Goal: Task Accomplishment & Management: Manage account settings

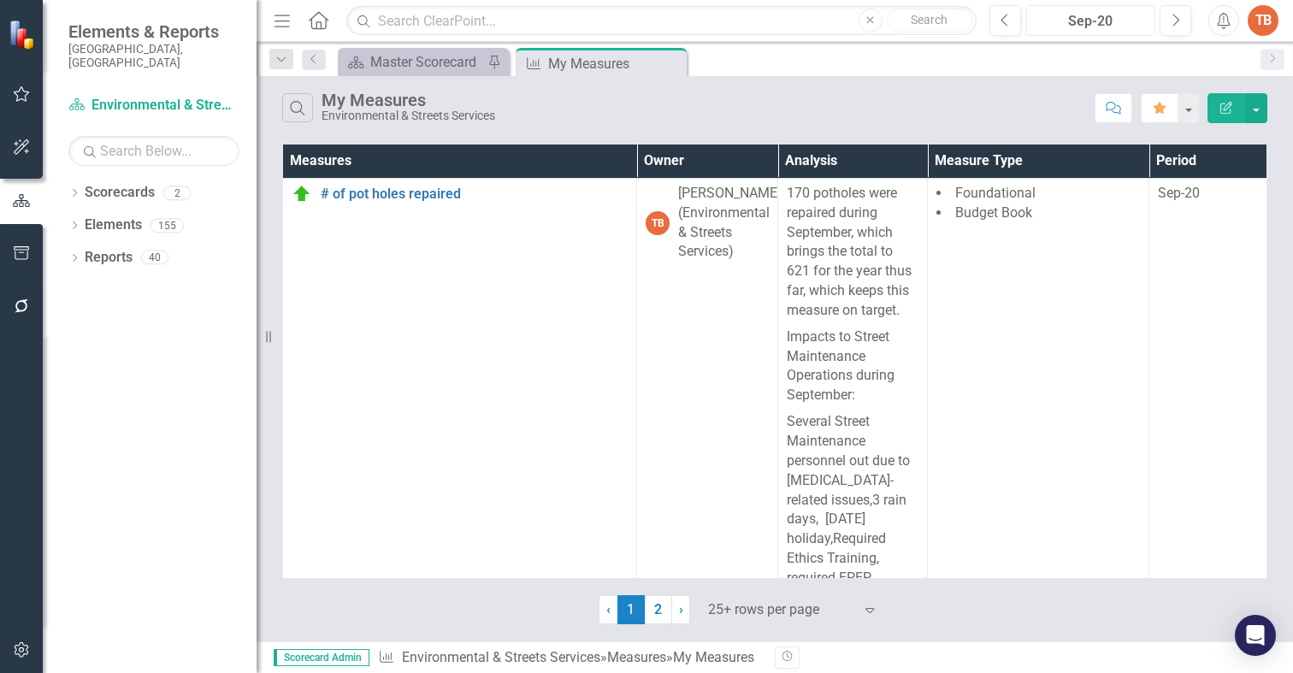
click at [1075, 21] on div "Sep-20" at bounding box center [1090, 21] width 117 height 21
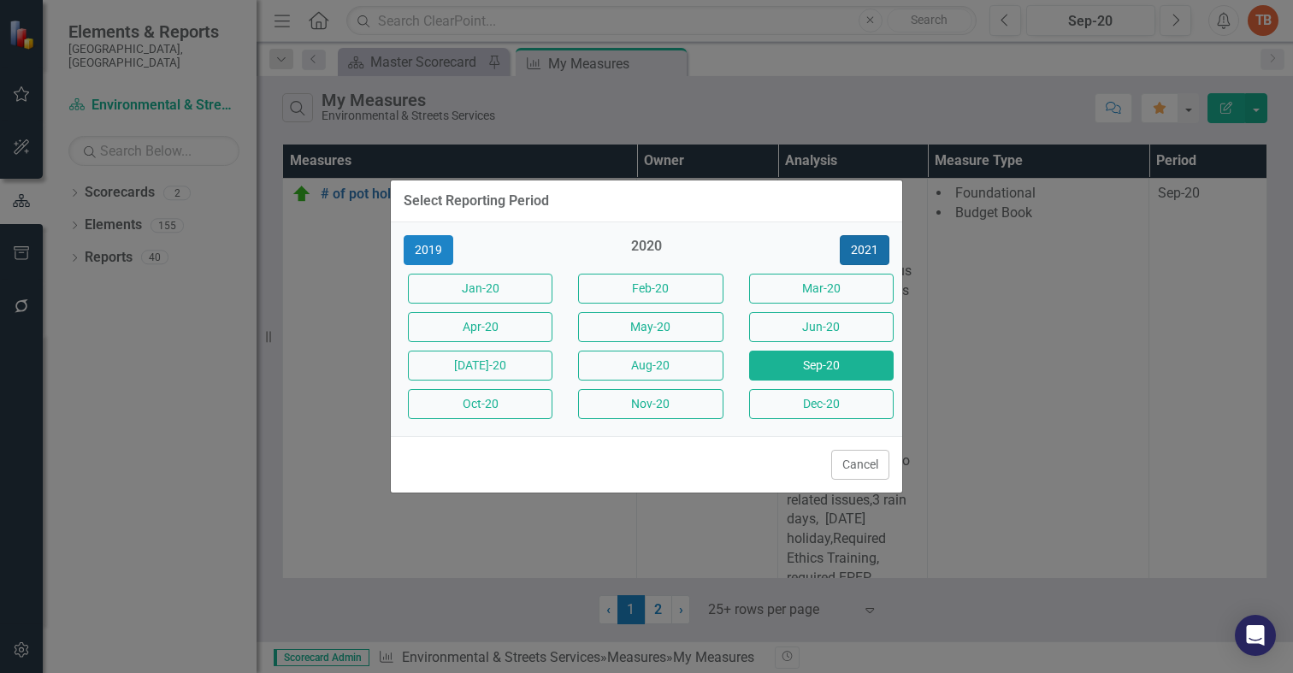
click at [862, 249] on button "2021" at bounding box center [865, 250] width 50 height 30
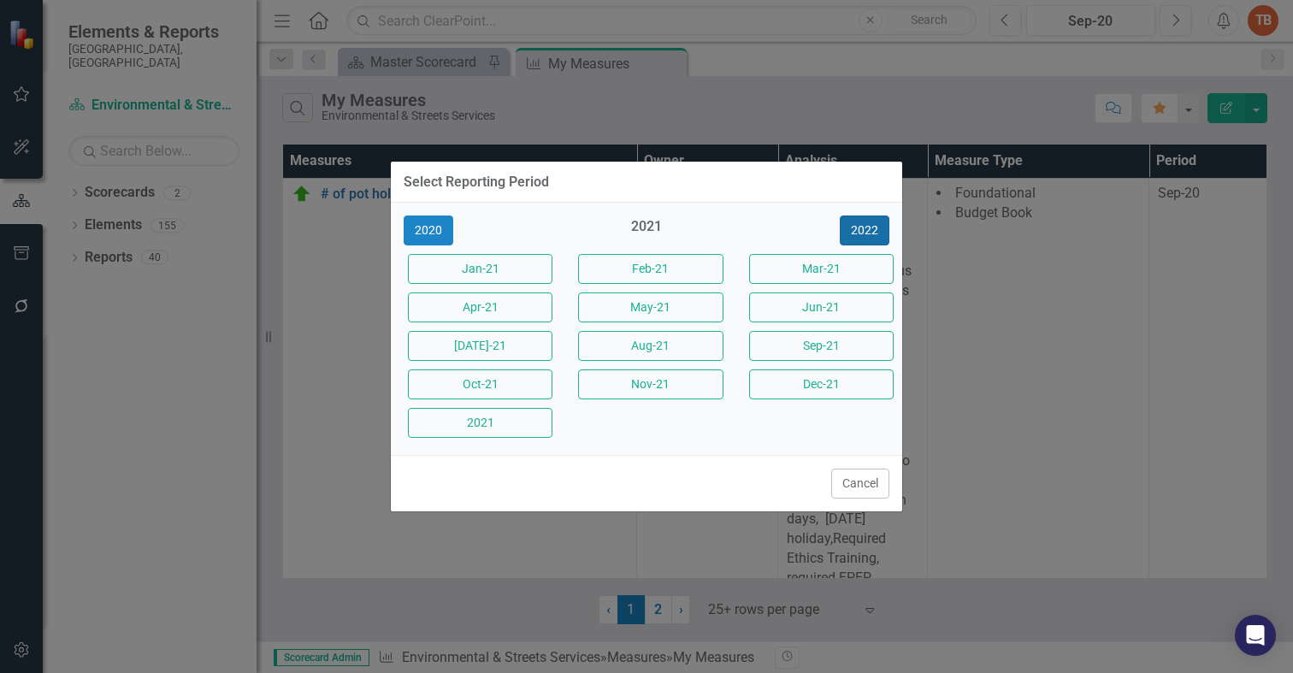
click at [873, 227] on button "2022" at bounding box center [865, 230] width 50 height 30
click at [867, 228] on button "2023" at bounding box center [865, 230] width 50 height 30
click at [866, 228] on button "2024" at bounding box center [865, 230] width 50 height 30
click at [866, 228] on button "2025" at bounding box center [865, 230] width 50 height 30
click at [640, 344] on button "Aug-25" at bounding box center [650, 346] width 144 height 30
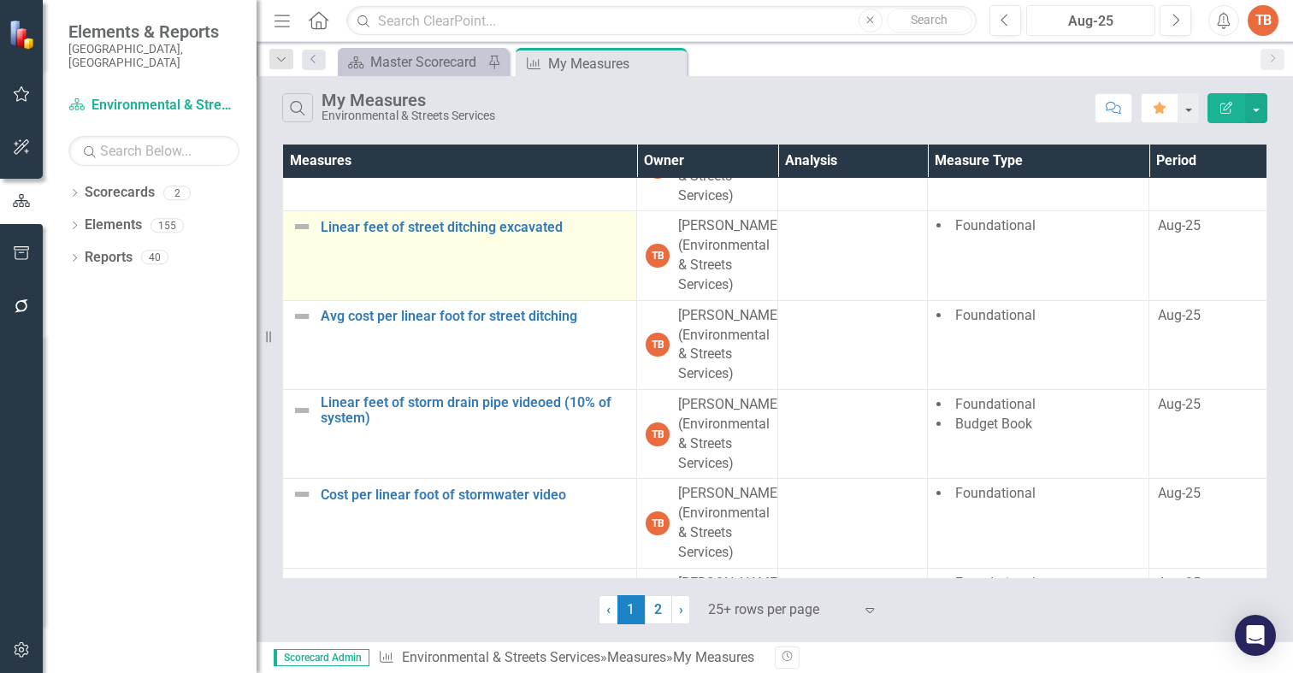
scroll to position [2394, 0]
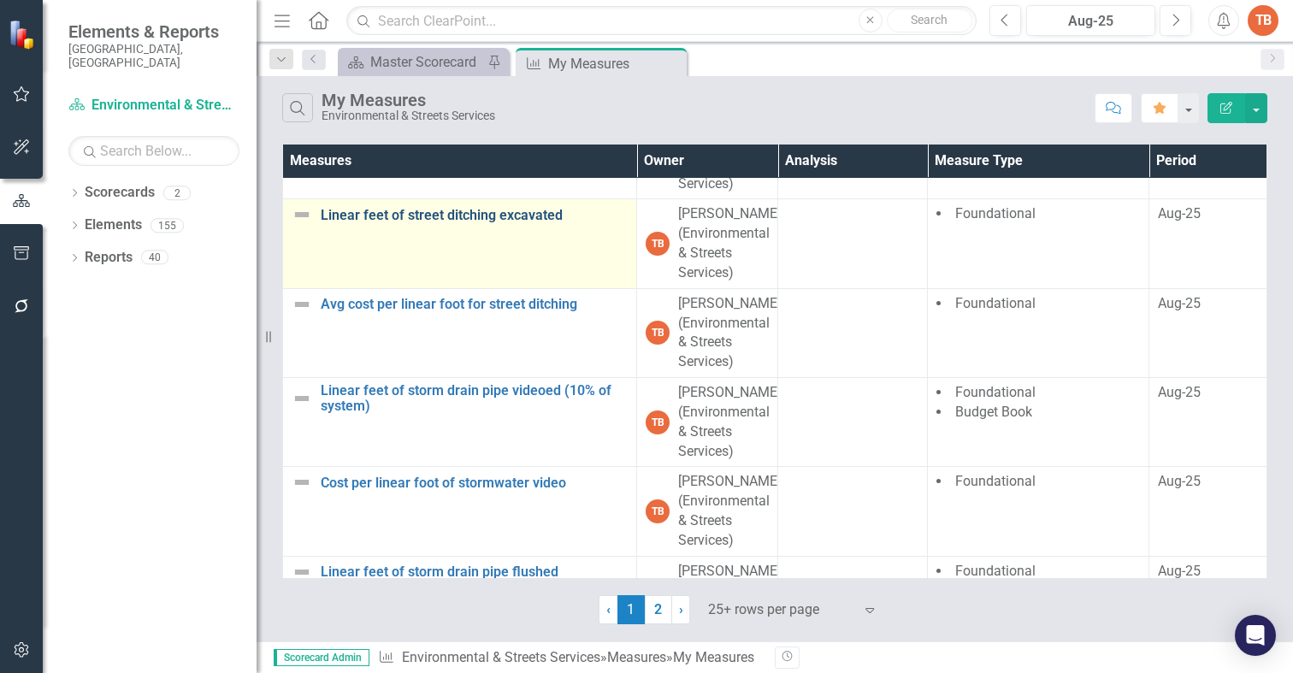
click at [393, 223] on link "Linear feet of street ditching excavated" at bounding box center [474, 215] width 307 height 15
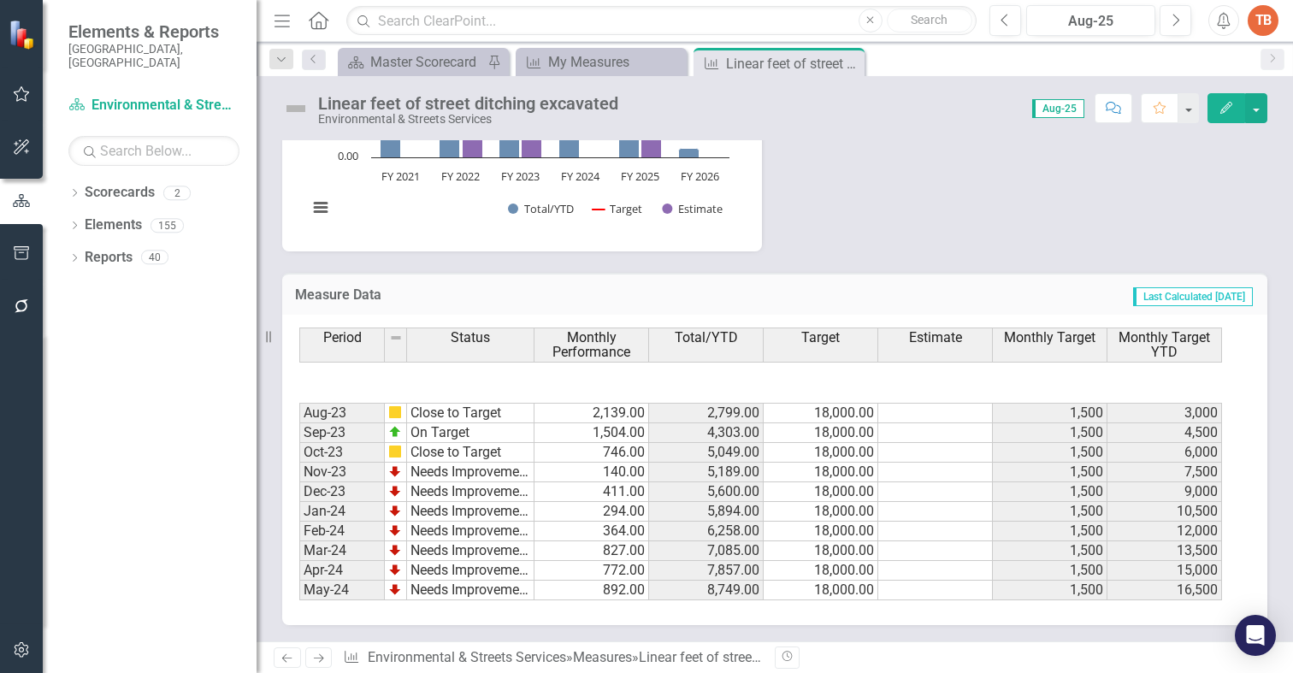
scroll to position [864, 0]
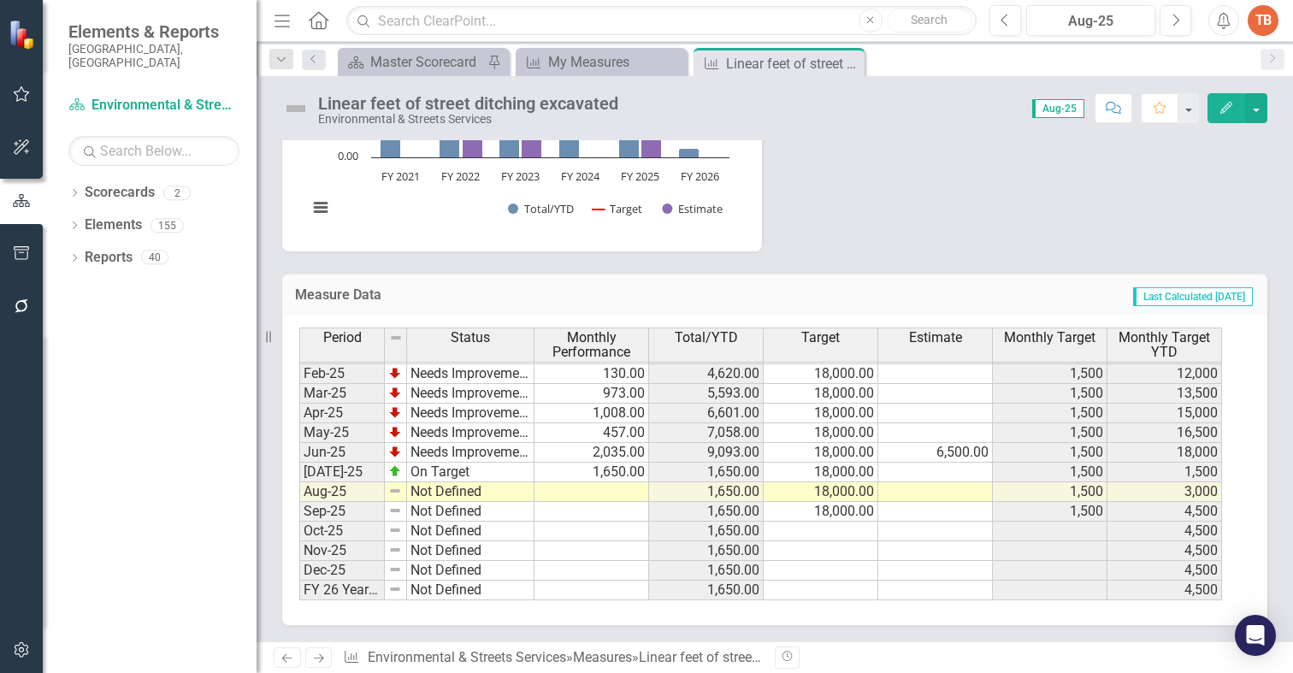
click at [594, 492] on tbody "Aug-23 Close to Target 2,139.00 2,799.00 18,000.00 1,500 3,000 Sep-23 On Target…" at bounding box center [760, 304] width 922 height 591
click at [592, 491] on td at bounding box center [591, 492] width 115 height 20
click at [593, 491] on td at bounding box center [591, 492] width 115 height 20
click at [577, 491] on td at bounding box center [591, 492] width 115 height 20
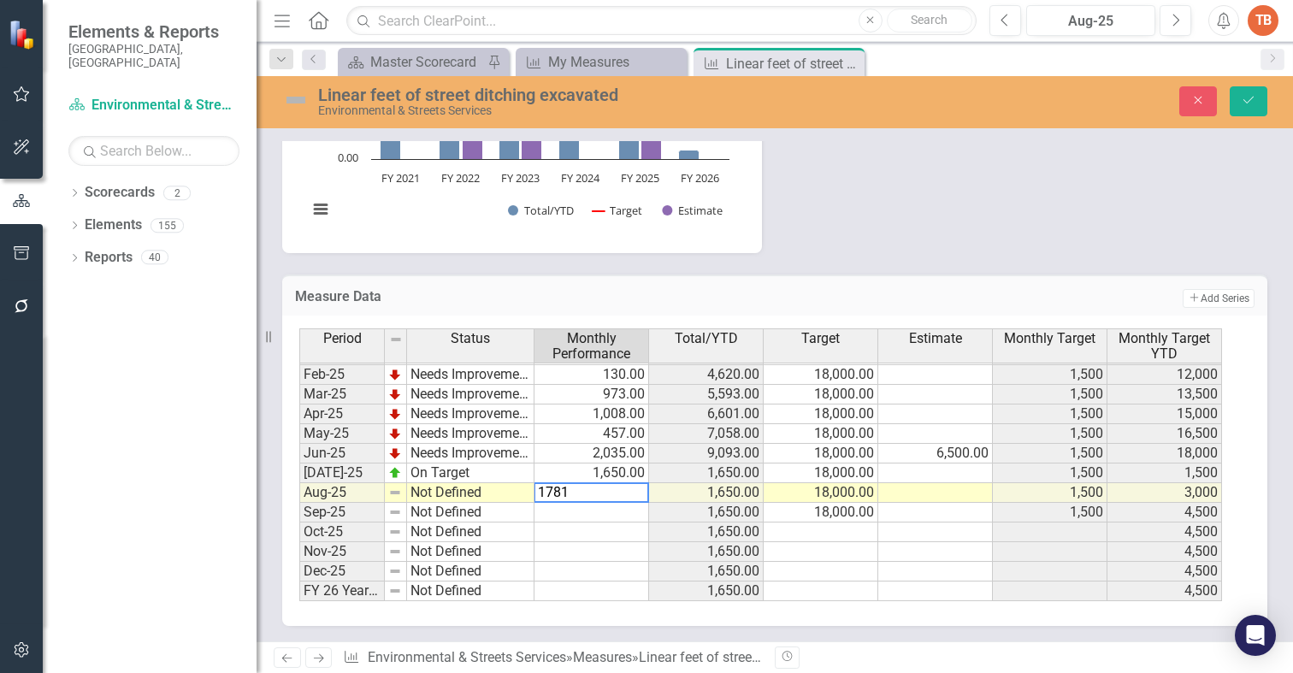
type textarea "1781"
click at [421, 492] on td "Not Defined" at bounding box center [470, 493] width 127 height 20
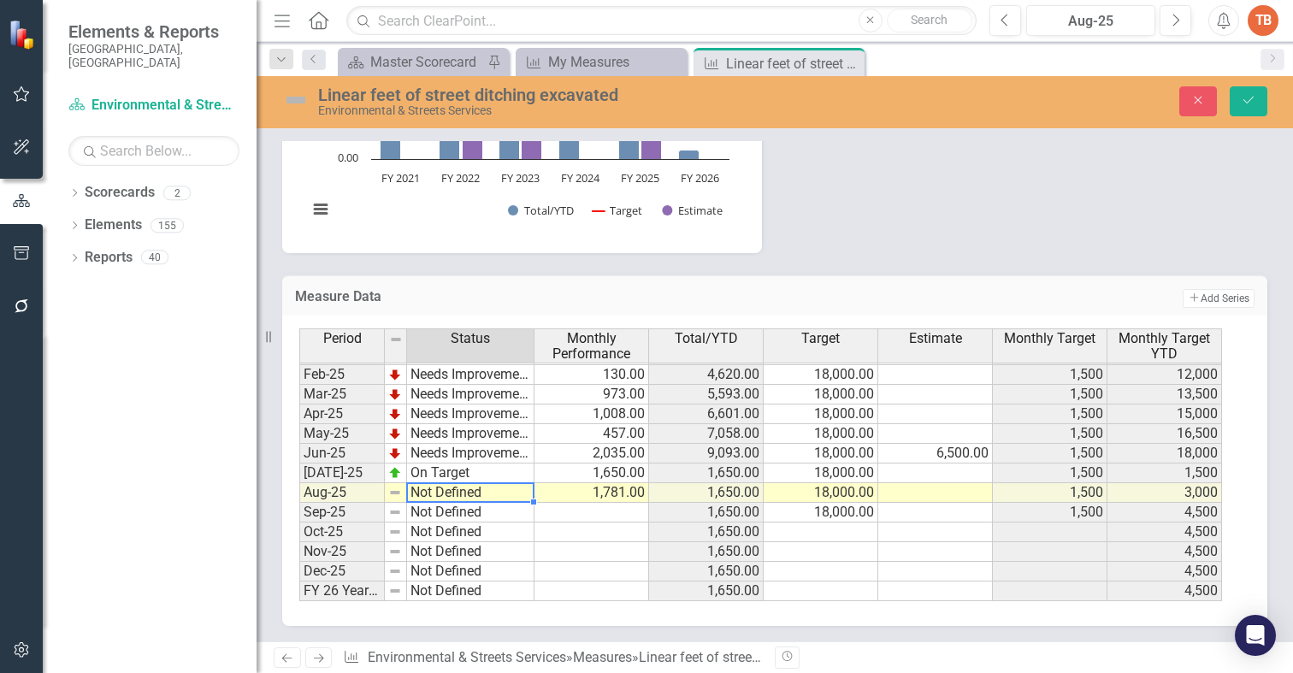
click at [421, 492] on td "Not Defined" at bounding box center [470, 493] width 127 height 20
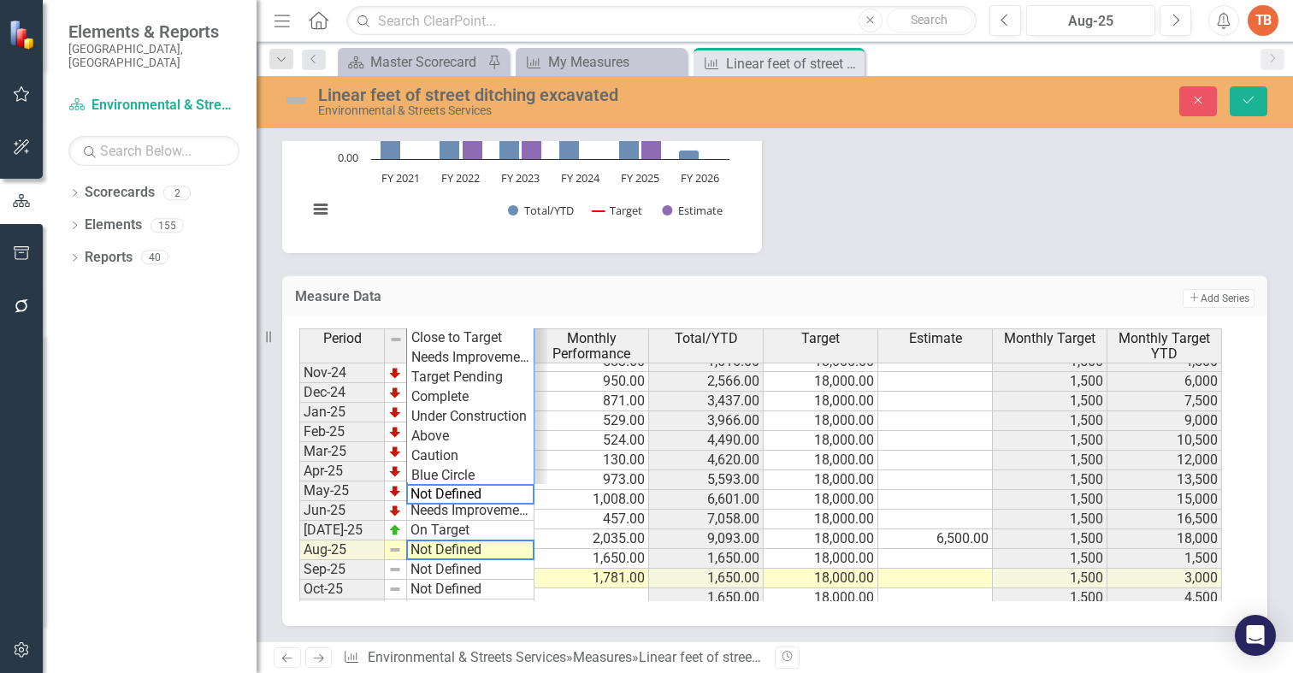
scroll to position [779, 0]
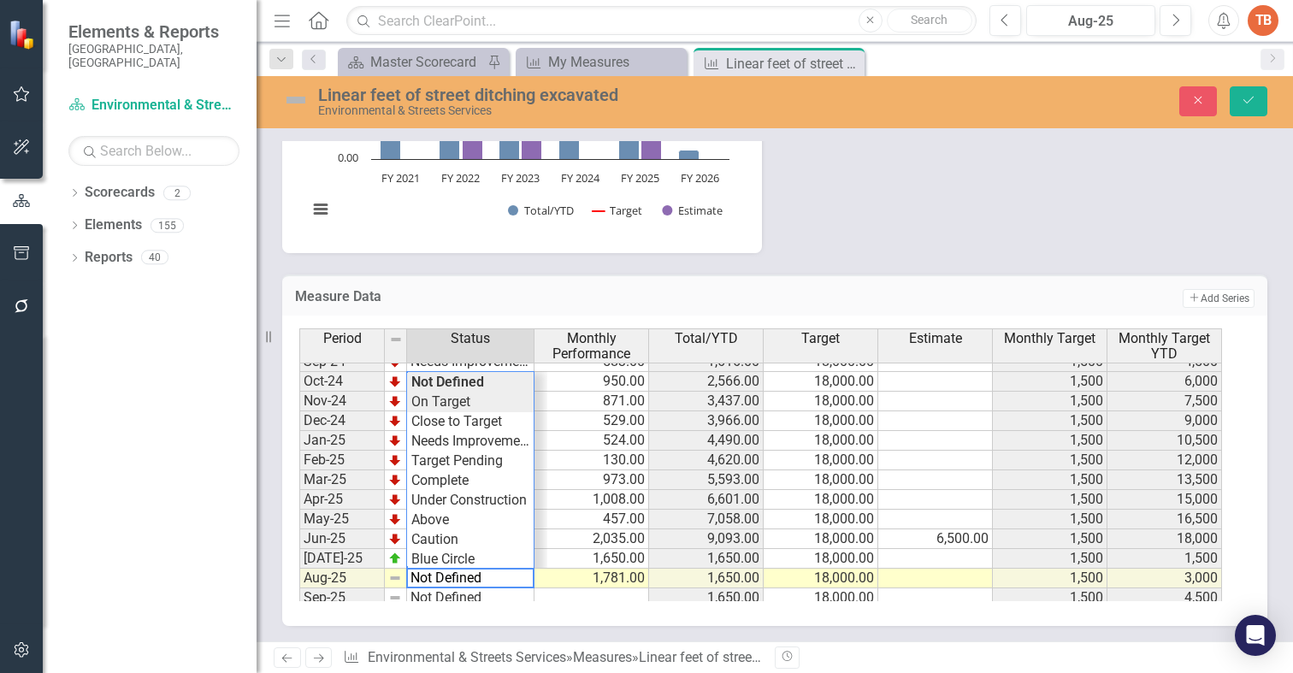
type textarea "On Target"
click at [457, 403] on div "Period Status Monthly Performance Total/YTD Target Estimate Monthly Target Mont…" at bounding box center [768, 464] width 938 height 273
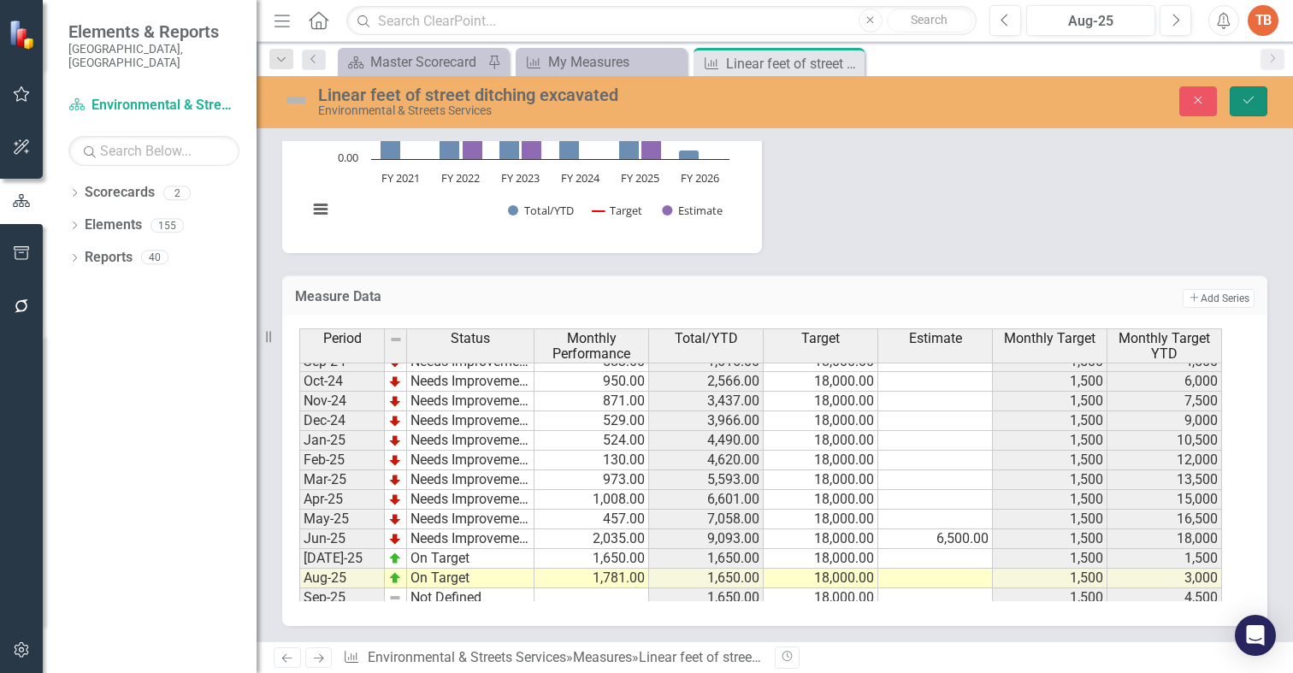
click at [1243, 100] on icon "submit" at bounding box center [1248, 100] width 10 height 7
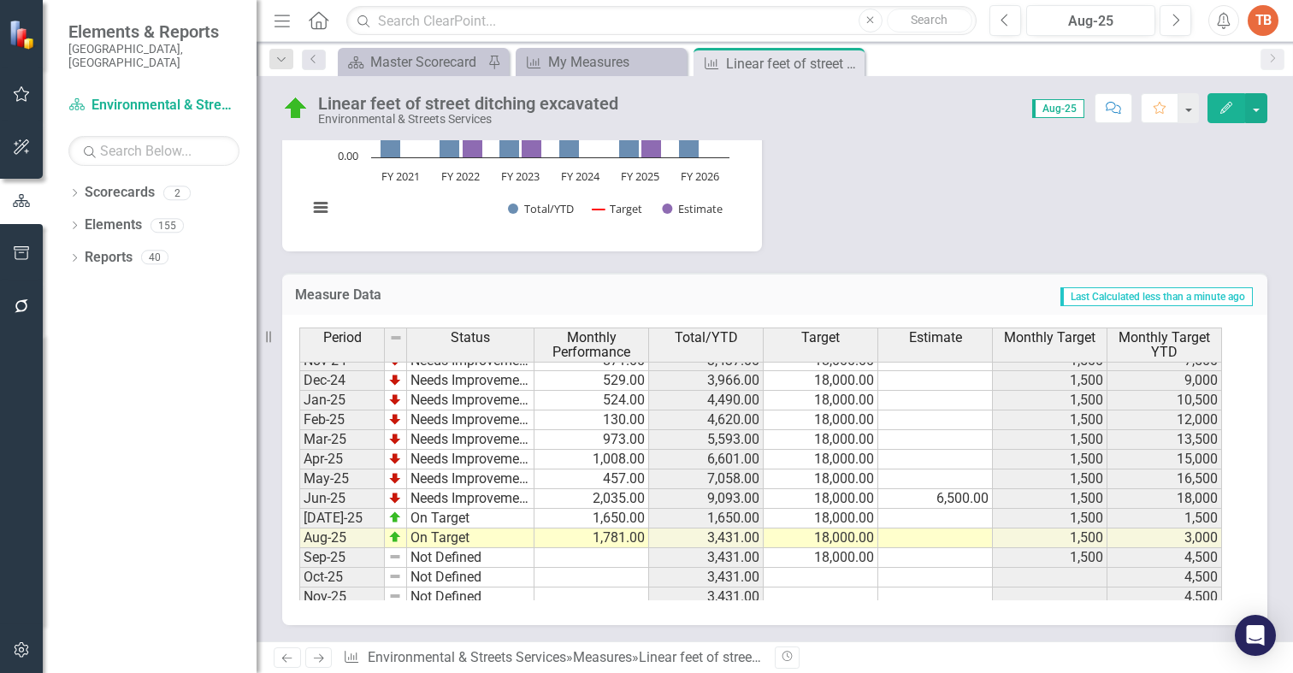
scroll to position [864, 0]
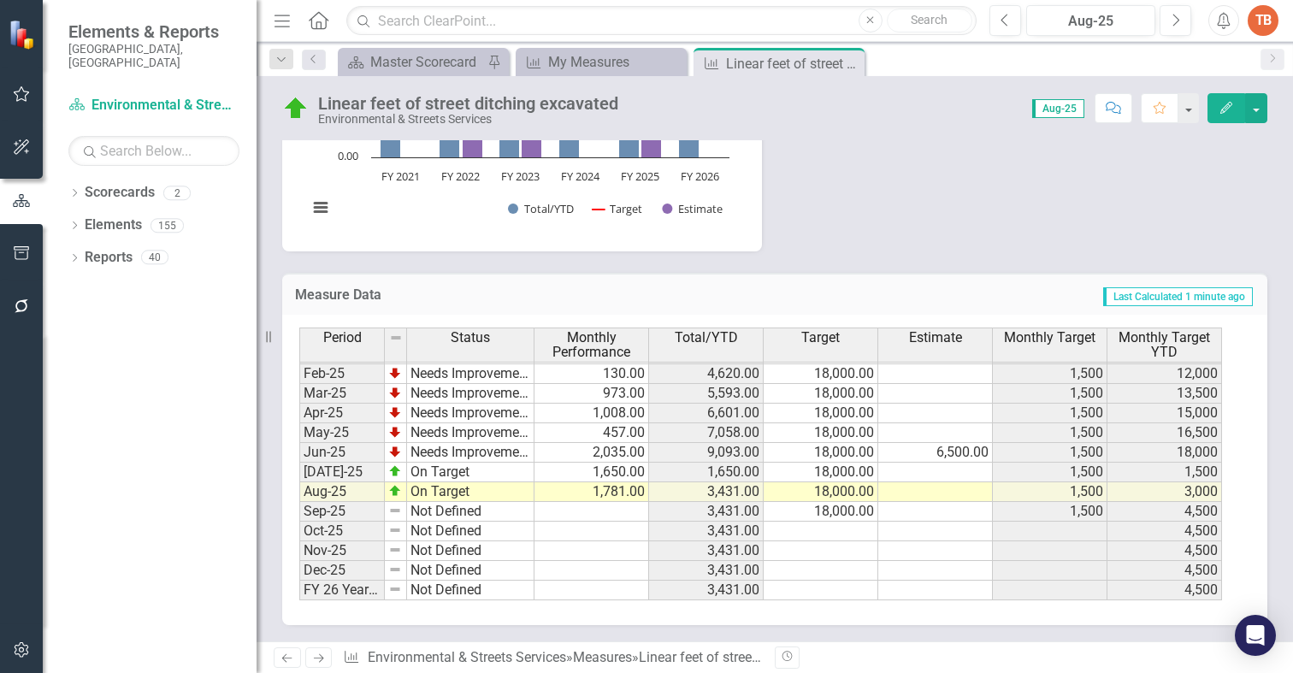
click at [323, 661] on icon "Next" at bounding box center [318, 657] width 15 height 11
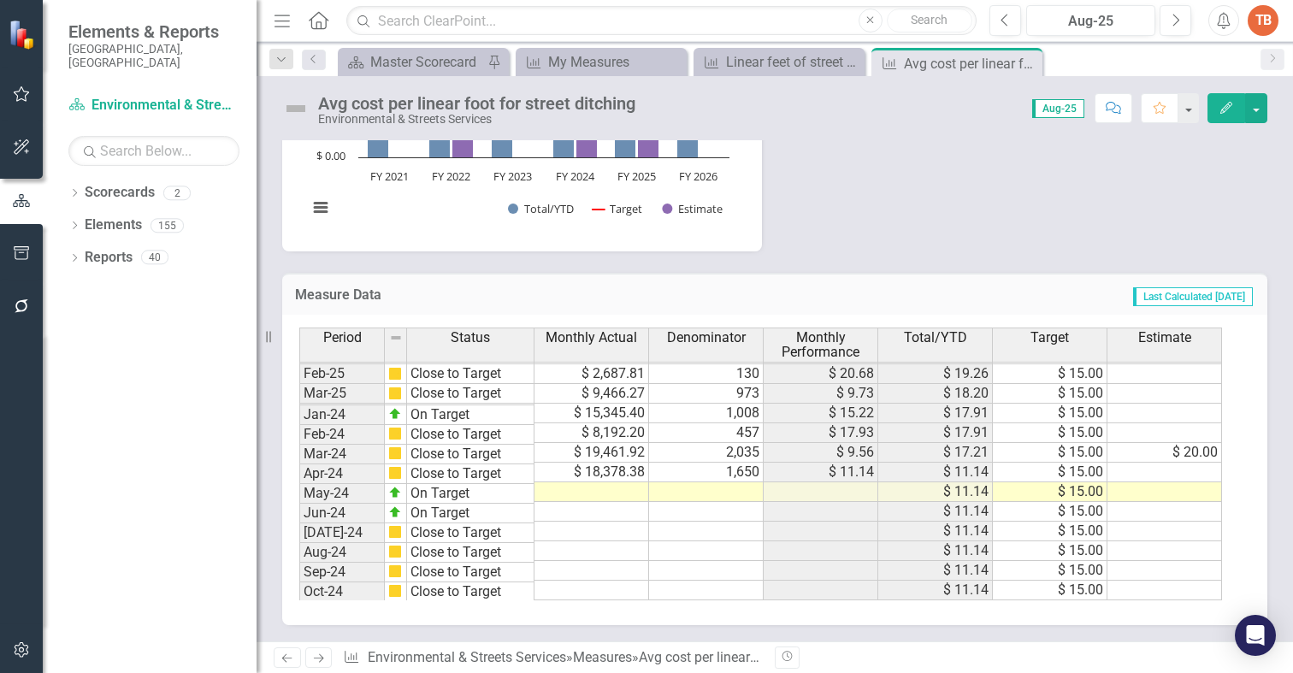
scroll to position [864, 0]
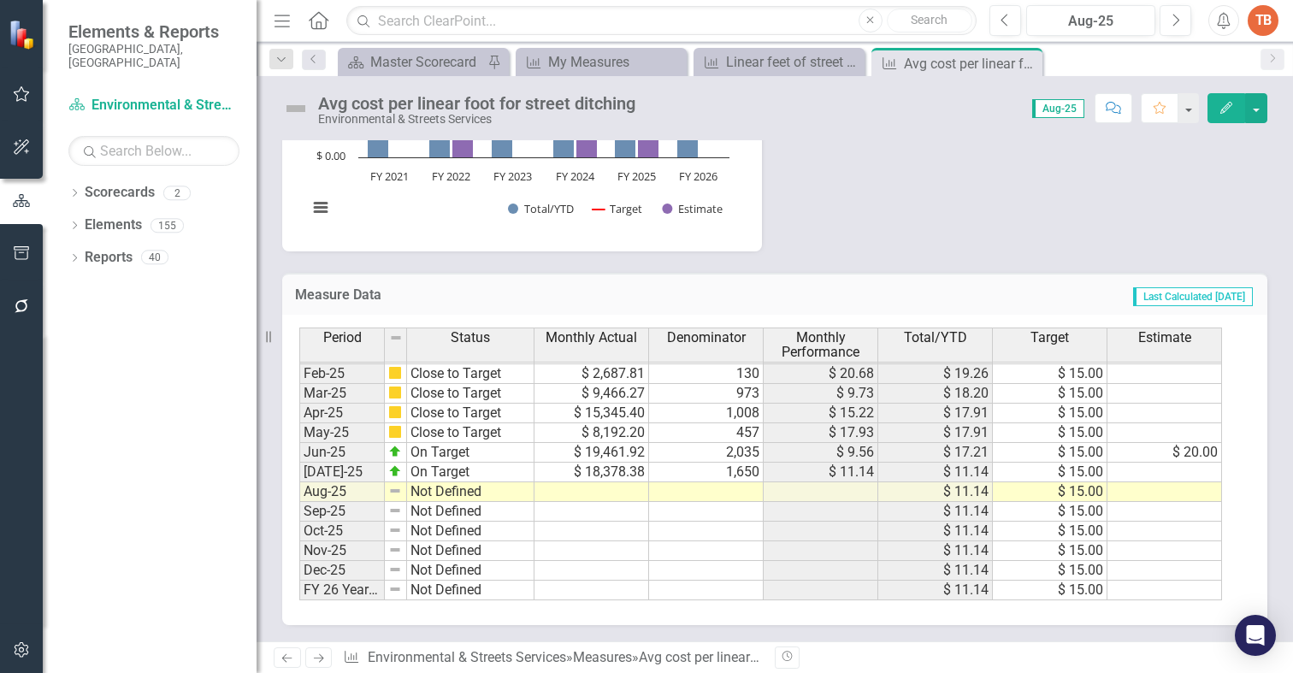
click at [589, 489] on td at bounding box center [591, 492] width 115 height 20
click at [594, 489] on td at bounding box center [591, 492] width 115 height 20
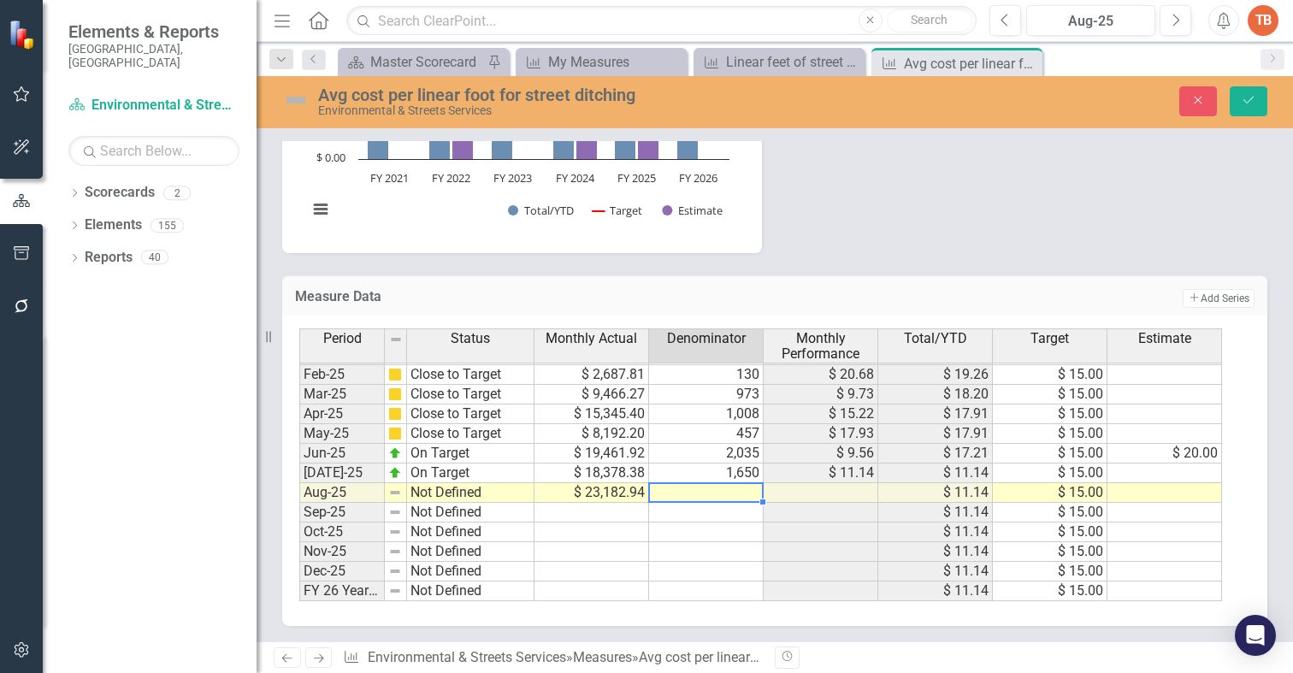
click at [729, 492] on td at bounding box center [706, 493] width 115 height 20
type textarea "1781"
click at [418, 493] on td "Not Defined" at bounding box center [470, 493] width 127 height 20
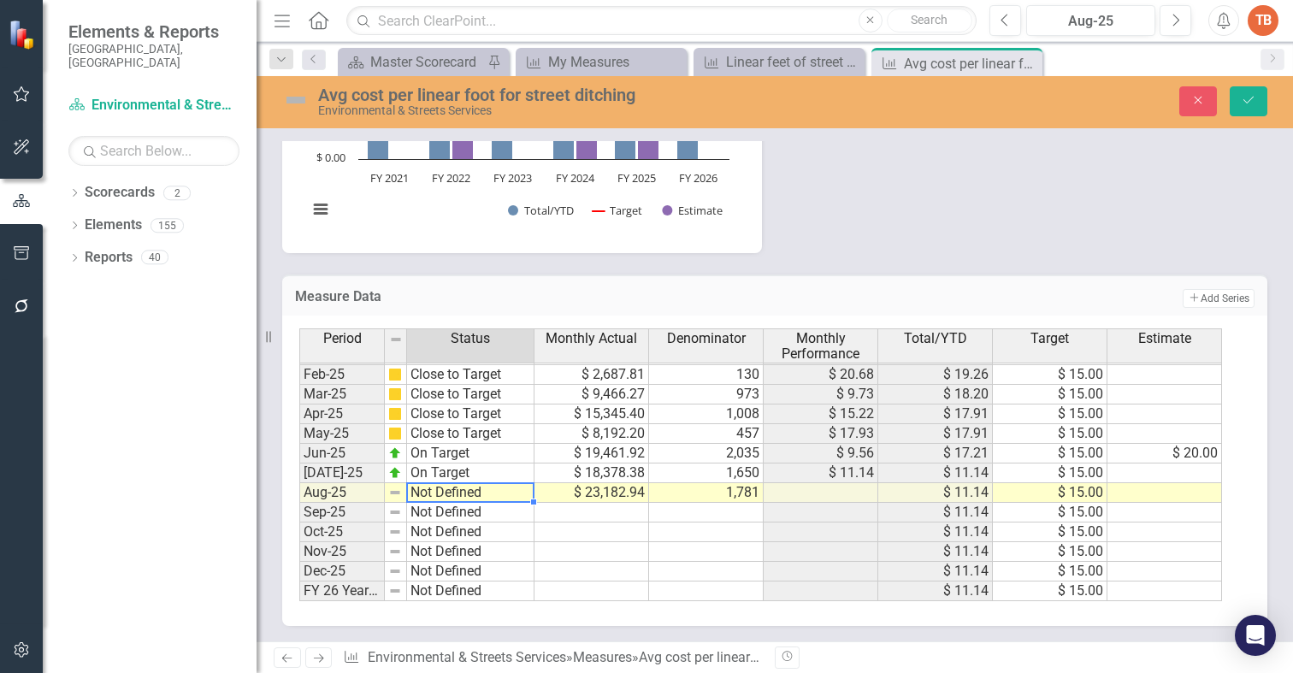
click at [418, 493] on td "Not Defined" at bounding box center [470, 493] width 127 height 20
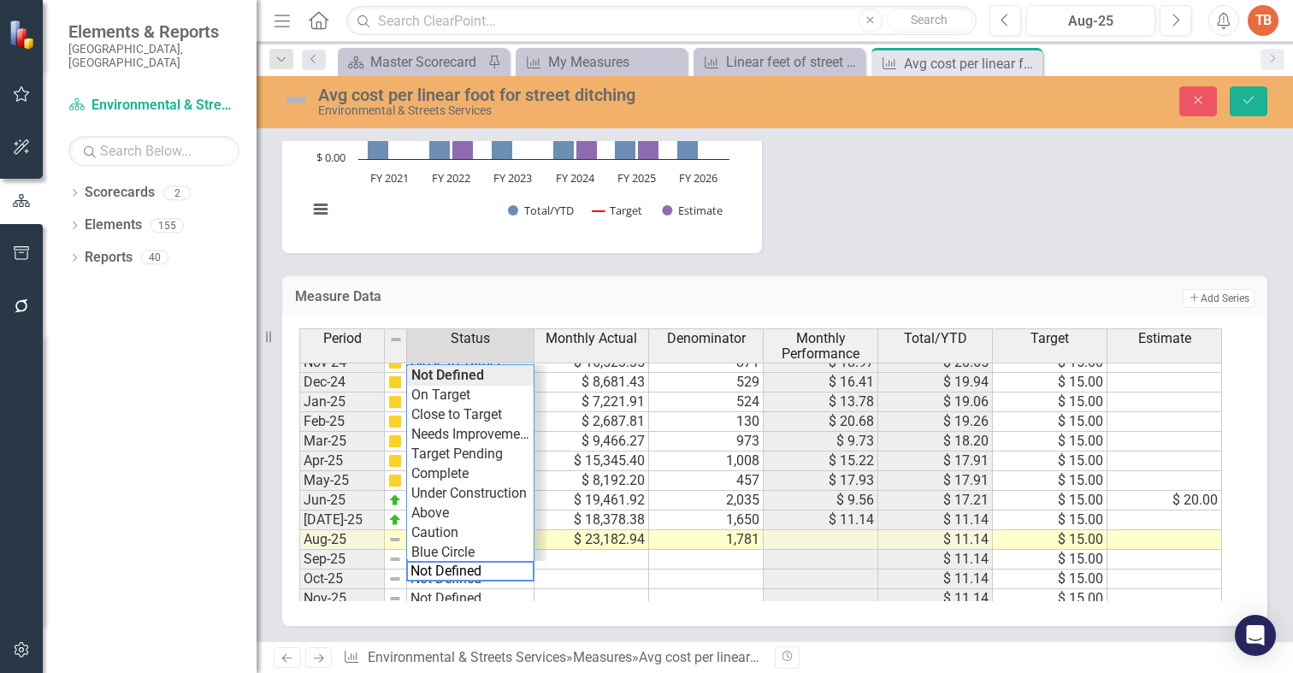
scroll to position [779, 0]
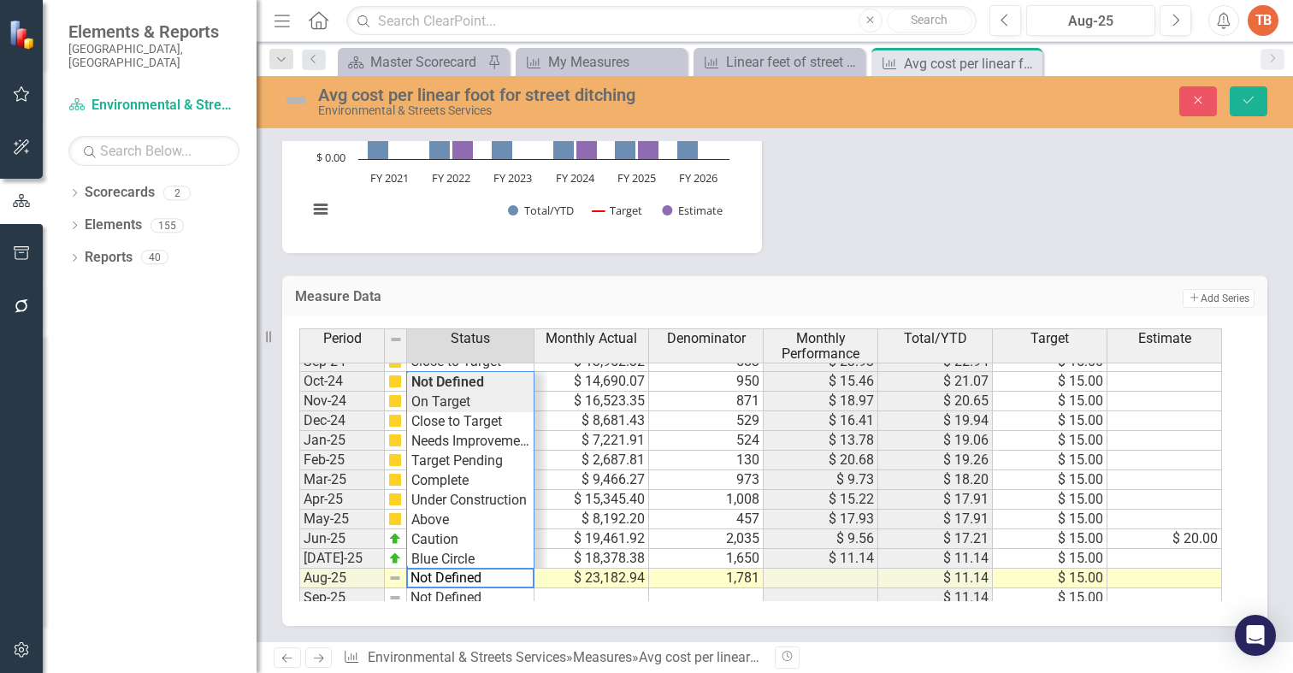
click at [423, 404] on div "Period Status Monthly Actual Denominator Monthly Performance Total/YTD Target E…" at bounding box center [768, 464] width 938 height 273
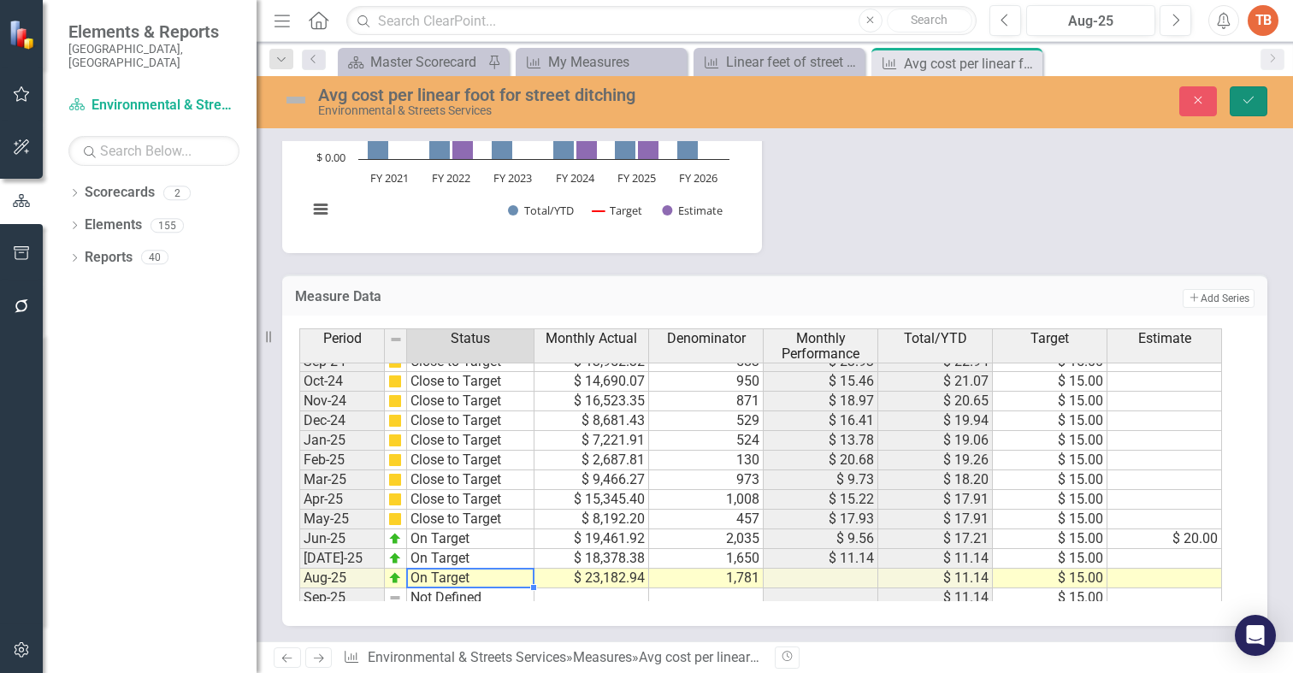
click at [1251, 99] on icon "submit" at bounding box center [1248, 100] width 10 height 7
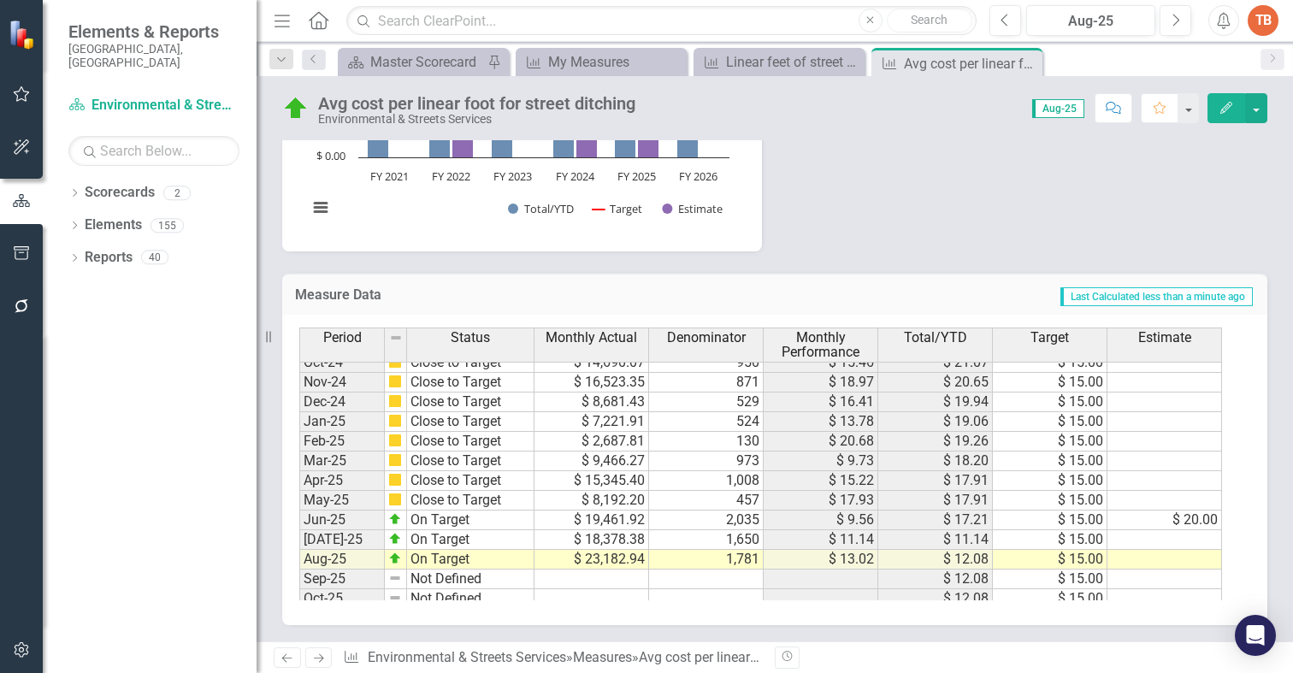
scroll to position [864, 0]
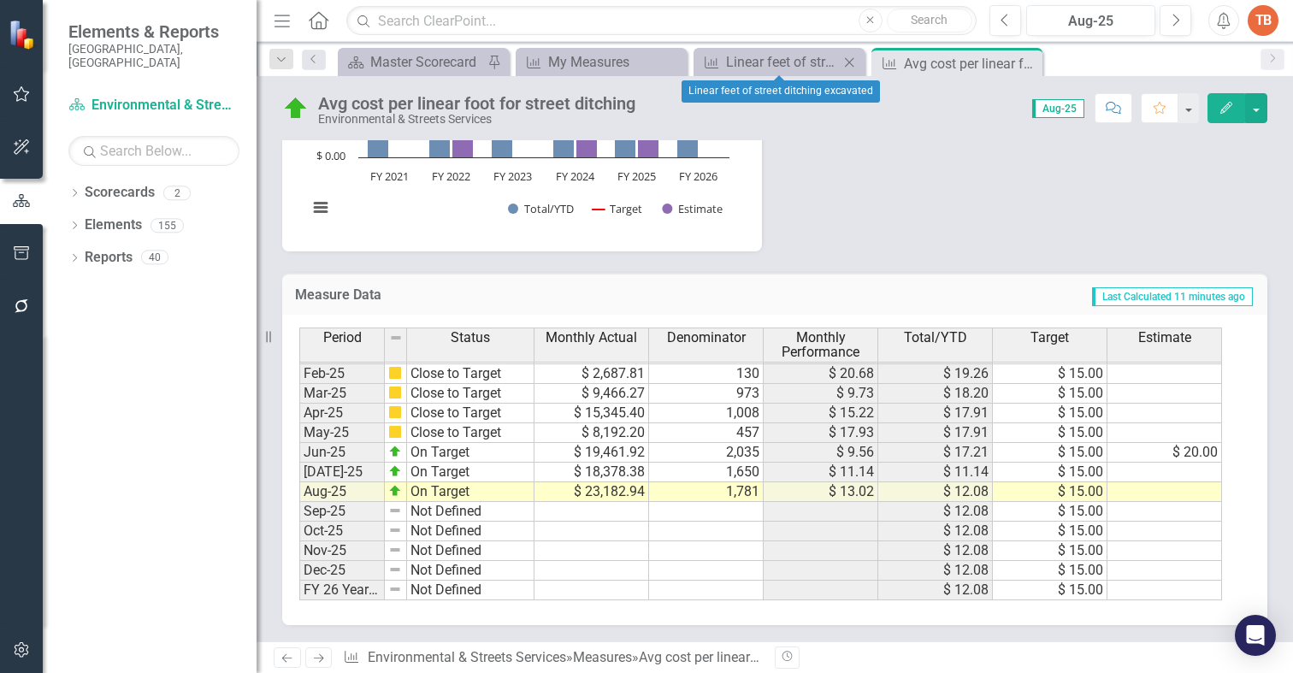
click at [848, 57] on icon "Close" at bounding box center [848, 63] width 17 height 14
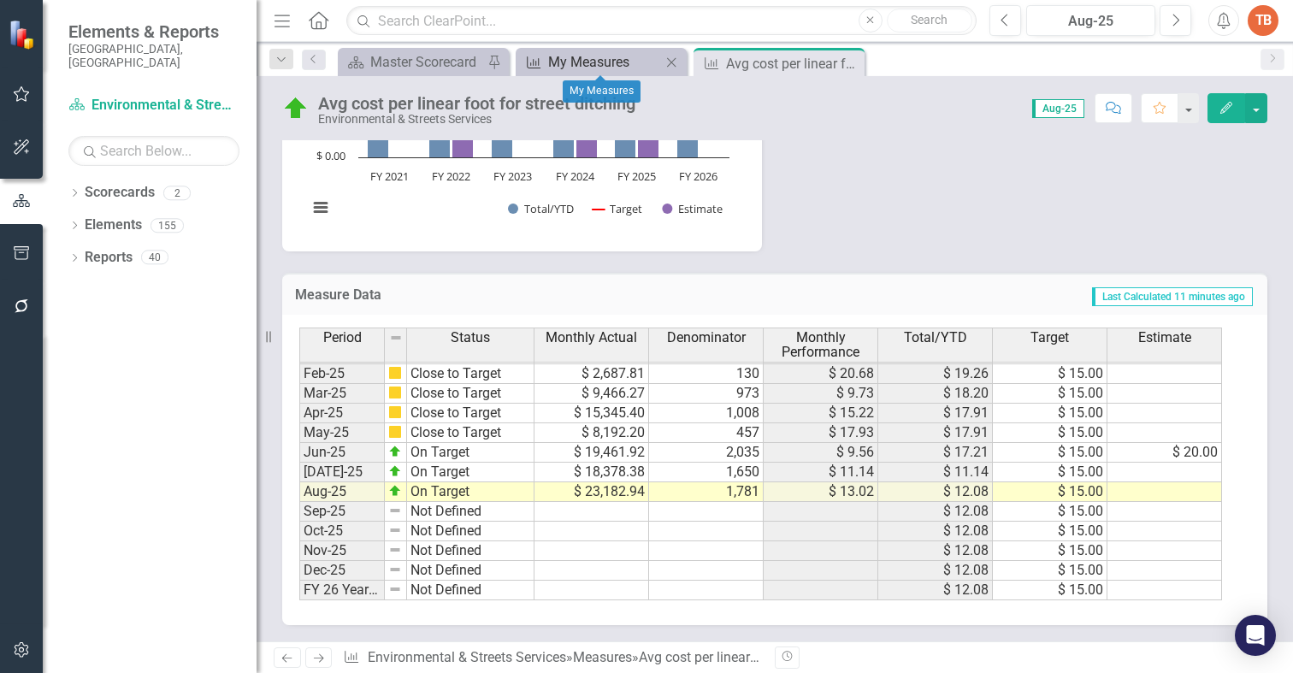
click at [587, 57] on div "My Measures" at bounding box center [604, 61] width 113 height 21
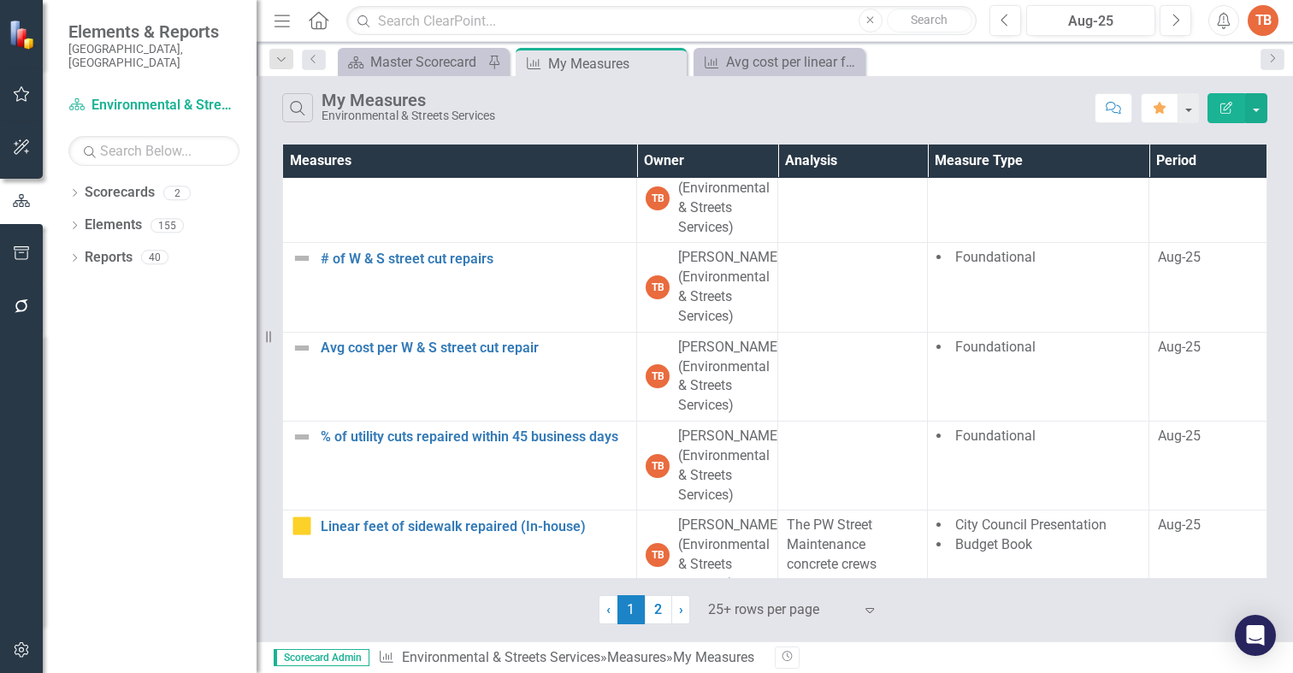
scroll to position [281, 0]
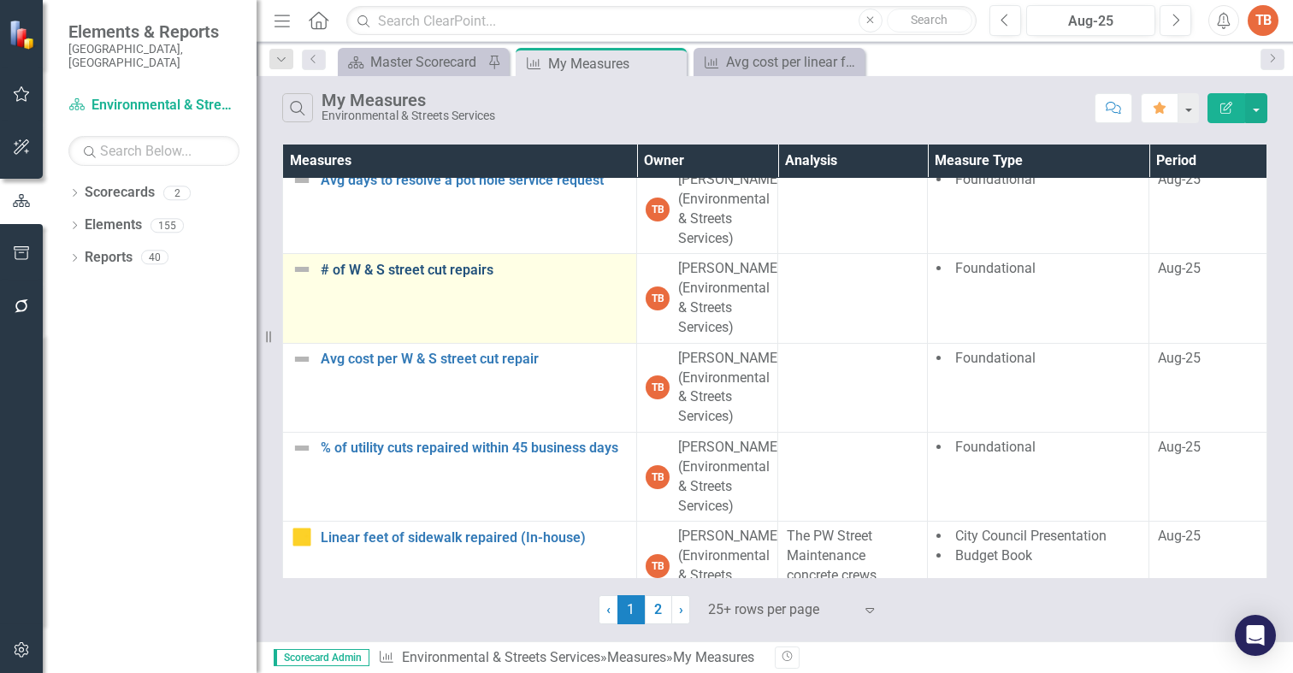
click at [385, 268] on link "# of W & S street cut repairs" at bounding box center [474, 269] width 307 height 15
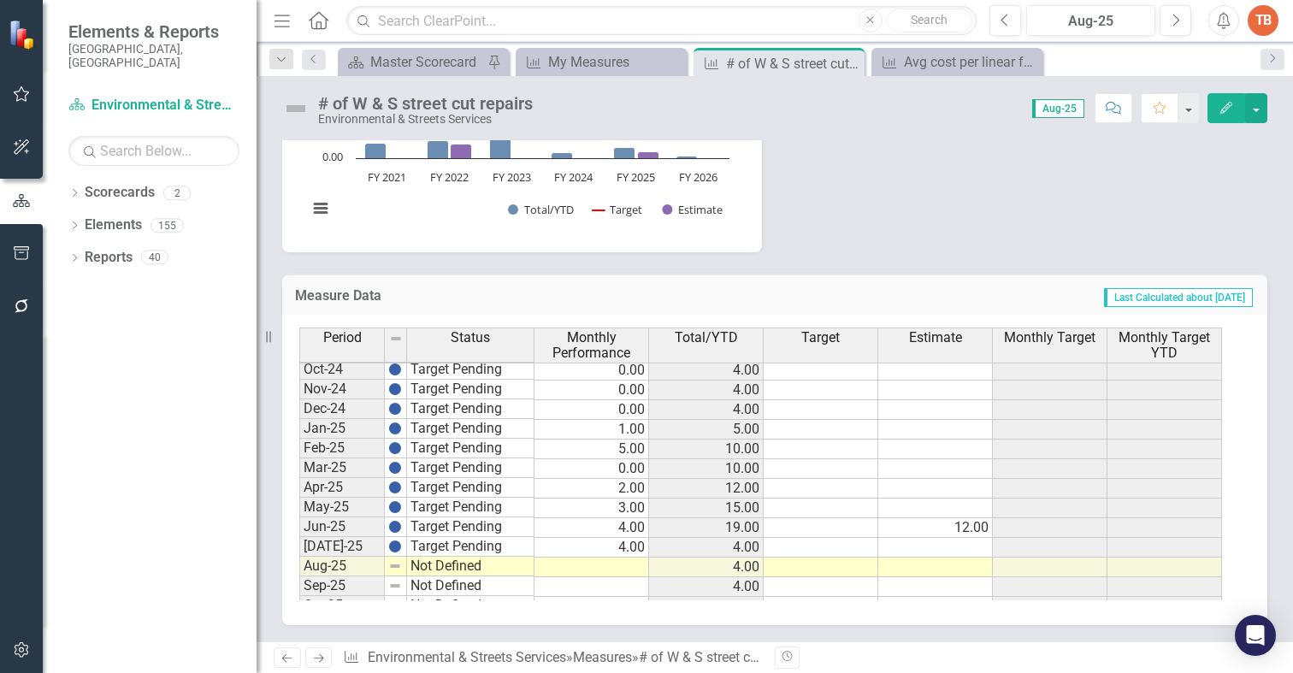
scroll to position [843, 0]
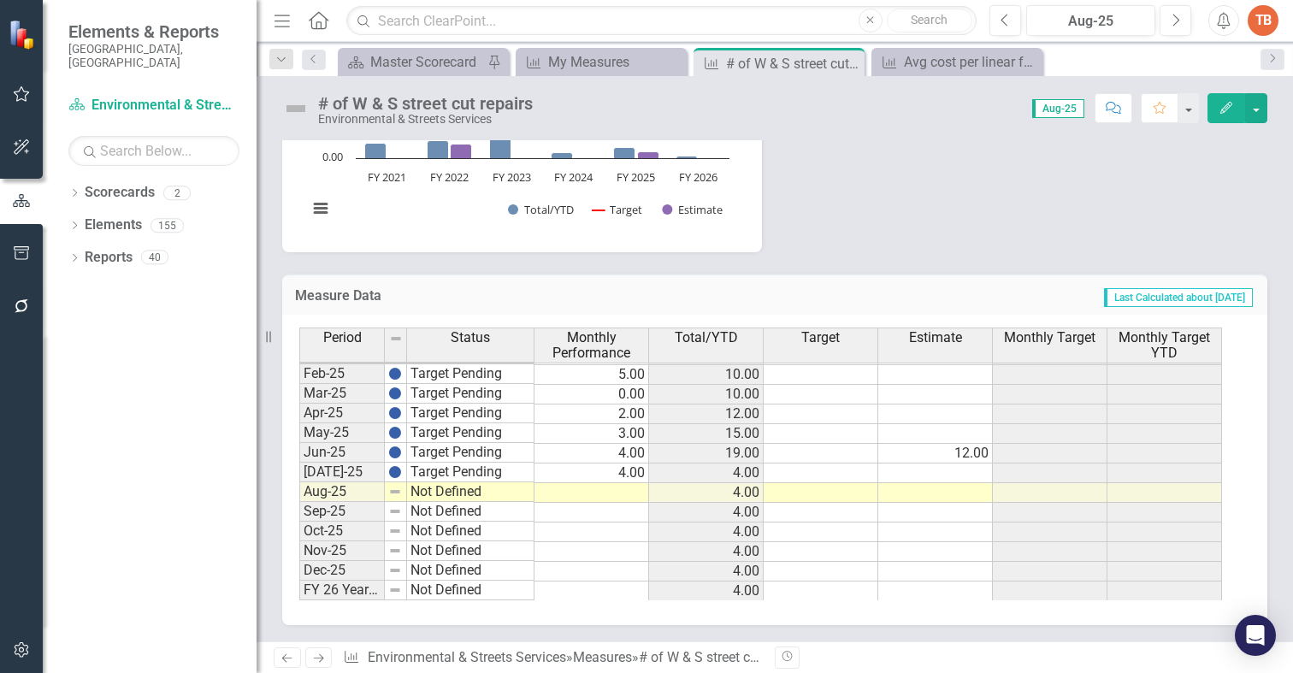
click at [624, 491] on tbody "Aug-23 Target Pending 1.00 2.00 Sep-23 Target Pending 0.00 2.00 Oct-23 Target P…" at bounding box center [760, 305] width 922 height 591
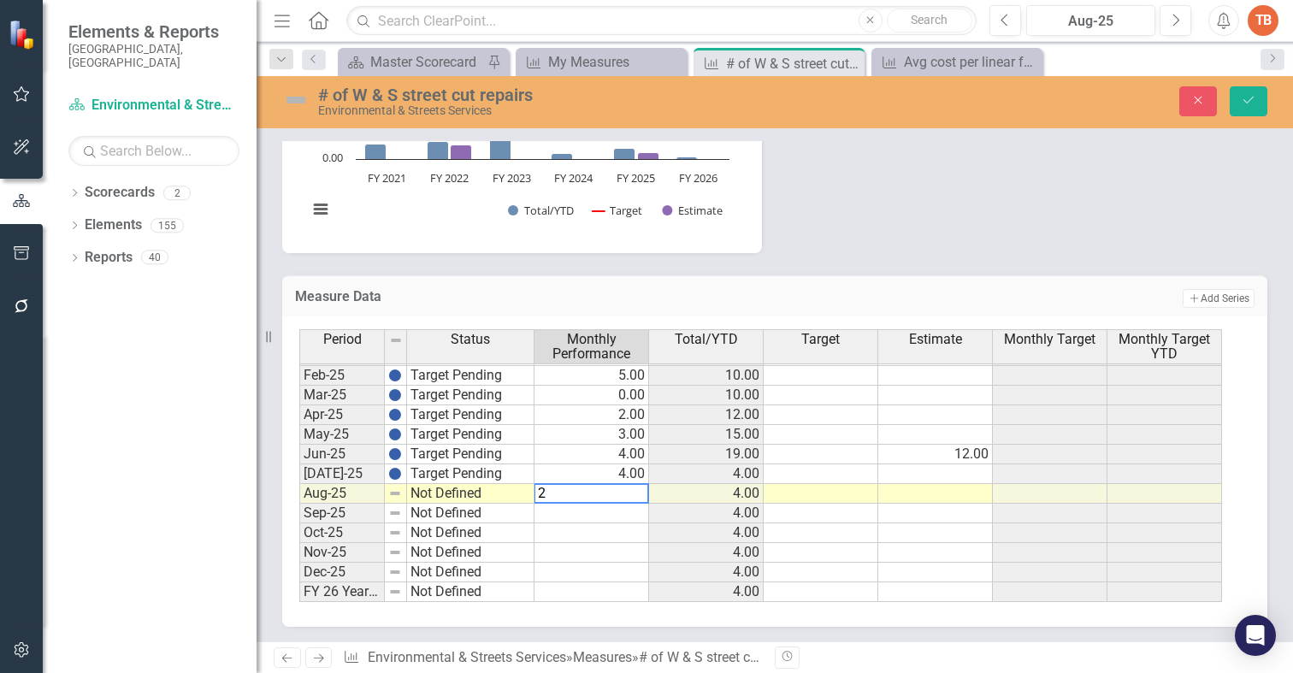
type textarea "2"
click at [422, 492] on td "Not Defined" at bounding box center [470, 494] width 127 height 20
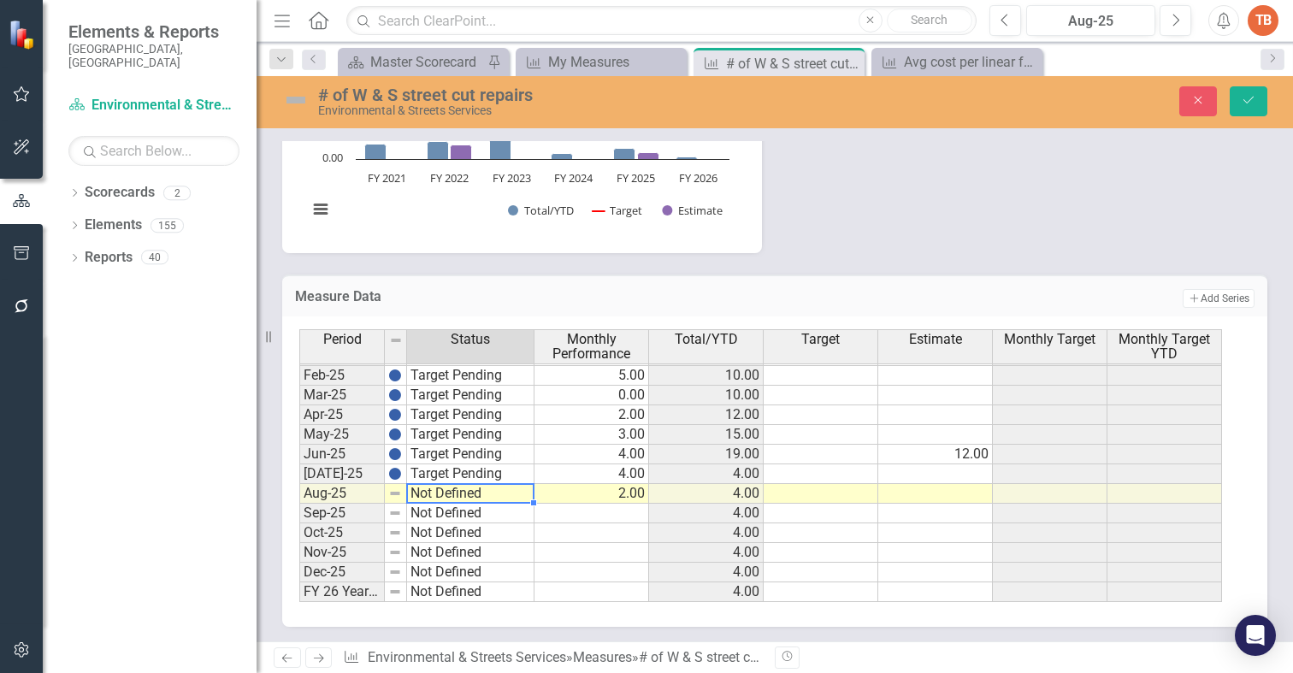
click at [422, 492] on td "Not Defined" at bounding box center [470, 494] width 127 height 20
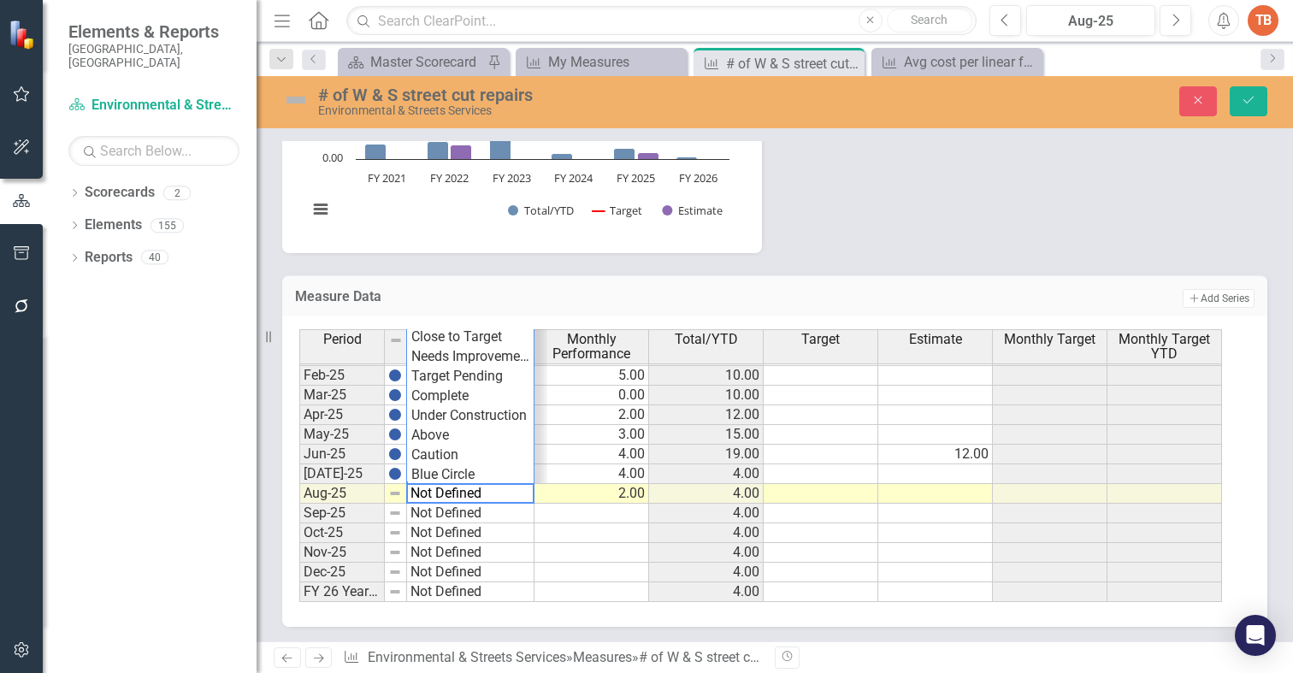
click at [444, 374] on div "Period Status Monthly Performance Total/YTD Target Estimate Monthly Target Mont…" at bounding box center [768, 465] width 938 height 273
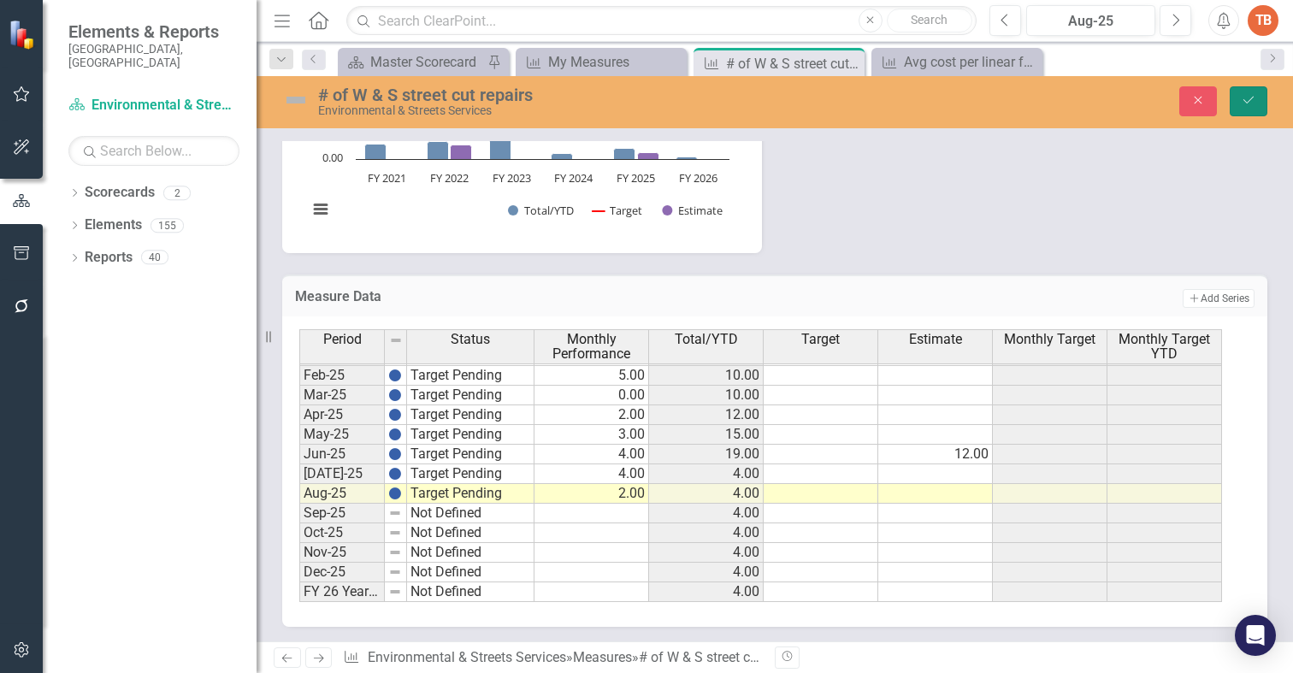
click at [1246, 100] on icon "Save" at bounding box center [1247, 100] width 15 height 12
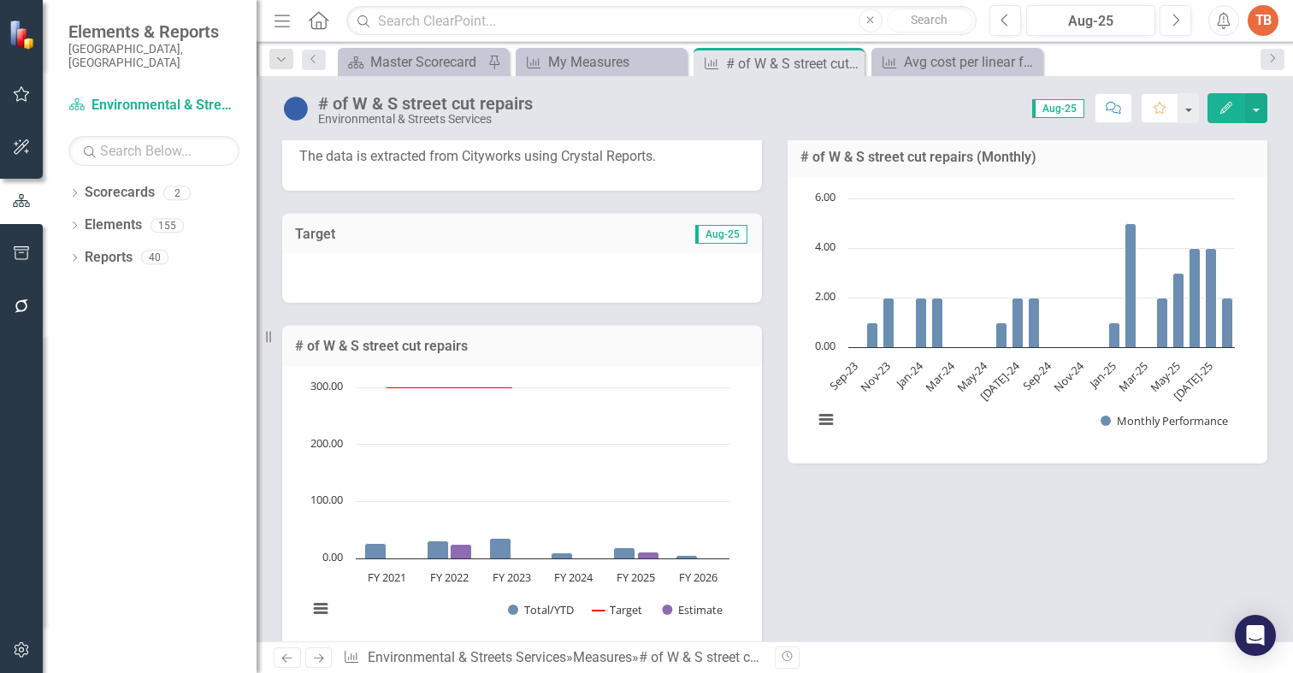
scroll to position [0, 0]
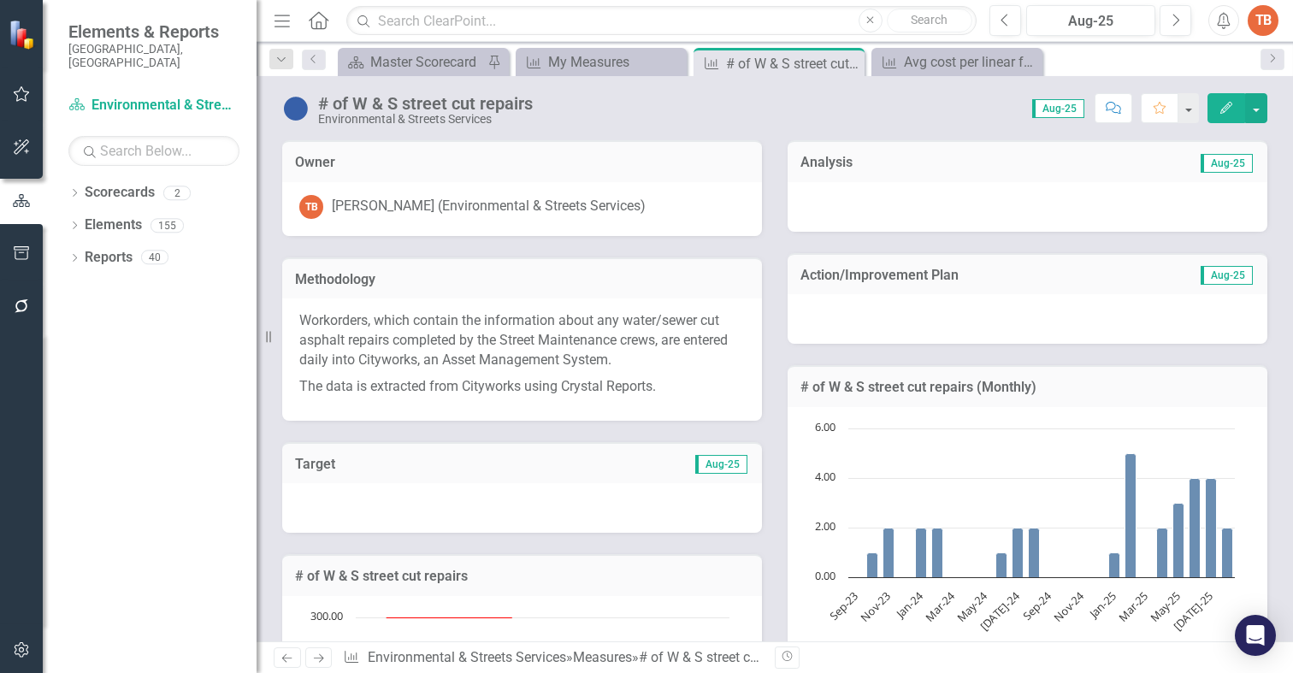
click at [818, 204] on div at bounding box center [1027, 207] width 480 height 50
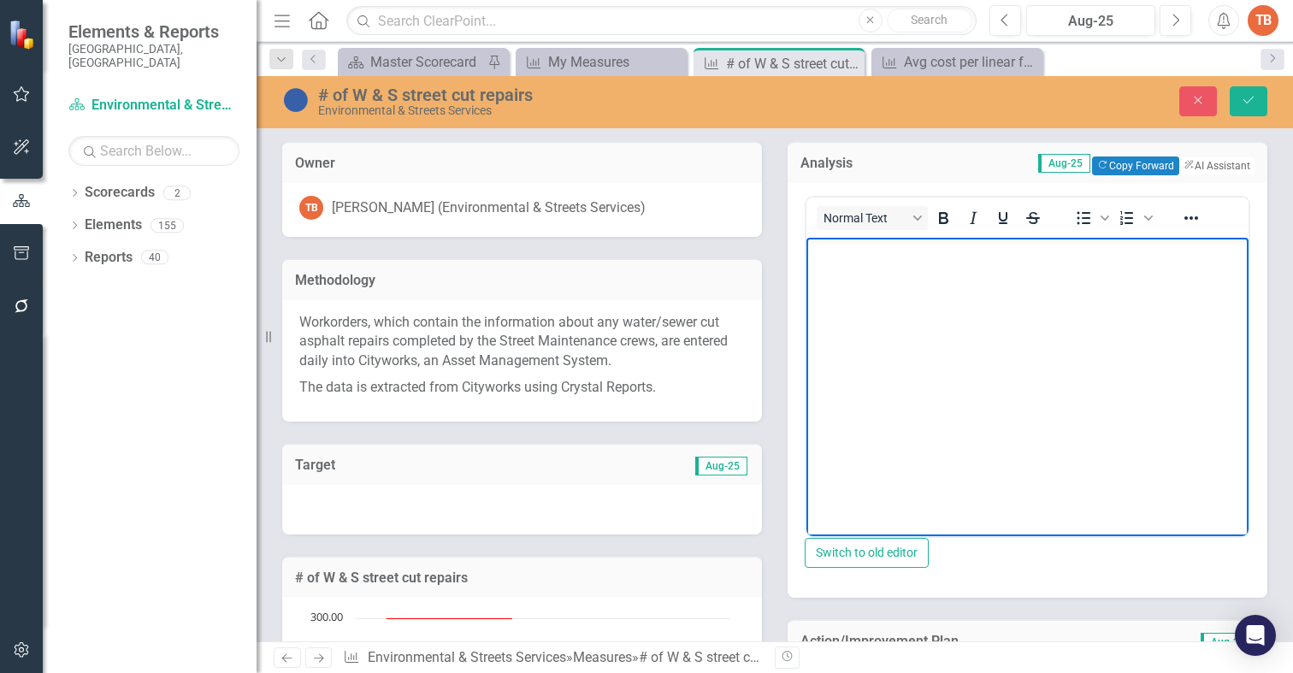
click at [846, 275] on body "Rich Text Area. Press ALT-0 for help." at bounding box center [1027, 365] width 442 height 256
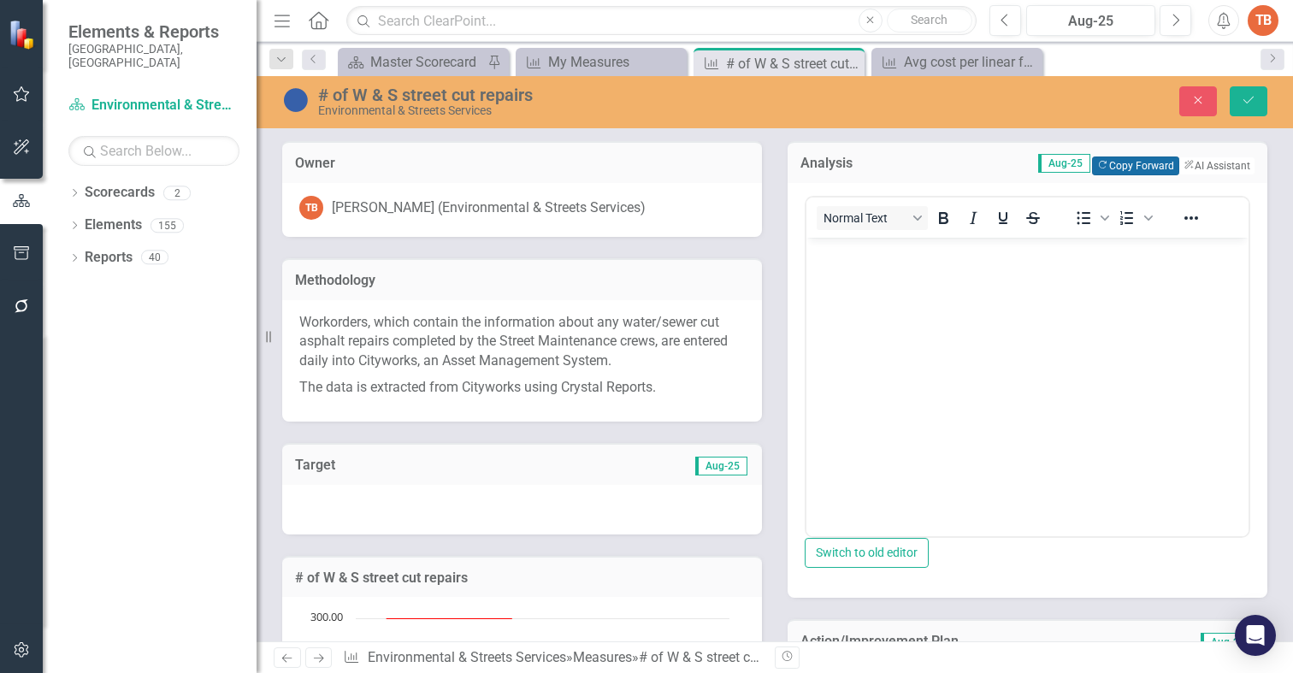
click at [1092, 162] on button "Copy Forward Copy Forward" at bounding box center [1135, 165] width 86 height 19
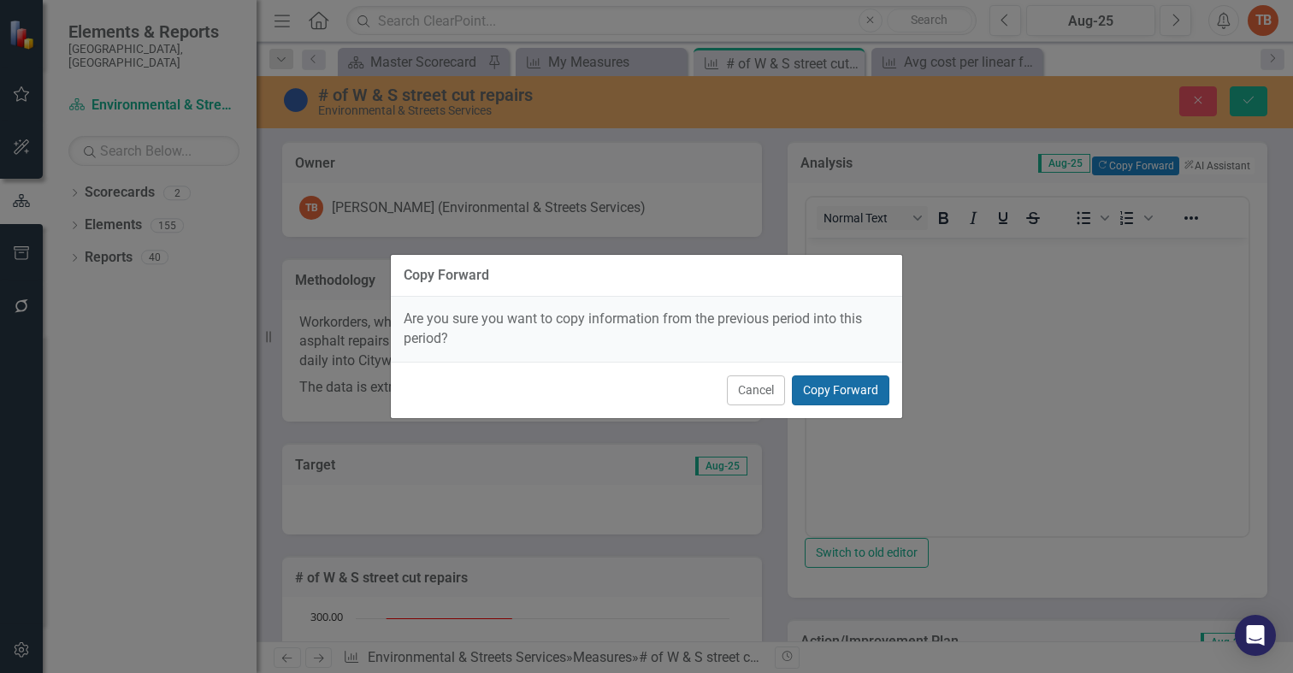
click at [822, 388] on button "Copy Forward" at bounding box center [840, 390] width 97 height 30
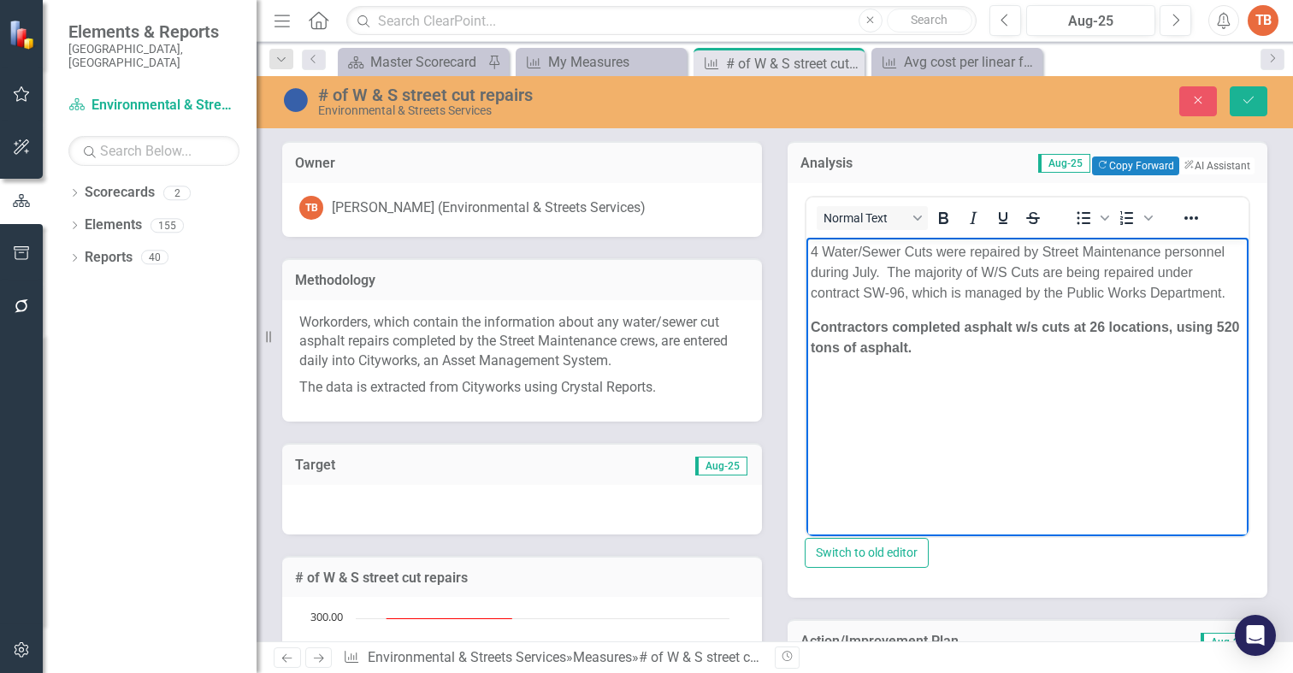
click at [817, 246] on p "4 Water/Sewer Cuts were repaired by Street Maintenance personnel during July. T…" at bounding box center [1026, 272] width 433 height 62
click at [875, 269] on p "2 Water/Sewer Cuts were repaired by Street Maintenance personnel during July. T…" at bounding box center [1026, 272] width 433 height 62
click at [1005, 357] on body "2 Water/Sewer Cuts were repaired by Street Maintenance personnel during August.…" at bounding box center [1027, 365] width 442 height 256
click at [1104, 325] on strong "Contractors completed asphalt w/s cuts at 26 locations, using 520 tons of aspha…" at bounding box center [1024, 336] width 428 height 35
click at [832, 343] on strong "Contractors completed asphalt w/s cuts at 28 locations, using 520 tons of aspha…" at bounding box center [1024, 336] width 428 height 35
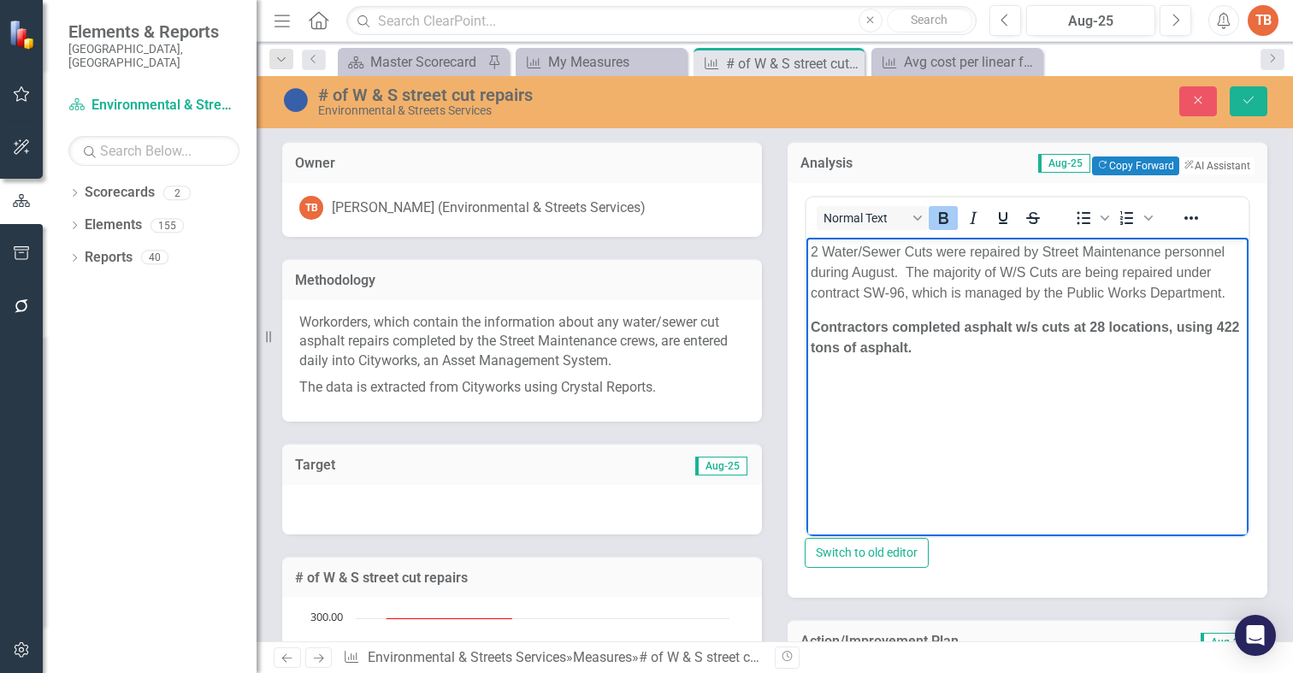
click at [1041, 324] on strong "Contractors completed asphalt w/s cuts at 28 locations, using 422 tons of aspha…" at bounding box center [1024, 336] width 428 height 35
click at [1247, 99] on icon "Save" at bounding box center [1247, 100] width 15 height 12
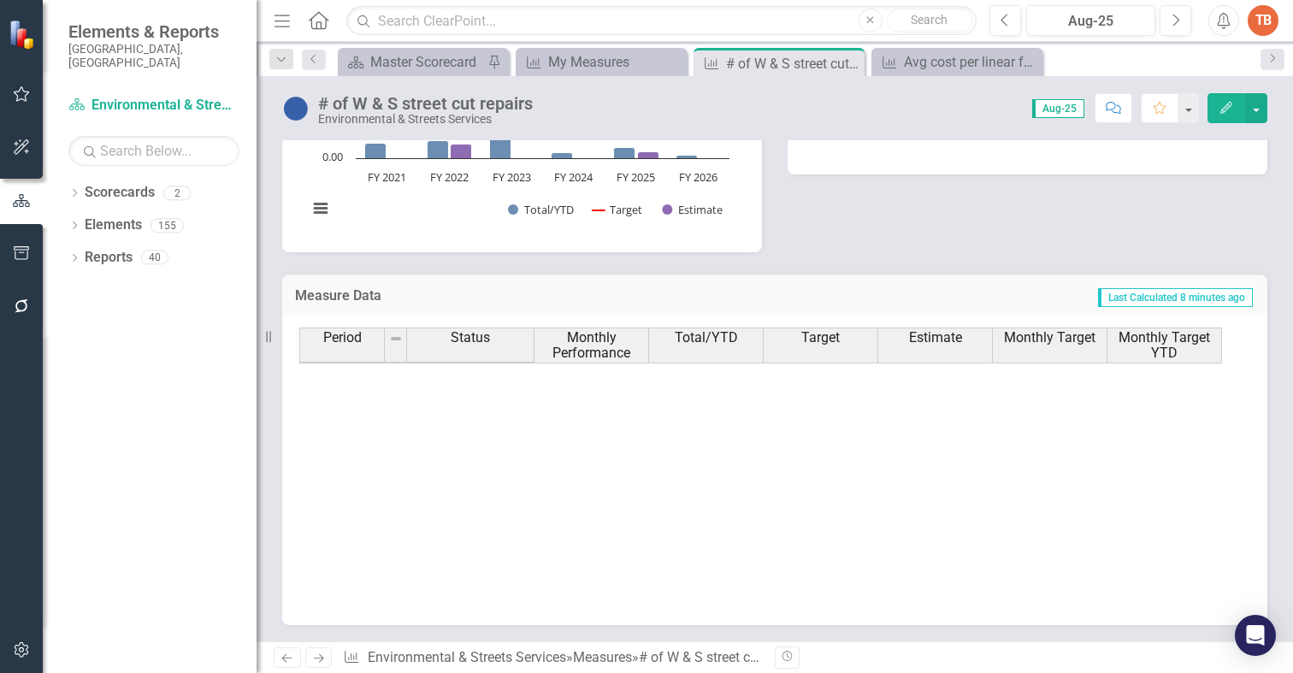
scroll to position [864, 0]
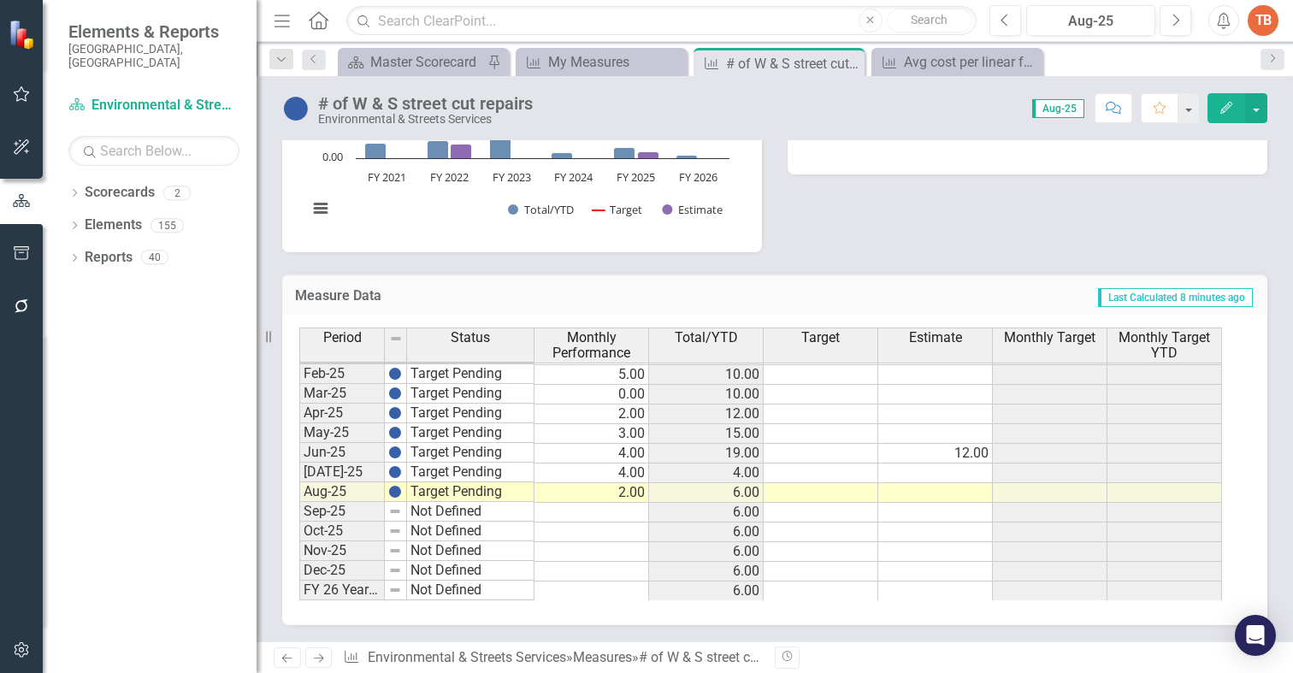
click at [323, 659] on icon "Next" at bounding box center [318, 657] width 15 height 11
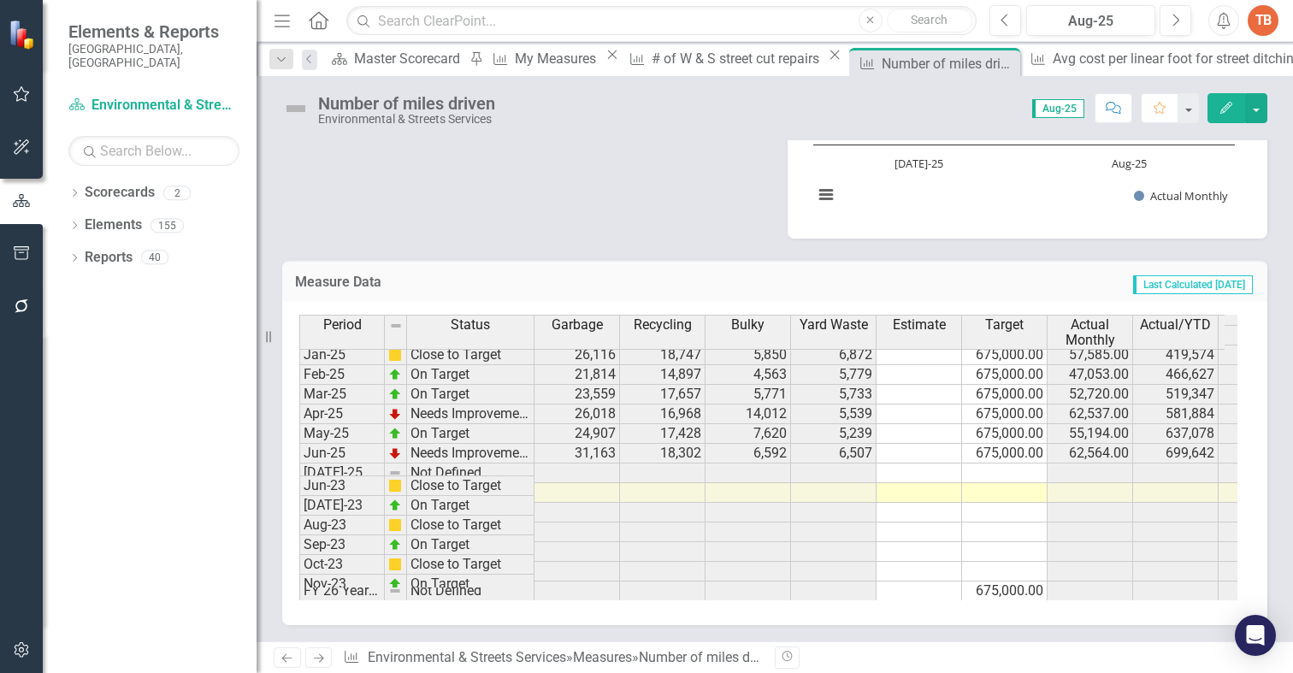
scroll to position [851, 0]
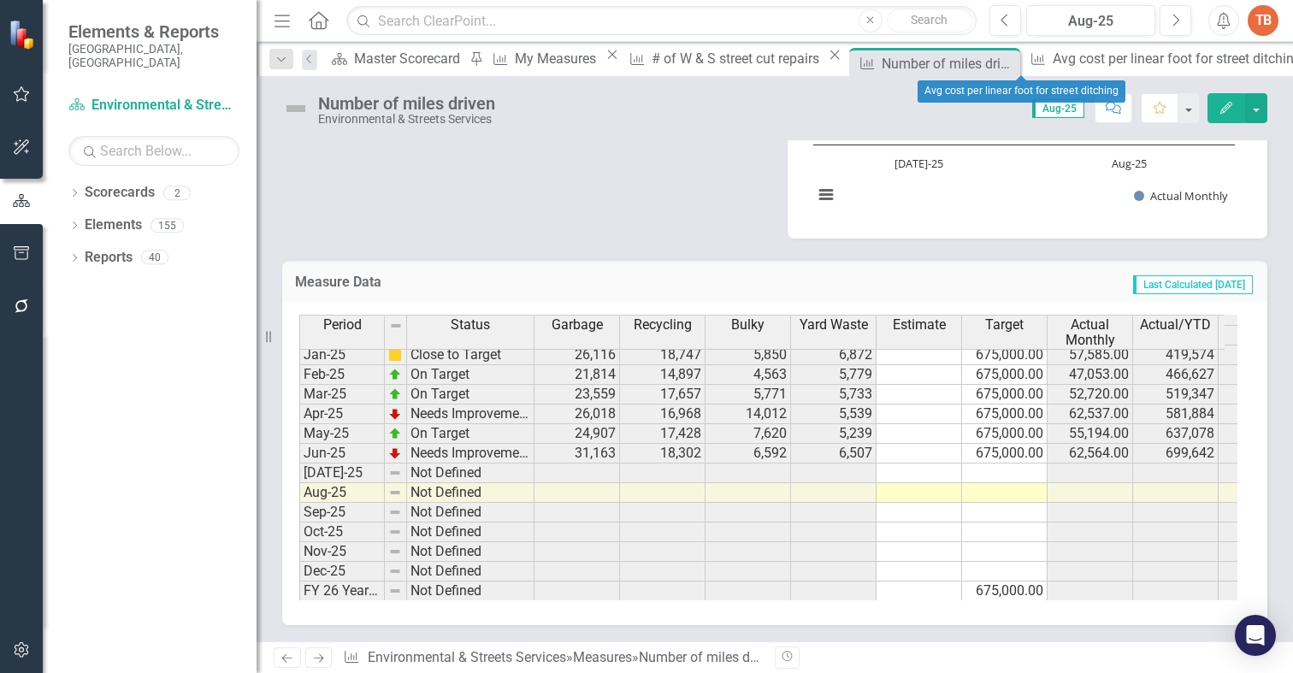
click at [1292, 60] on icon "Close" at bounding box center [1316, 55] width 17 height 14
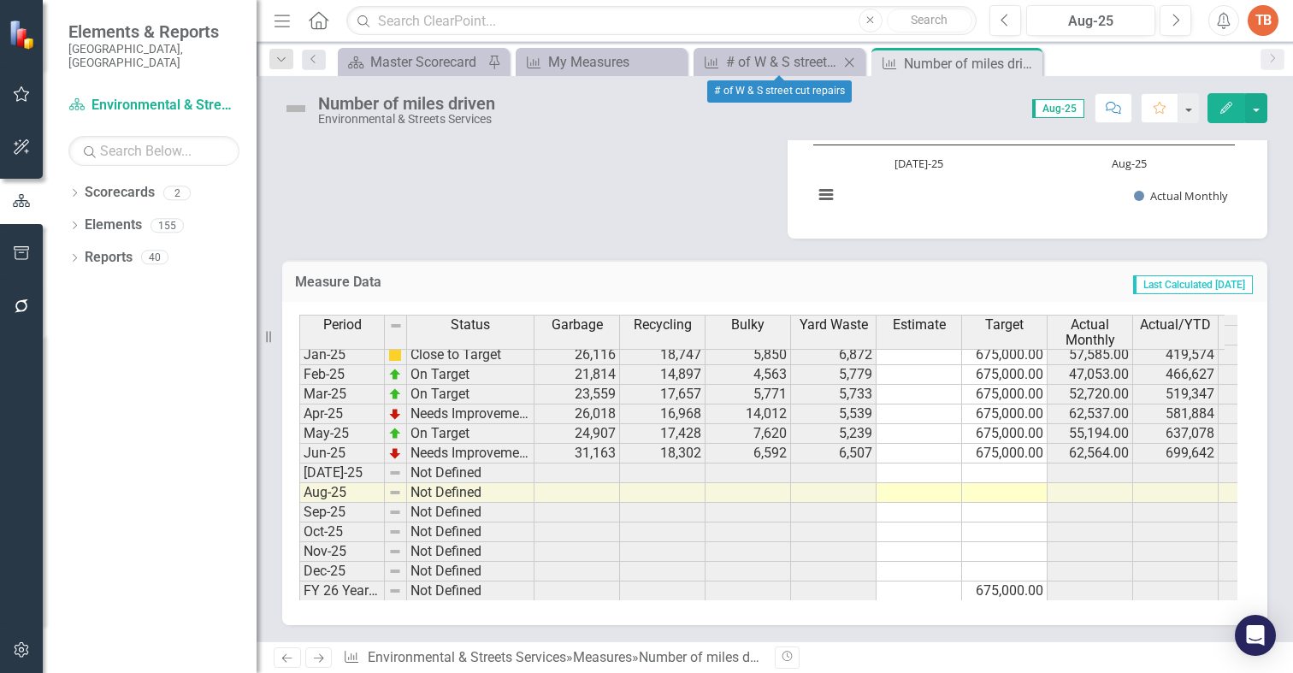
click at [851, 60] on icon at bounding box center [849, 61] width 9 height 9
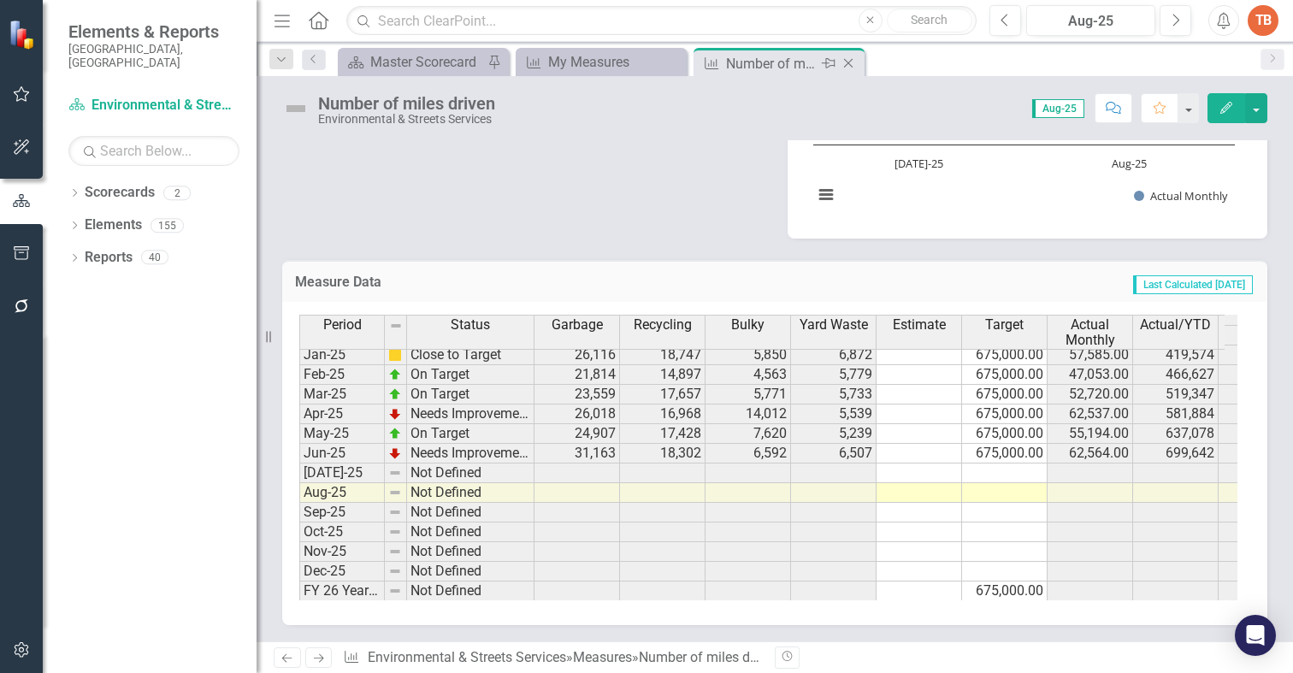
click at [847, 62] on icon "Close" at bounding box center [848, 63] width 17 height 14
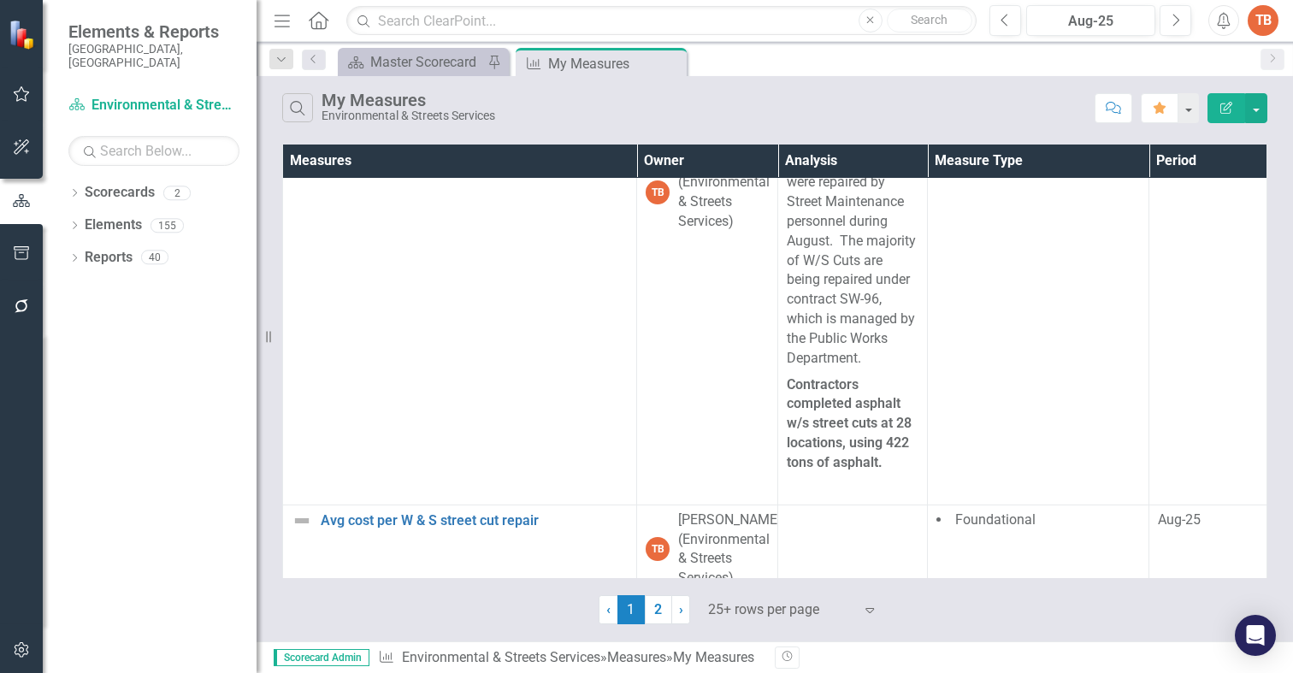
scroll to position [427, 0]
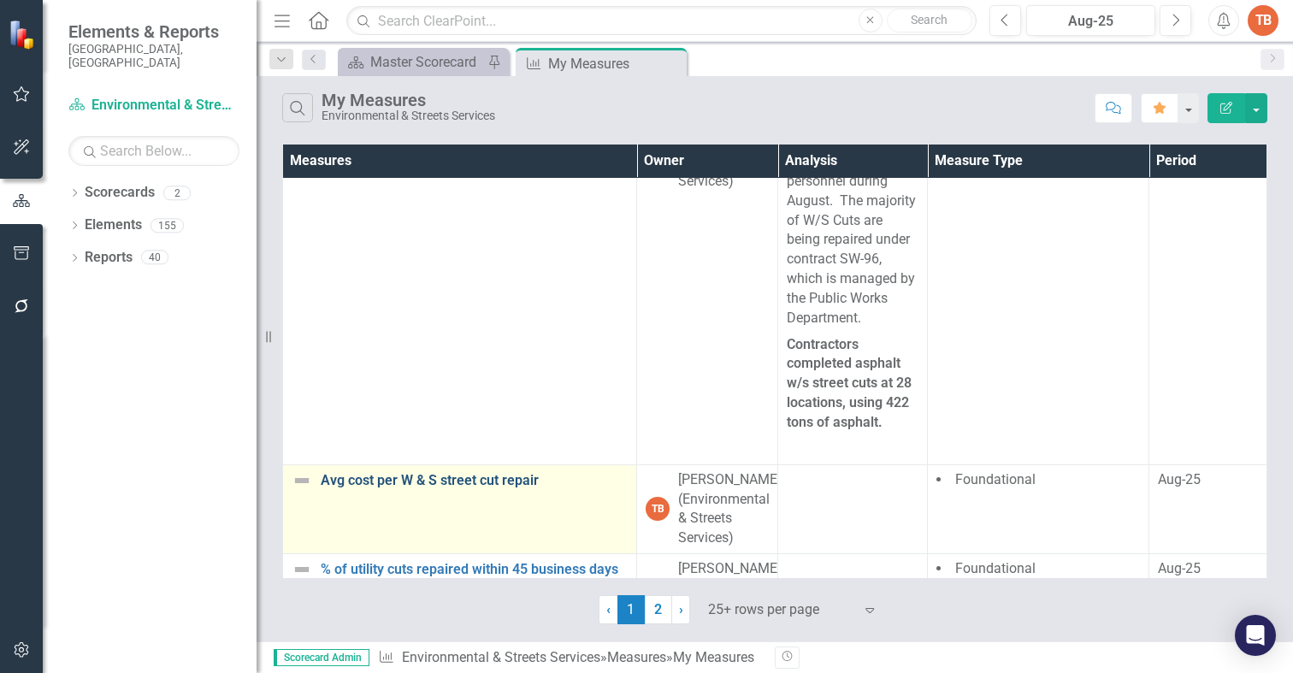
click at [463, 478] on link "Avg cost per W & S street cut repair" at bounding box center [474, 480] width 307 height 15
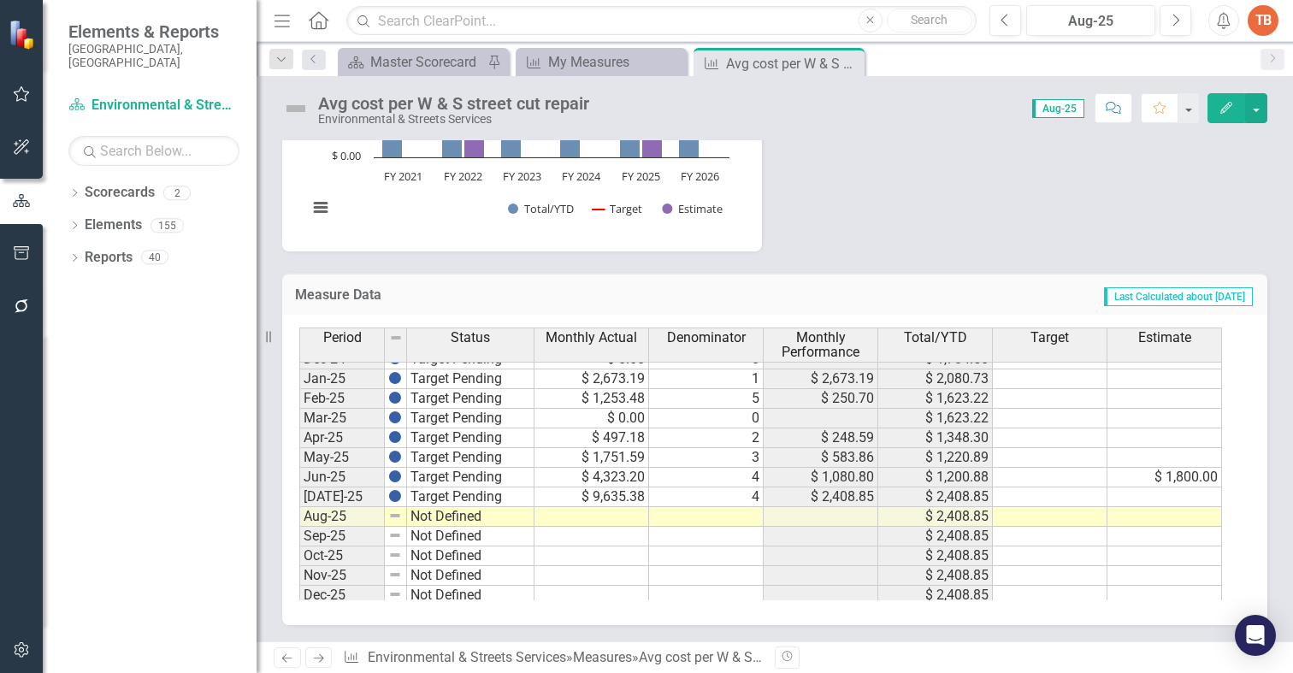
scroll to position [864, 0]
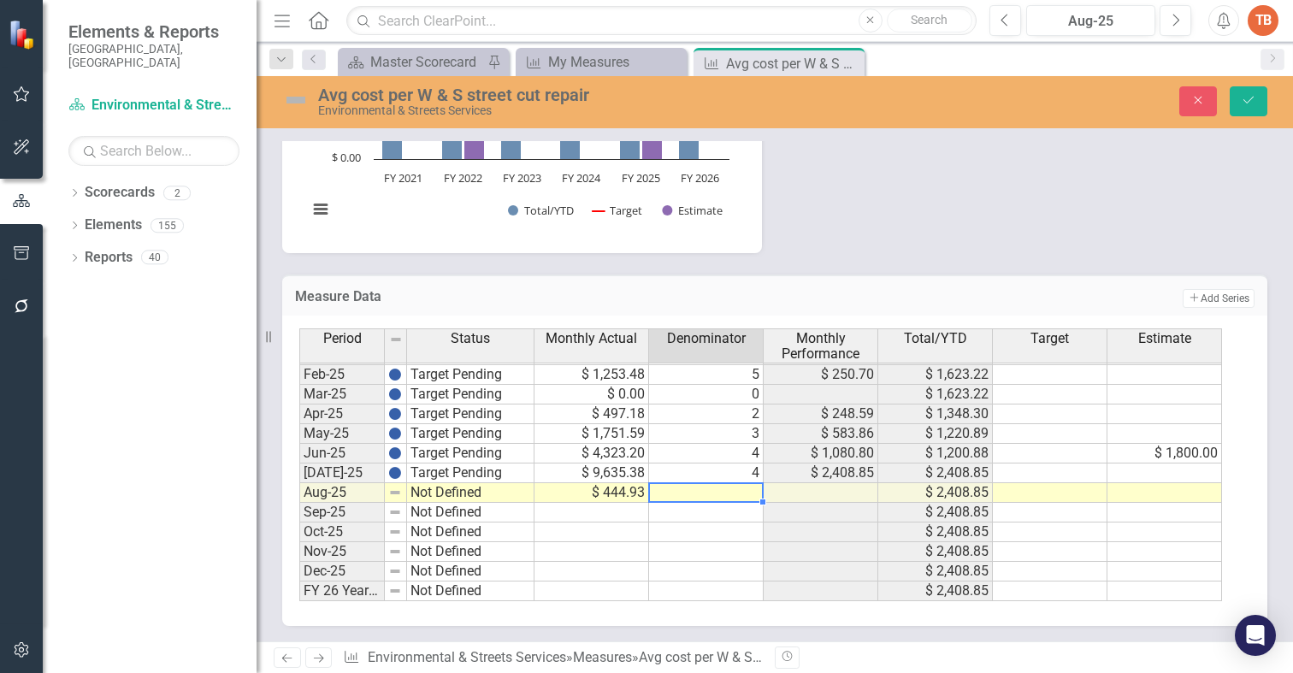
click at [698, 496] on td at bounding box center [706, 493] width 115 height 20
type textarea "2"
click at [420, 490] on td "Not Defined" at bounding box center [470, 493] width 127 height 20
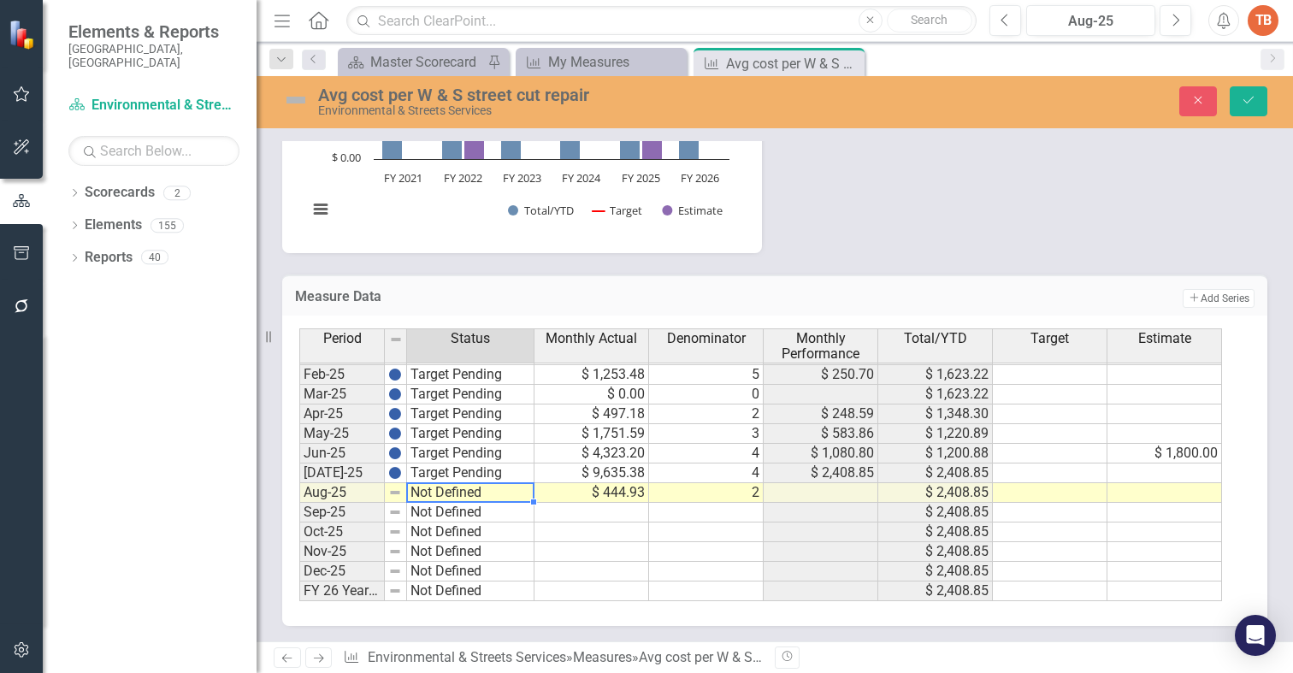
click at [420, 490] on td "Not Defined" at bounding box center [470, 493] width 127 height 20
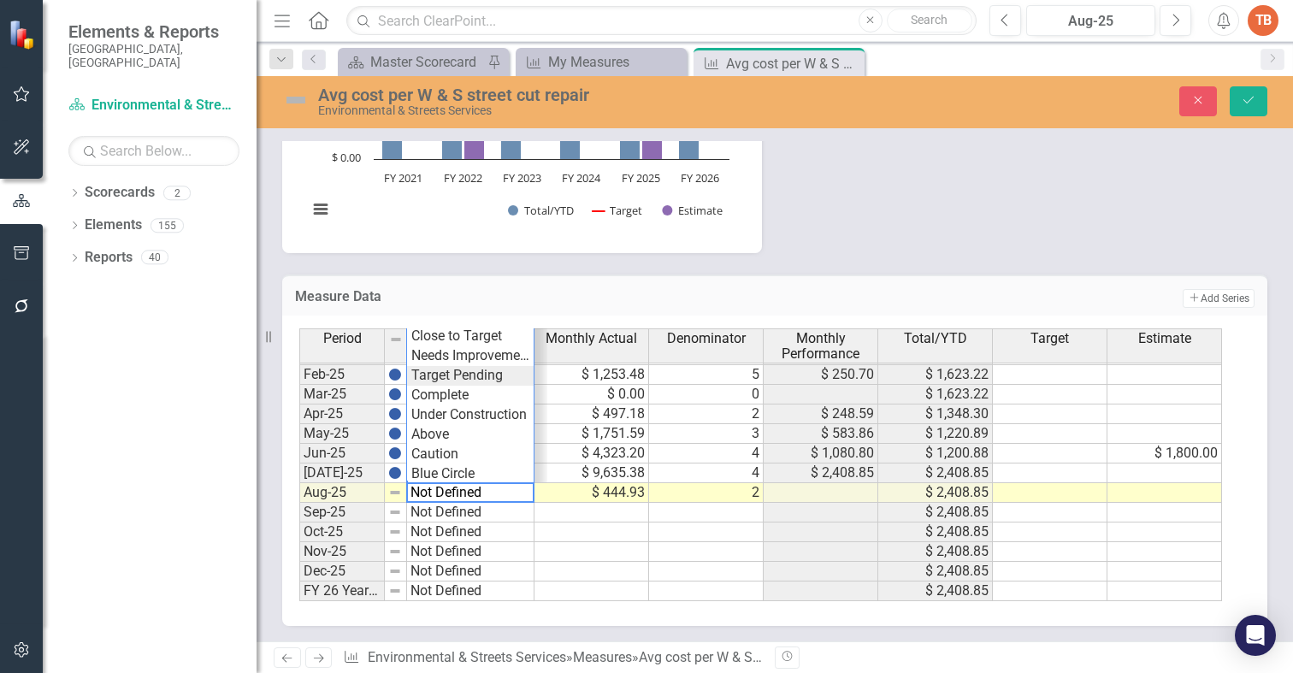
click at [431, 368] on div "Period Status Monthly Actual Denominator Monthly Performance Total/YTD Target E…" at bounding box center [768, 464] width 938 height 273
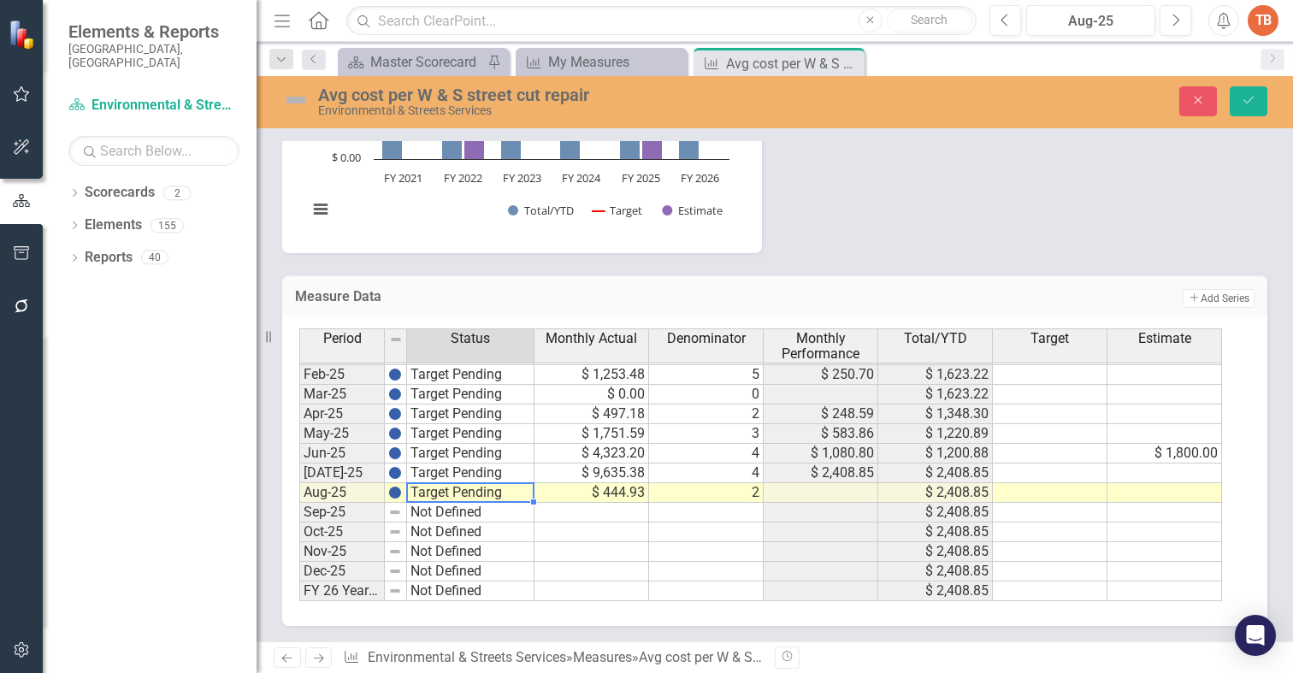
scroll to position [864, 0]
click at [1245, 98] on icon "Save" at bounding box center [1247, 100] width 15 height 12
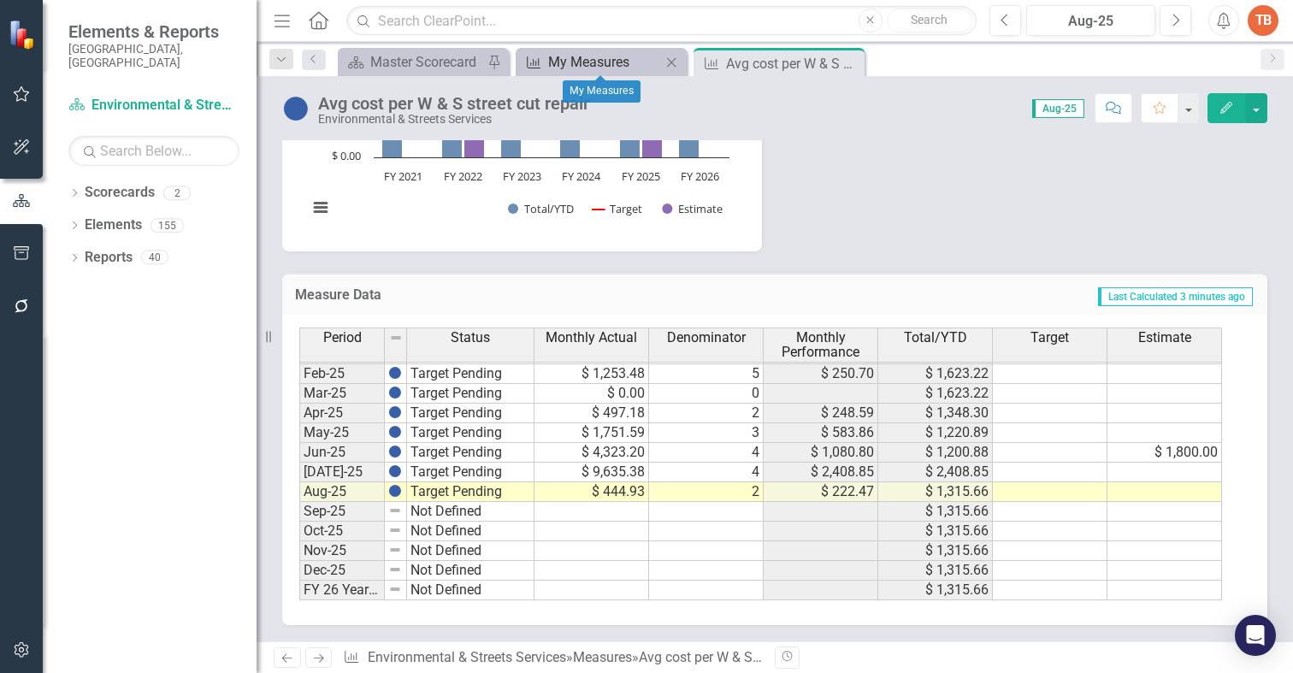
click at [564, 59] on div "My Measures" at bounding box center [604, 61] width 113 height 21
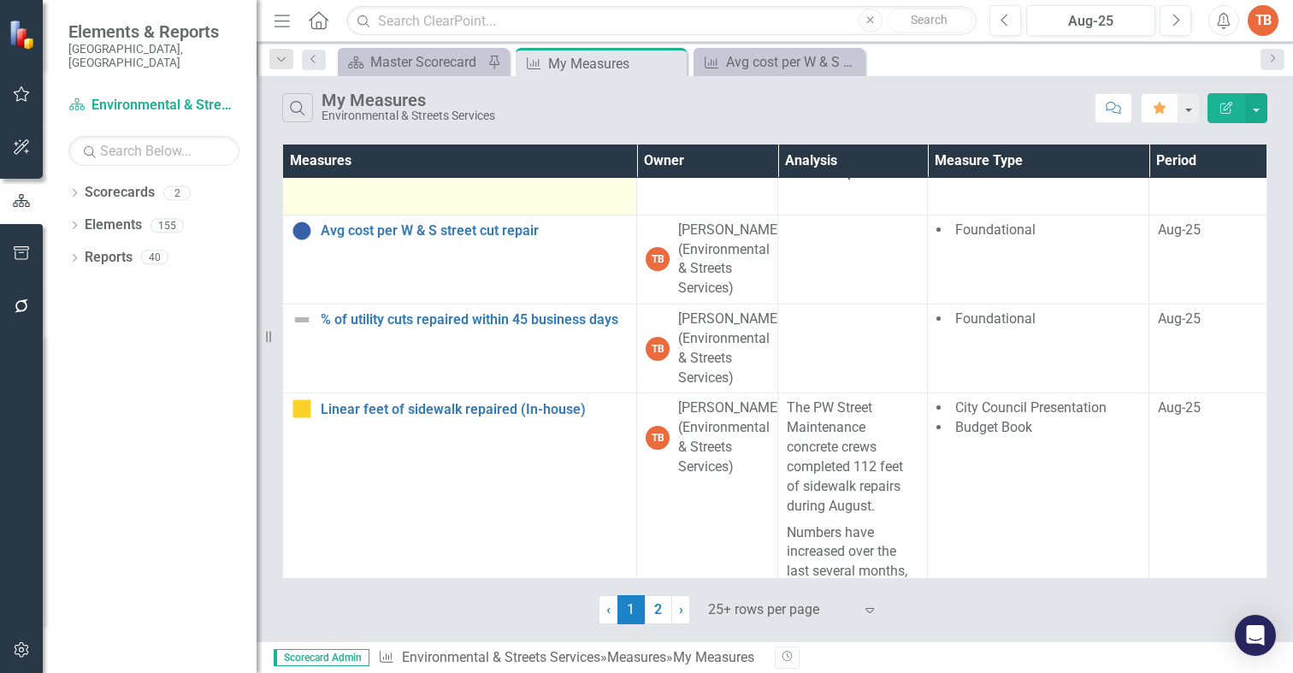
scroll to position [684, 0]
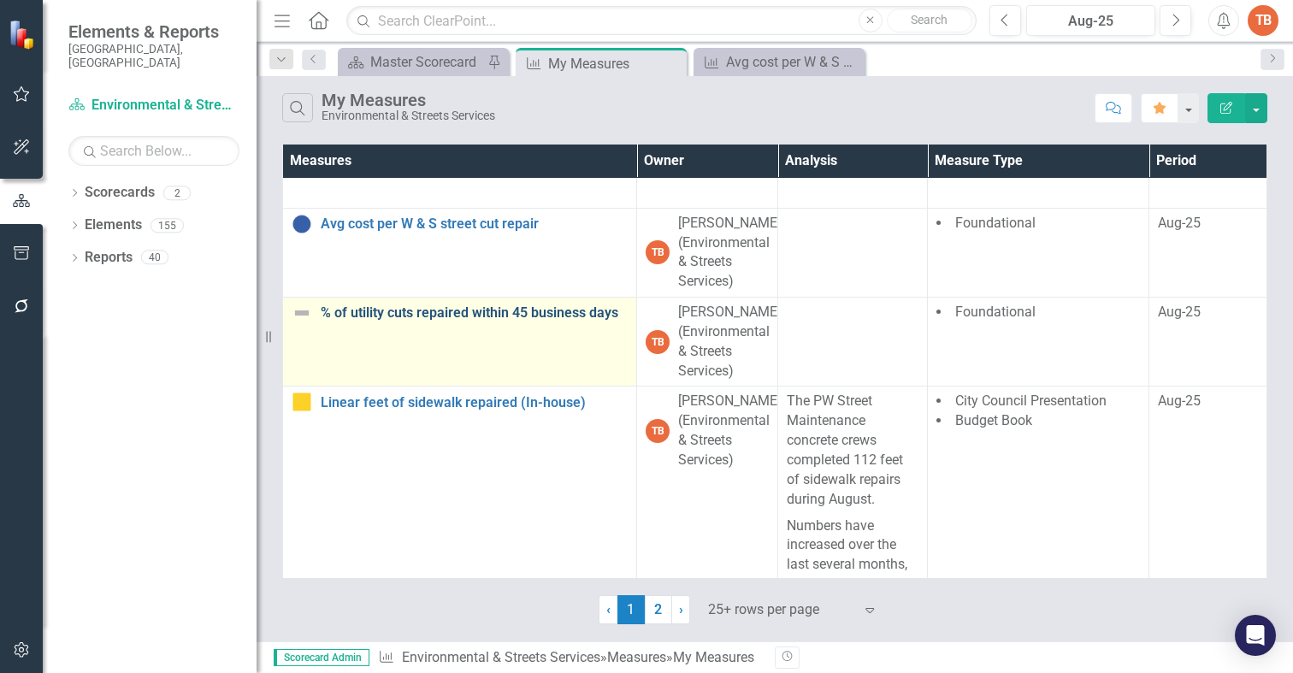
click at [410, 310] on link "% of utility cuts repaired within 45 business days" at bounding box center [474, 312] width 307 height 15
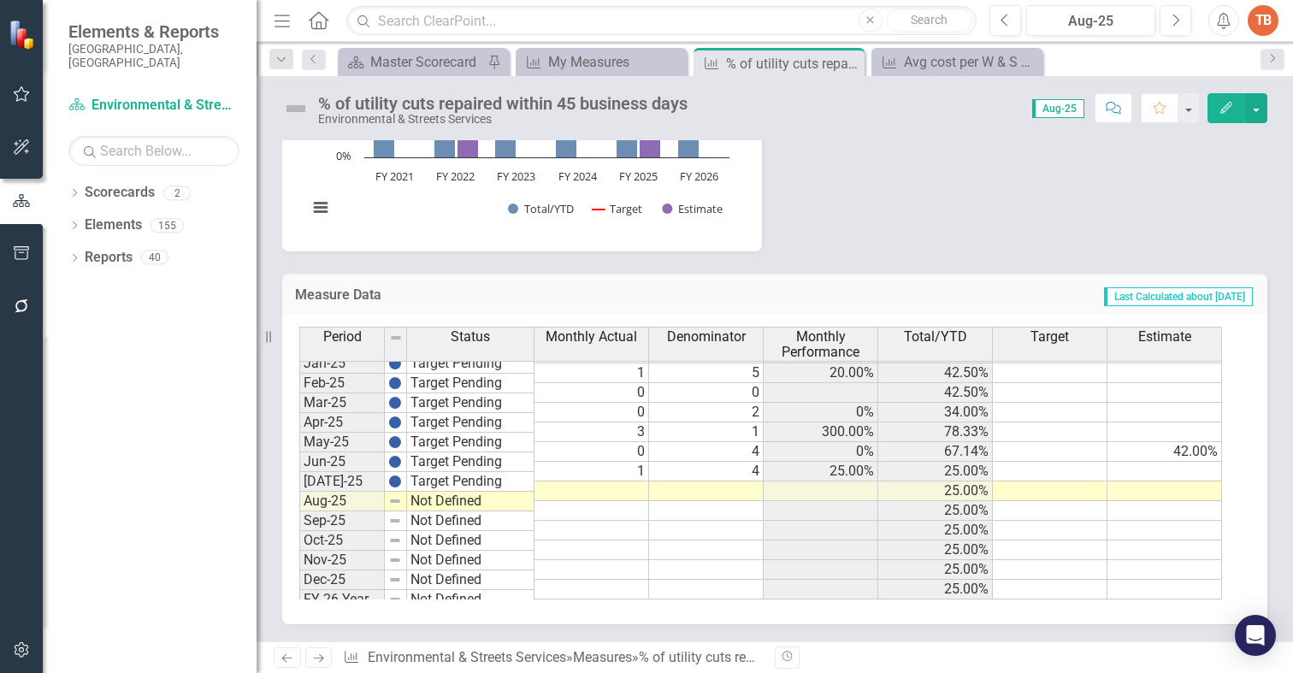
scroll to position [864, 0]
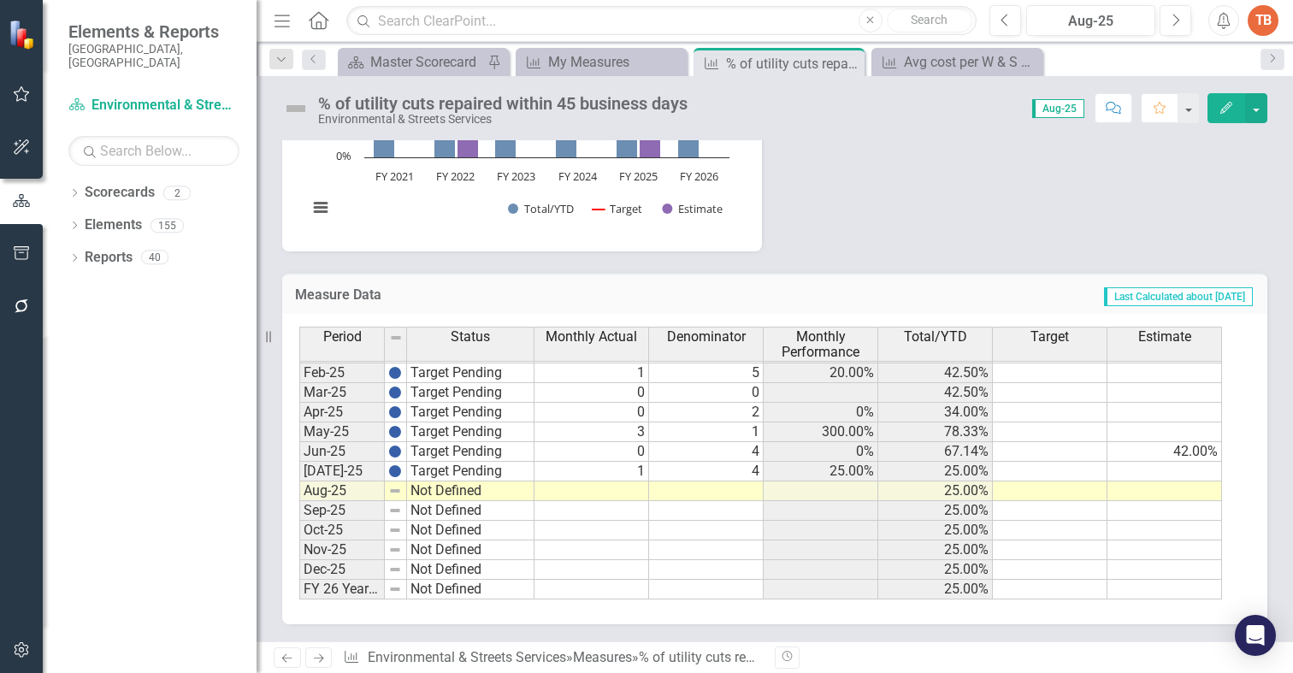
click at [634, 492] on td at bounding box center [591, 491] width 115 height 20
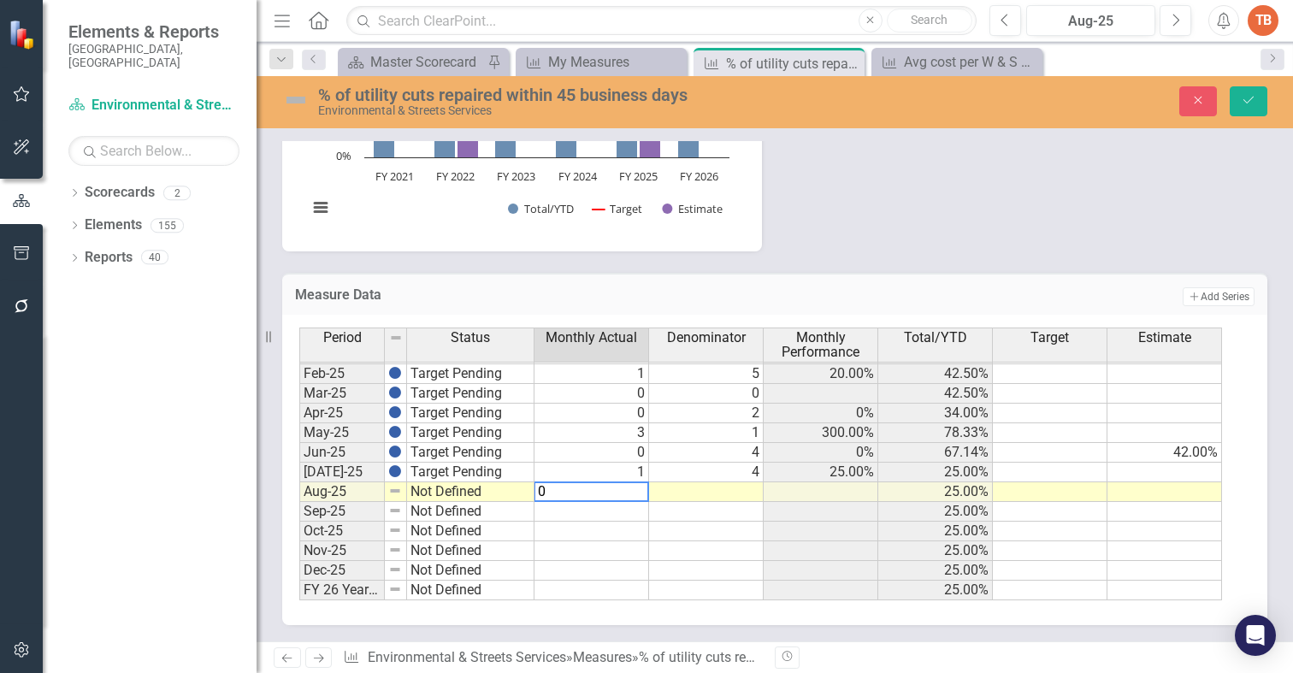
type textarea "0"
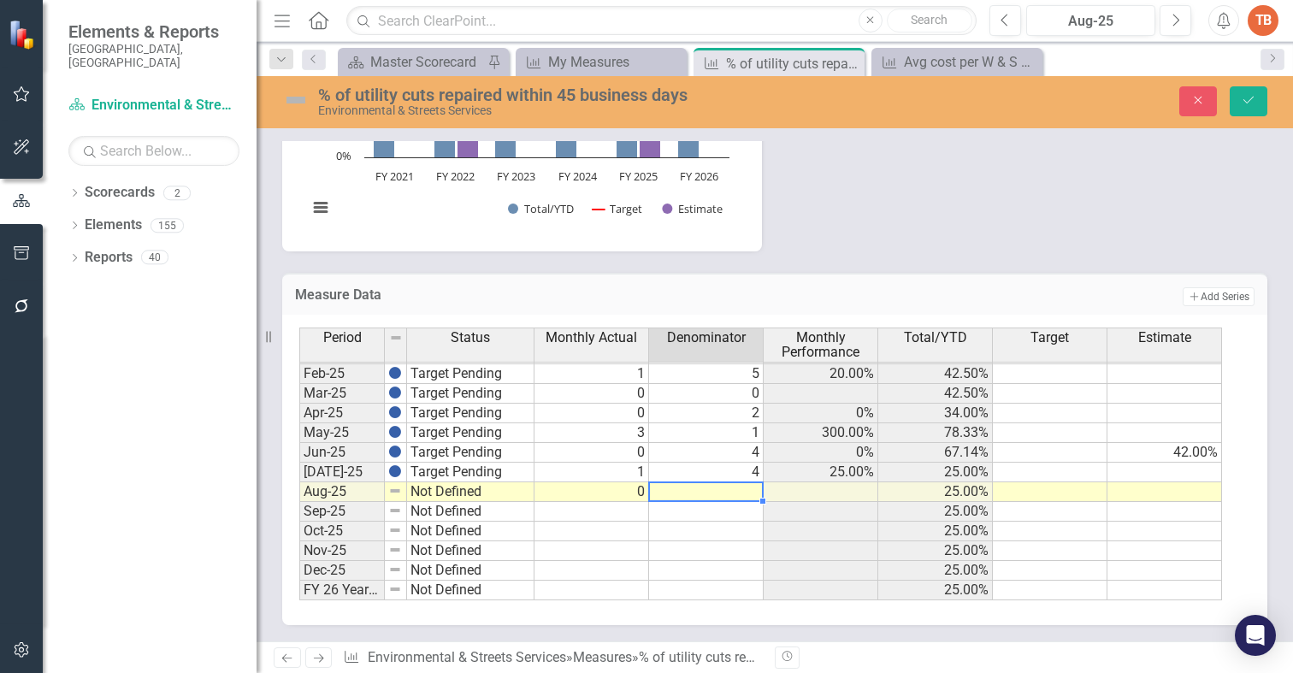
click at [723, 492] on td at bounding box center [706, 492] width 115 height 20
type textarea "2"
click at [417, 492] on td "Not Defined" at bounding box center [470, 492] width 127 height 20
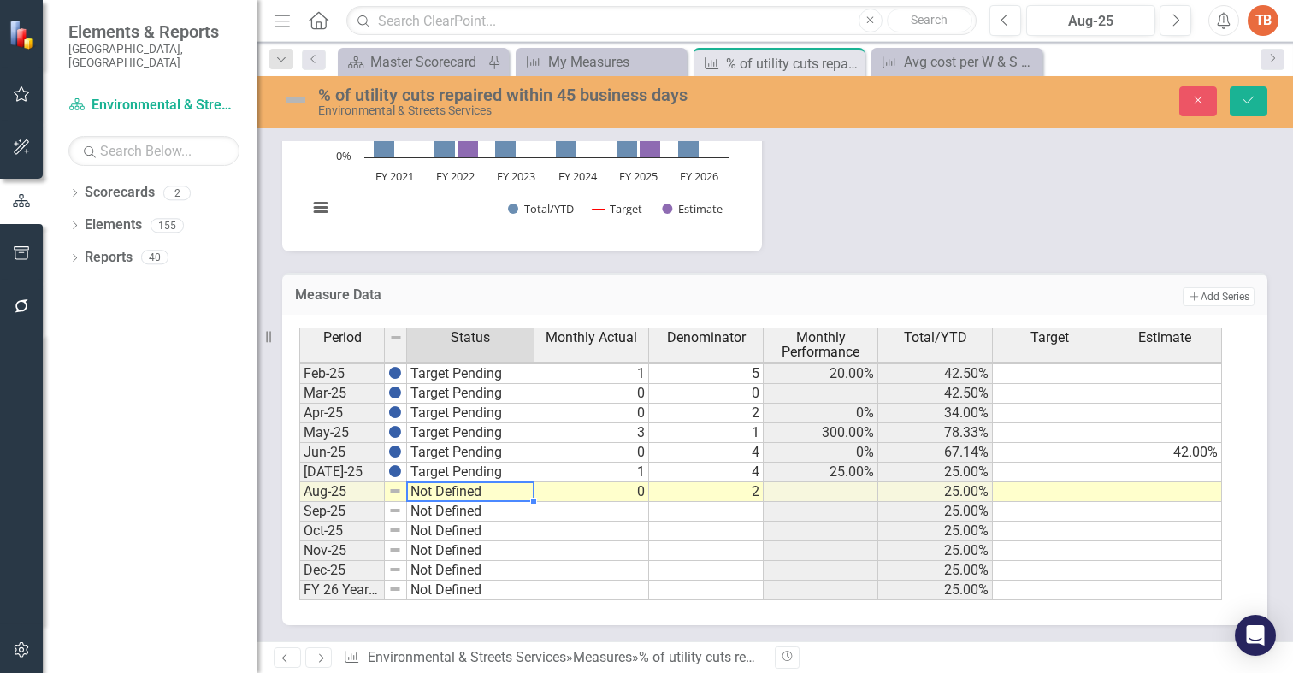
click at [417, 492] on td "Not Defined" at bounding box center [470, 492] width 127 height 20
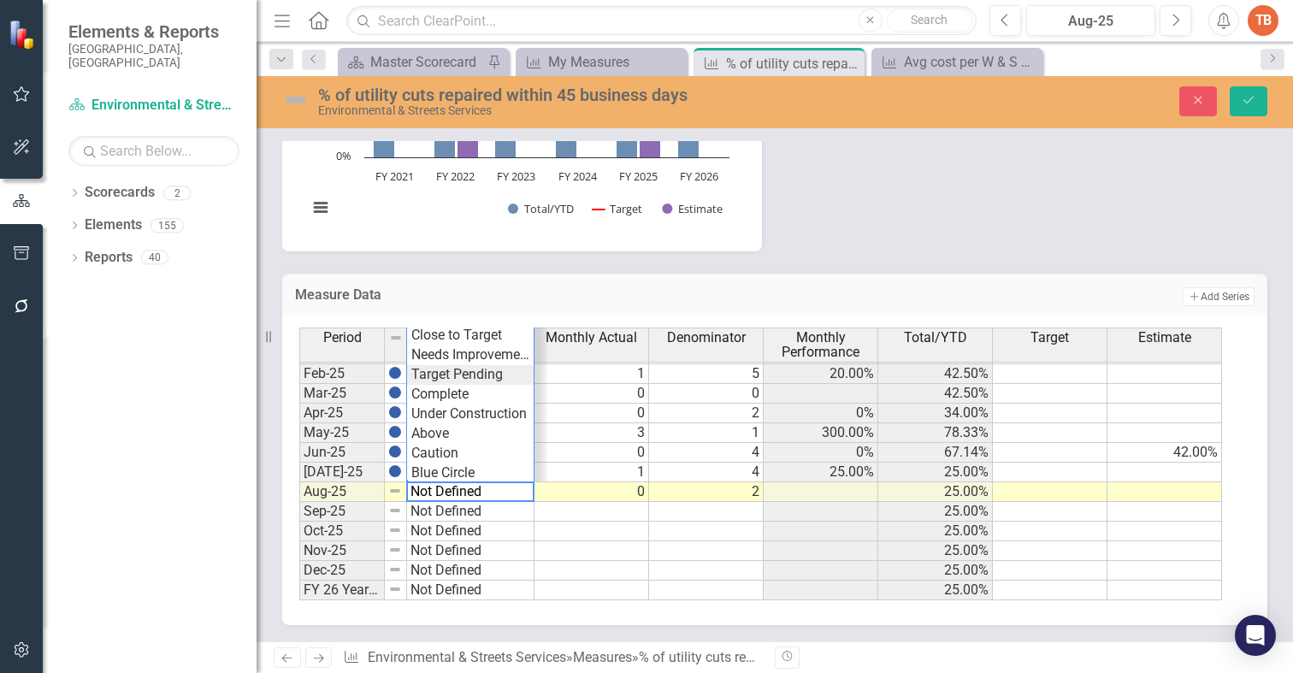
type textarea "Target Pending"
click at [460, 375] on div "Period Status Monthly Actual Denominator Monthly Performance Total/YTD Target E…" at bounding box center [768, 463] width 938 height 273
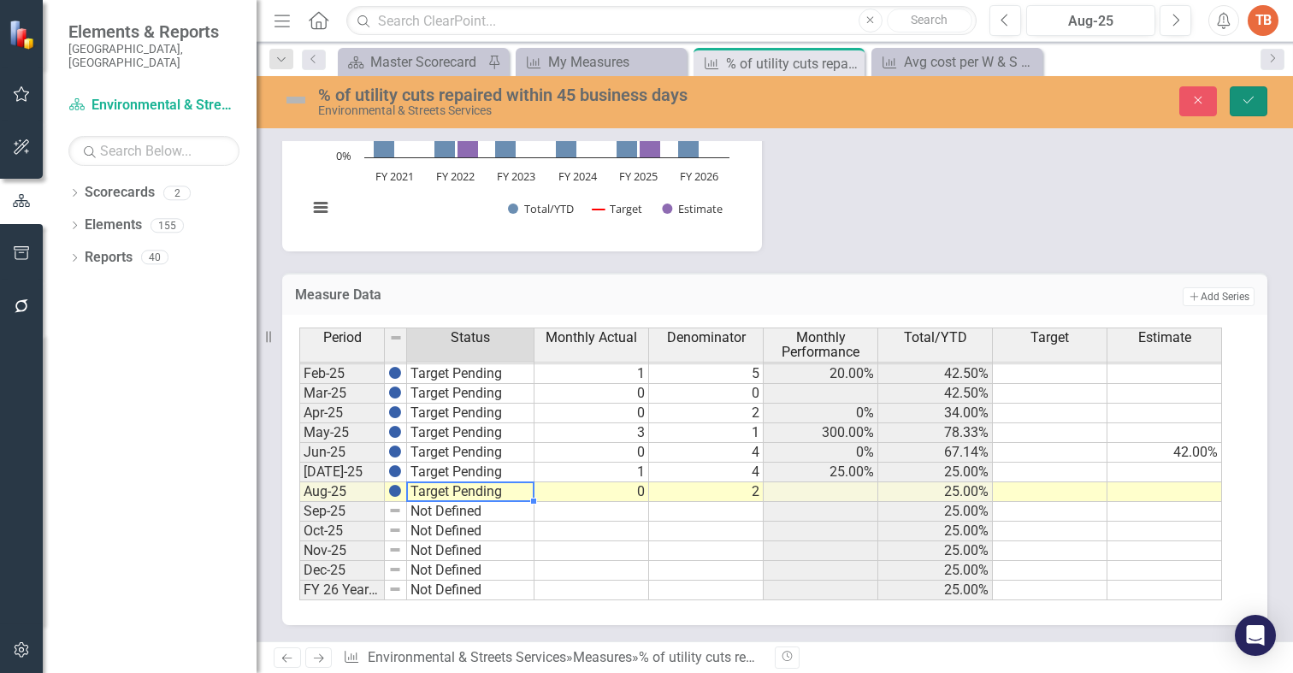
click at [1249, 97] on icon "Save" at bounding box center [1247, 100] width 15 height 12
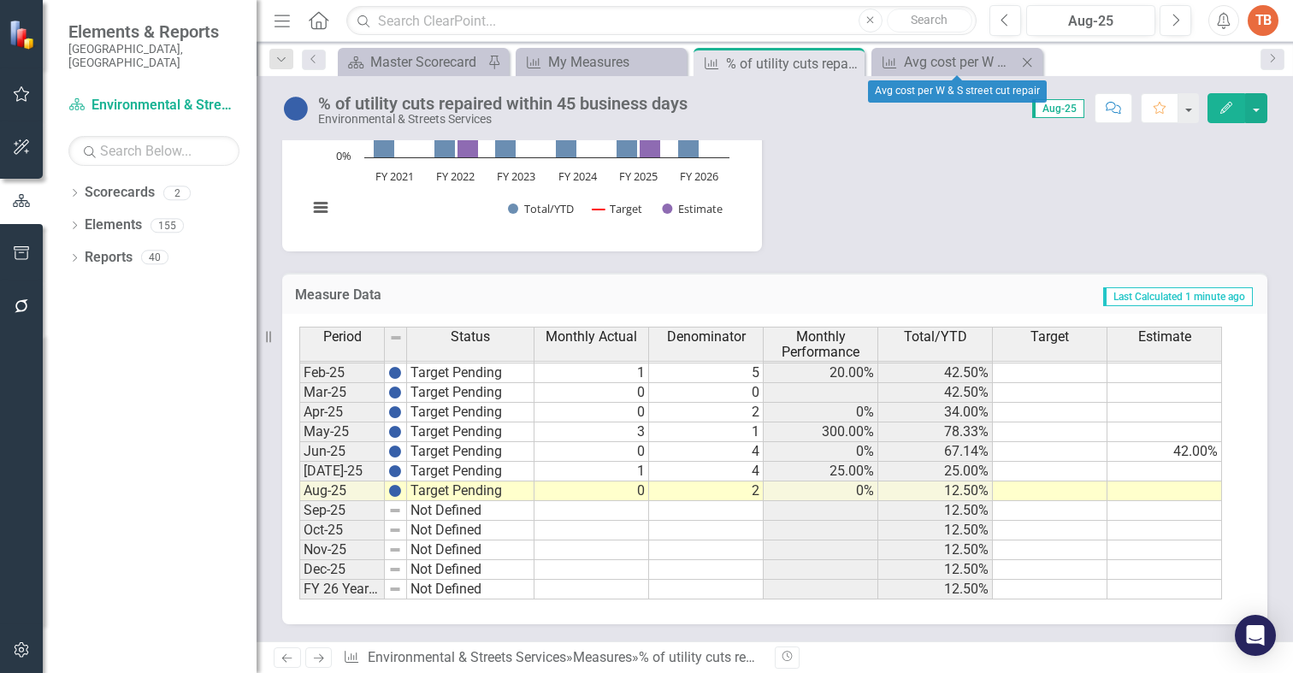
click at [1028, 61] on icon "Close" at bounding box center [1026, 63] width 17 height 14
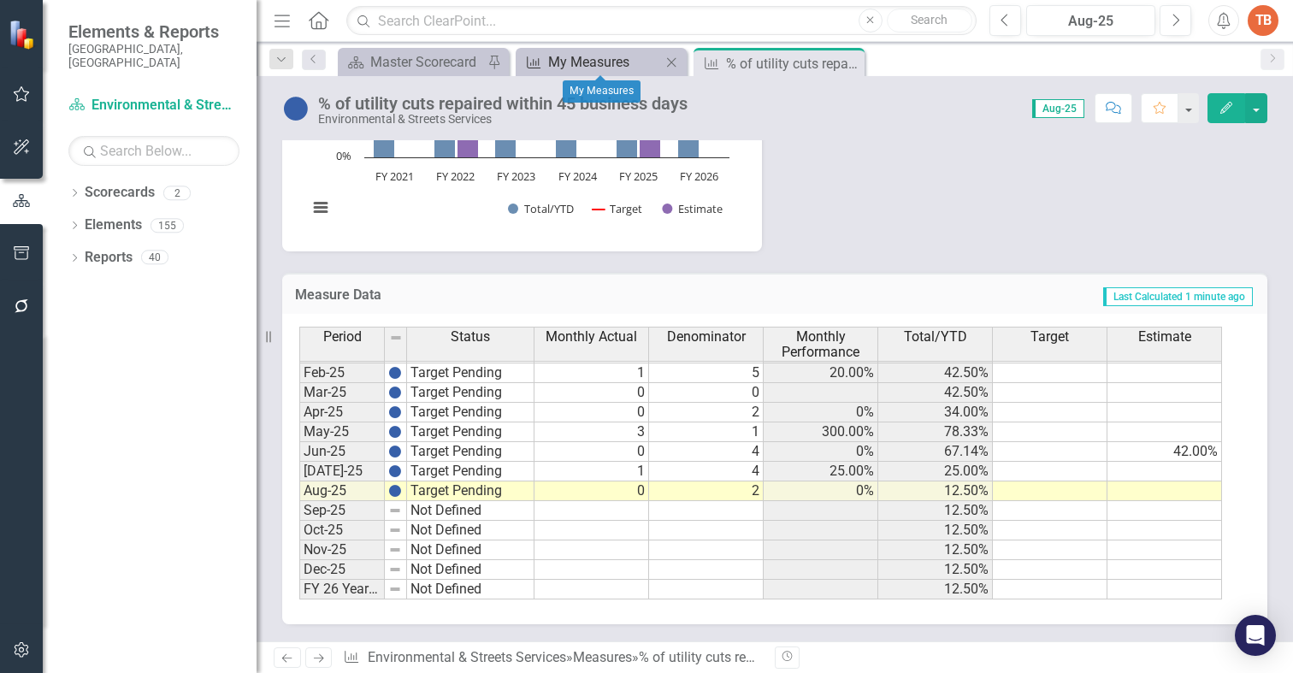
click at [575, 60] on div "My Measures" at bounding box center [604, 61] width 113 height 21
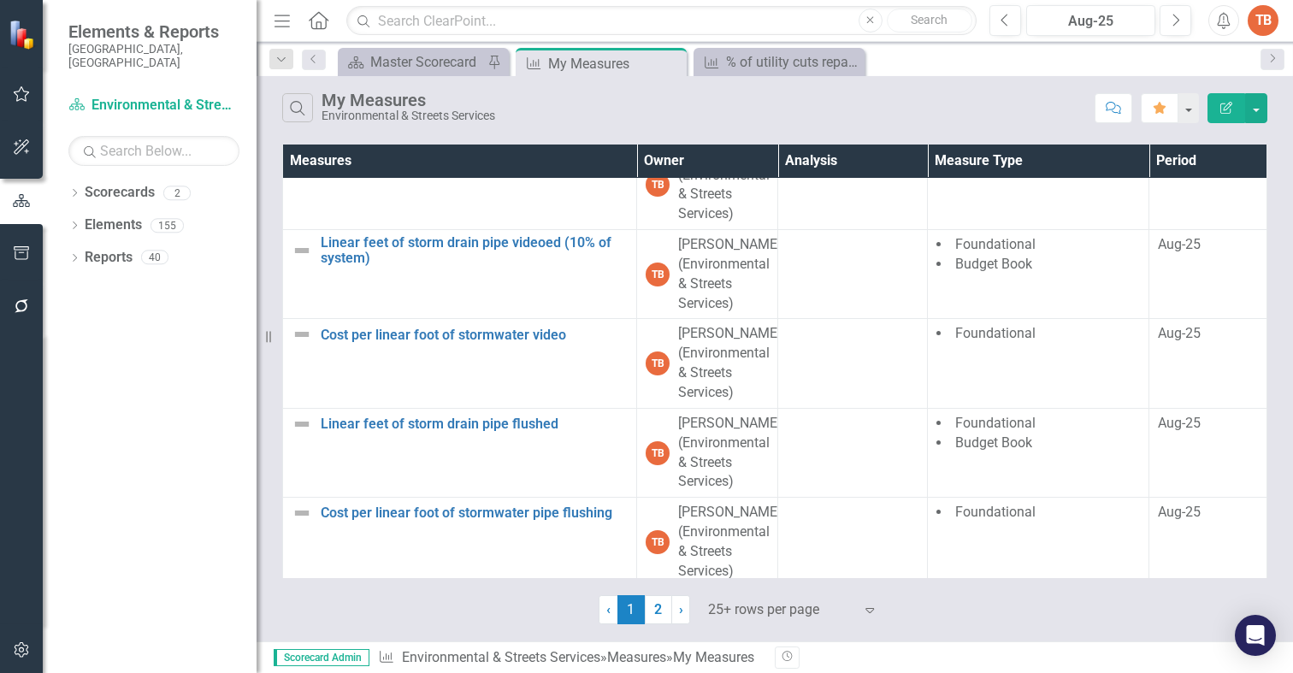
scroll to position [2821, 0]
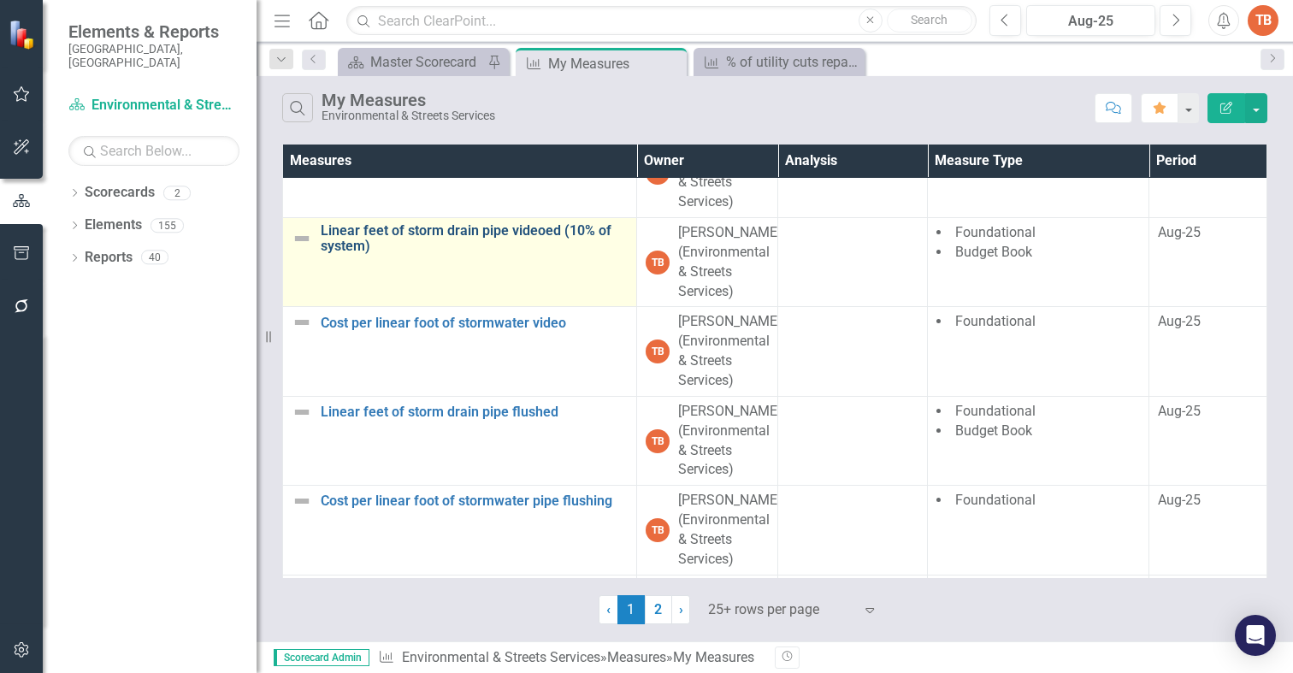
click at [398, 245] on link "Linear feet of storm drain pipe videoed (10% of system)" at bounding box center [474, 238] width 307 height 30
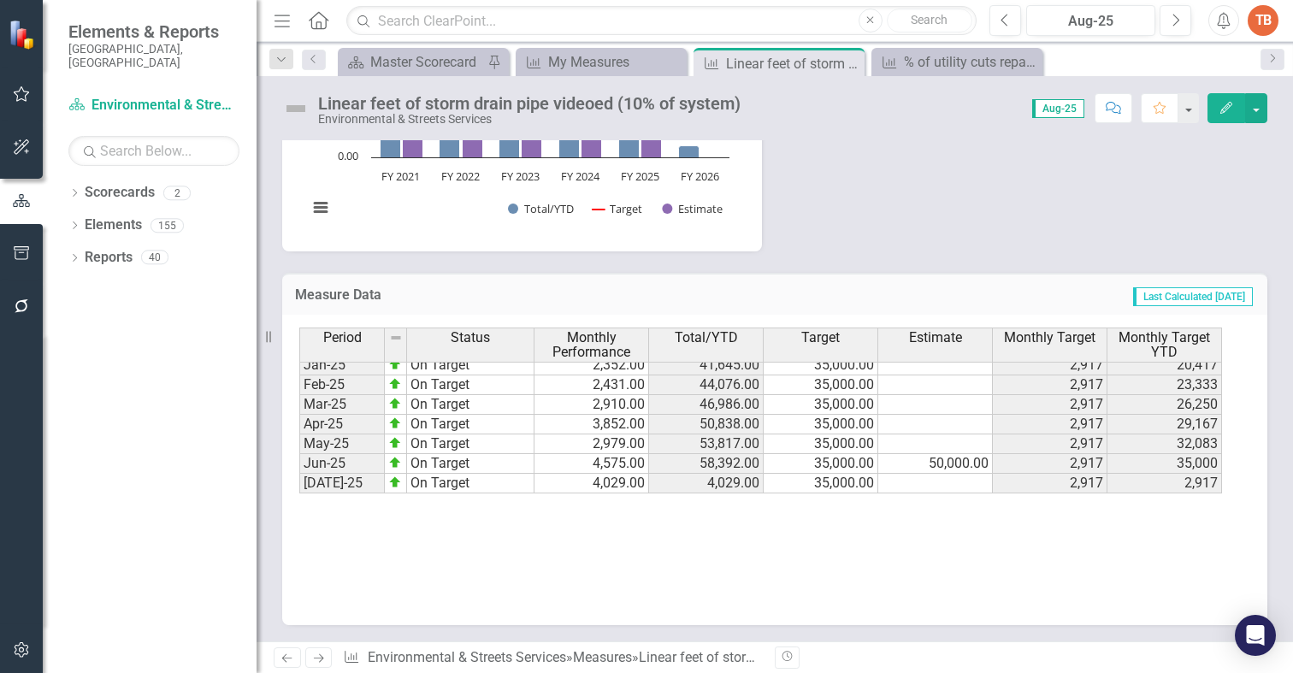
scroll to position [864, 0]
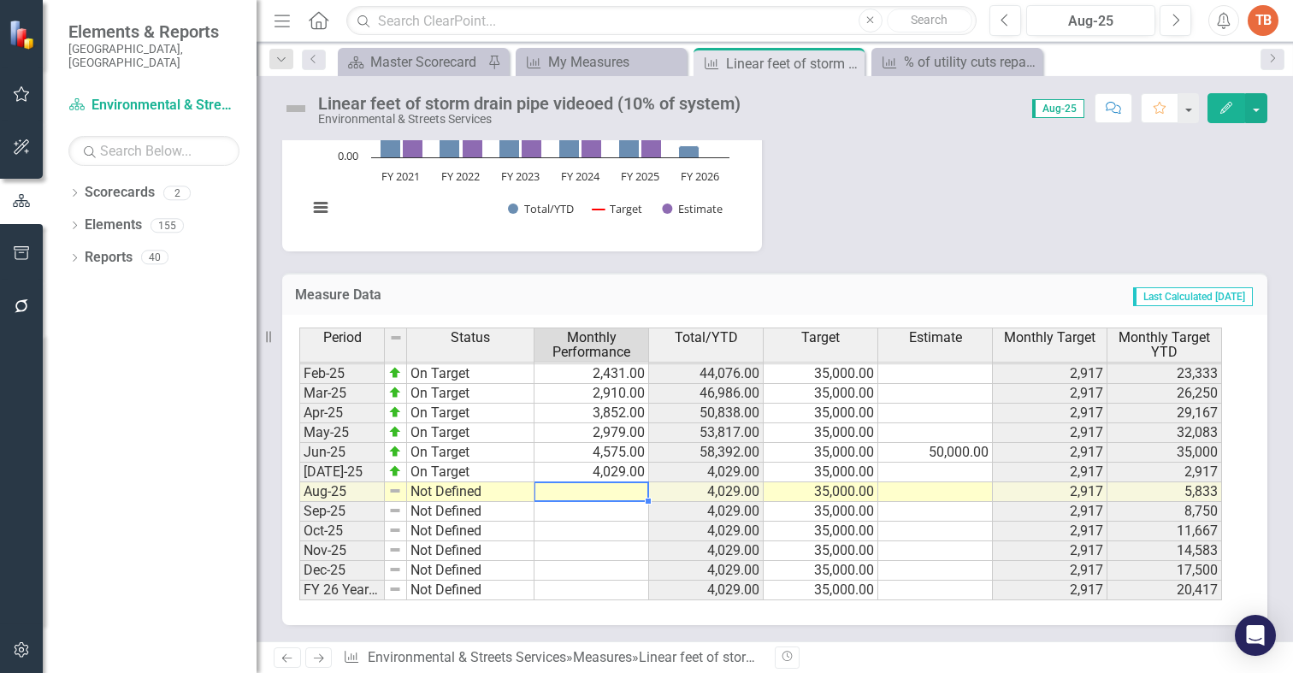
click at [596, 489] on tbody "Jan-24 Needs Improvement 2,816.00 13,884.00 35,000.00 2,917 20,417 Feb-24 Needs…" at bounding box center [760, 354] width 922 height 492
click at [592, 492] on td at bounding box center [591, 492] width 115 height 20
click at [605, 493] on td at bounding box center [591, 492] width 115 height 20
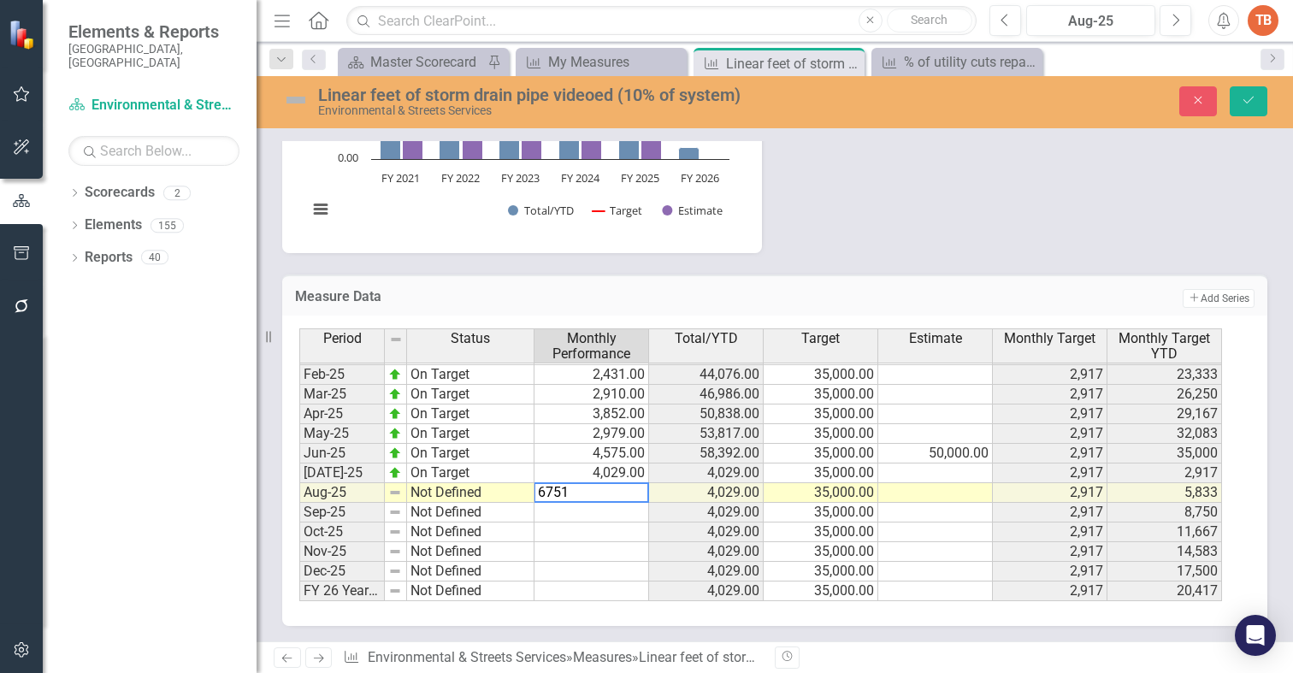
type textarea "6751"
click at [419, 489] on td "Not Defined" at bounding box center [470, 493] width 127 height 20
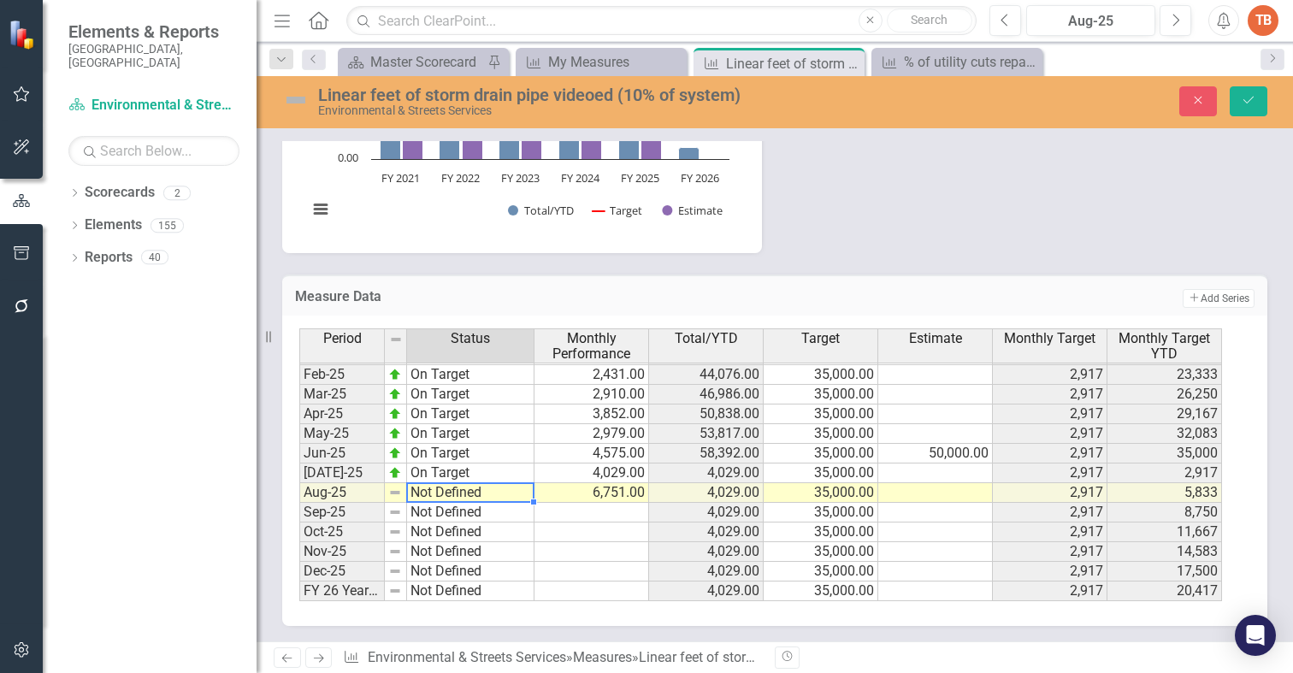
click at [419, 489] on td "Not Defined" at bounding box center [470, 493] width 127 height 20
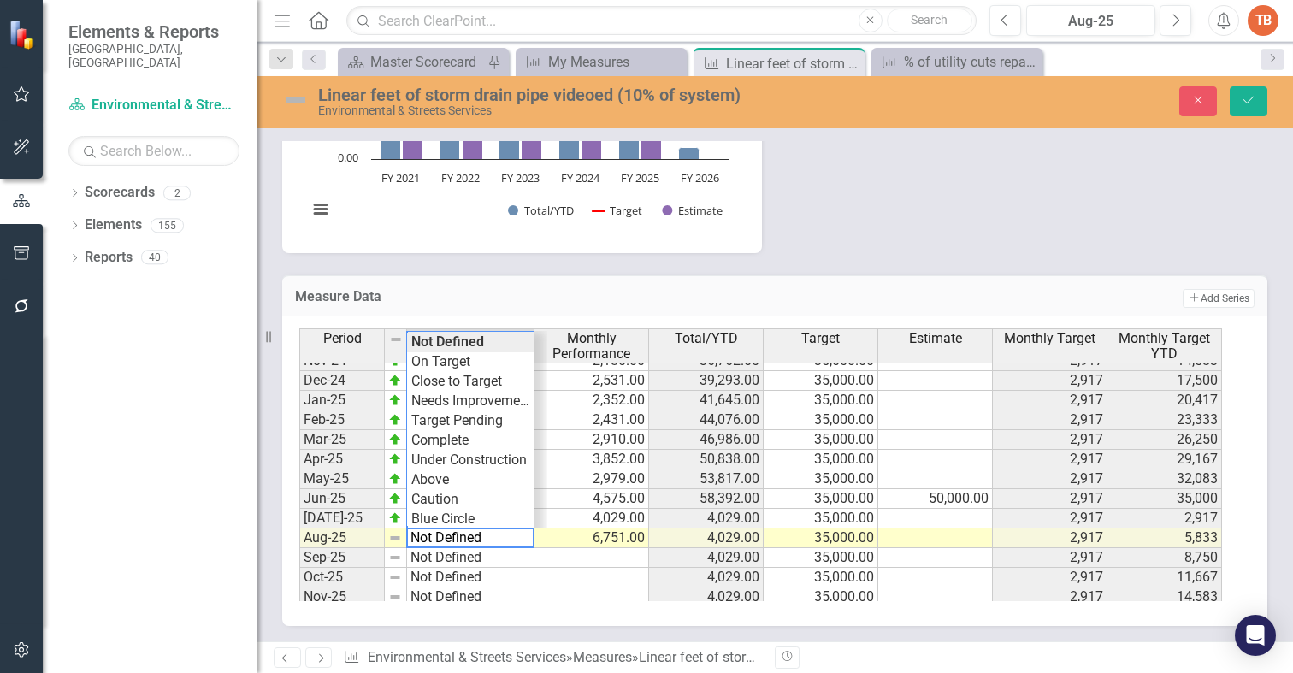
scroll to position [779, 0]
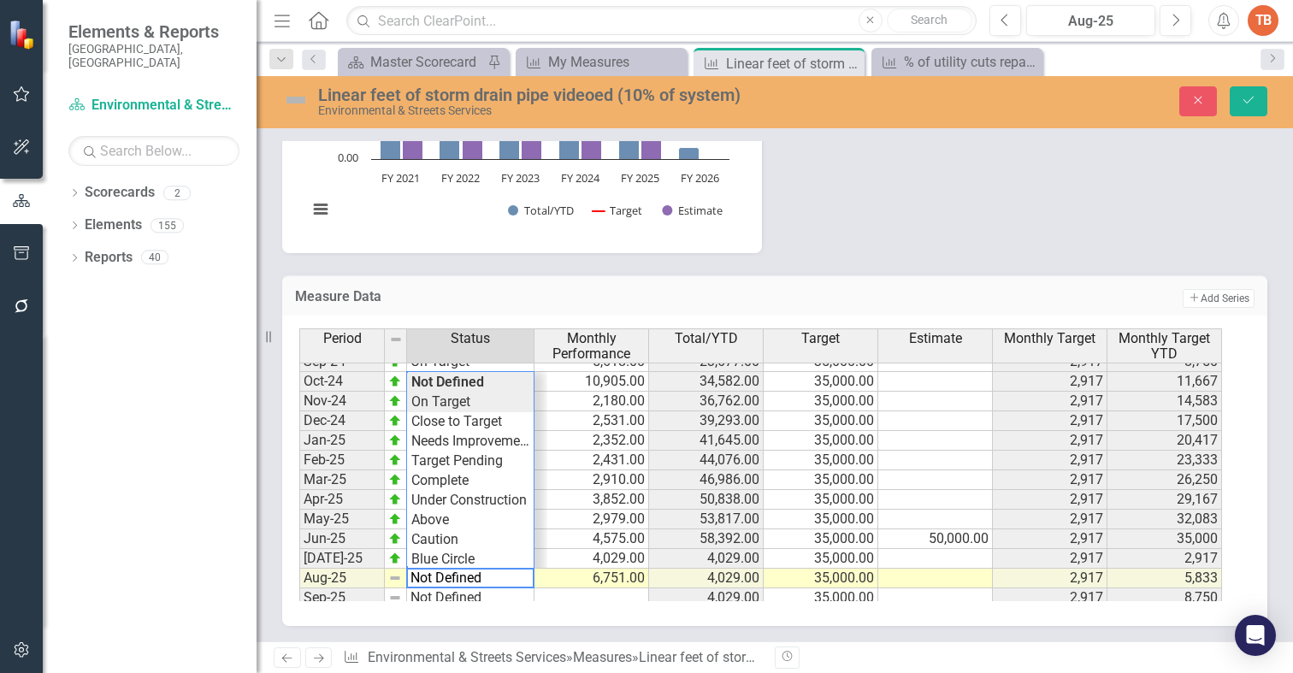
type textarea "On Target"
click at [457, 405] on div "Period Status Monthly Performance Total/YTD Target Estimate Monthly Target Mont…" at bounding box center [768, 464] width 938 height 273
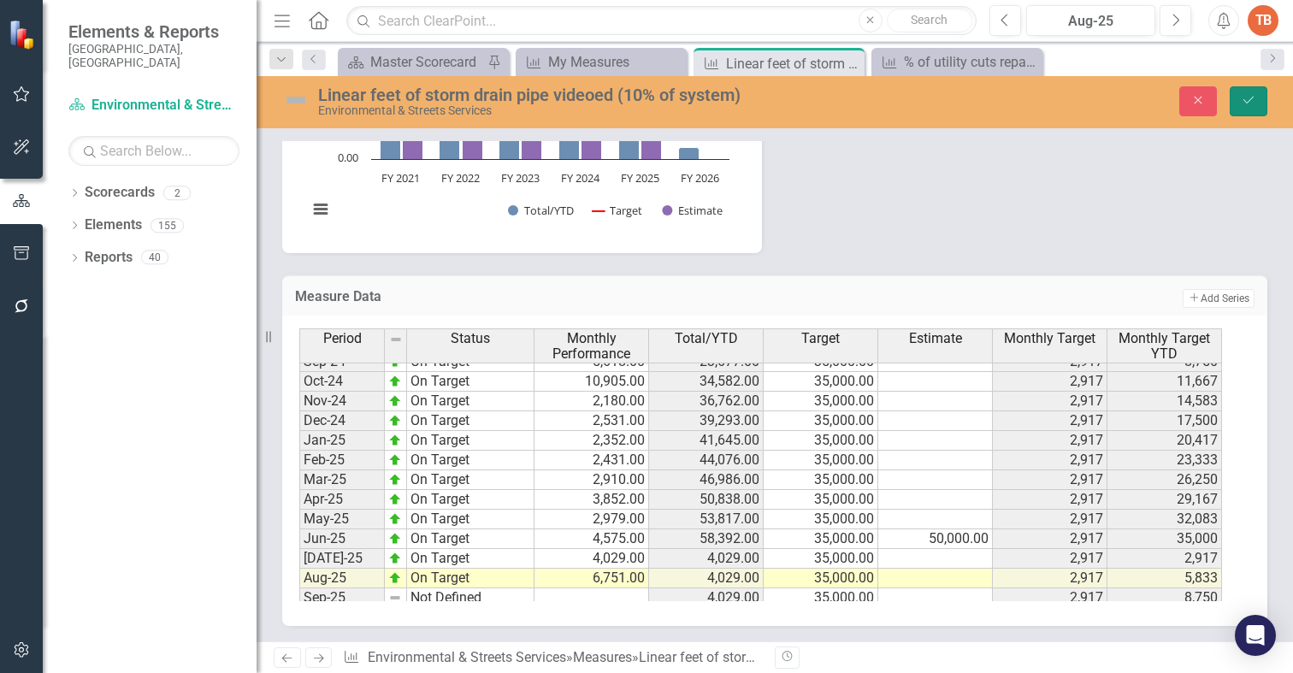
click at [1245, 102] on icon "submit" at bounding box center [1248, 100] width 10 height 7
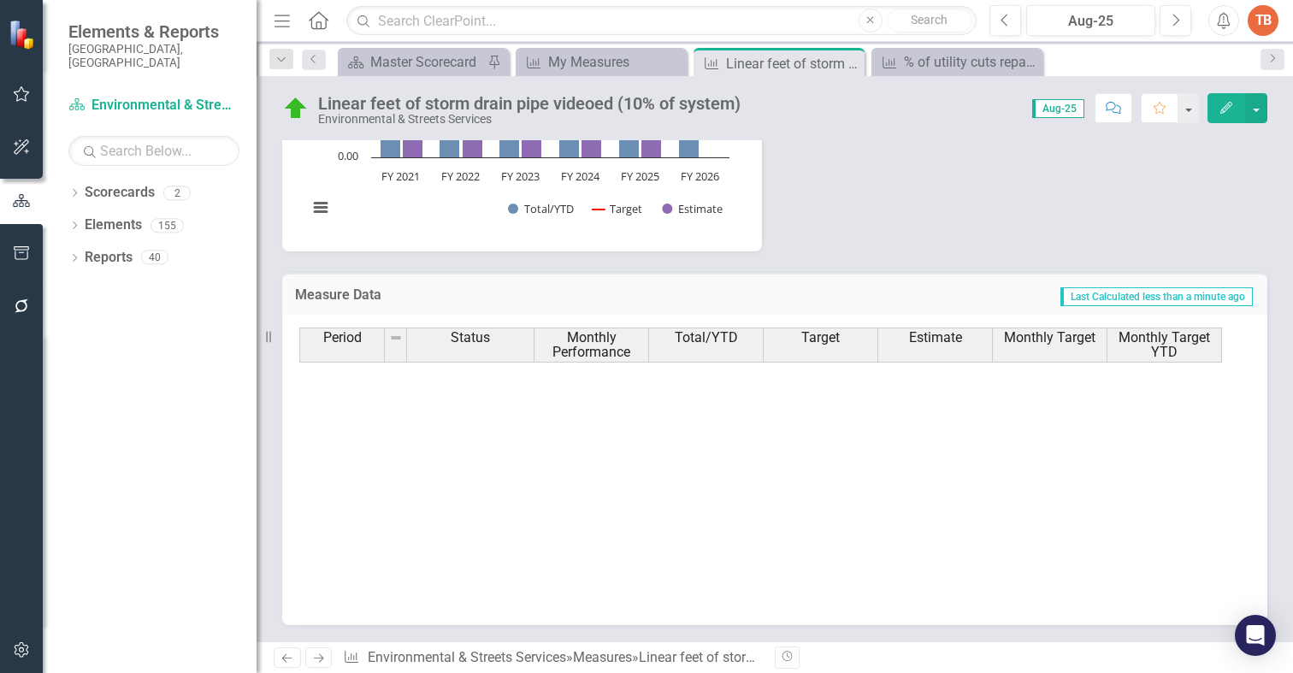
scroll to position [864, 0]
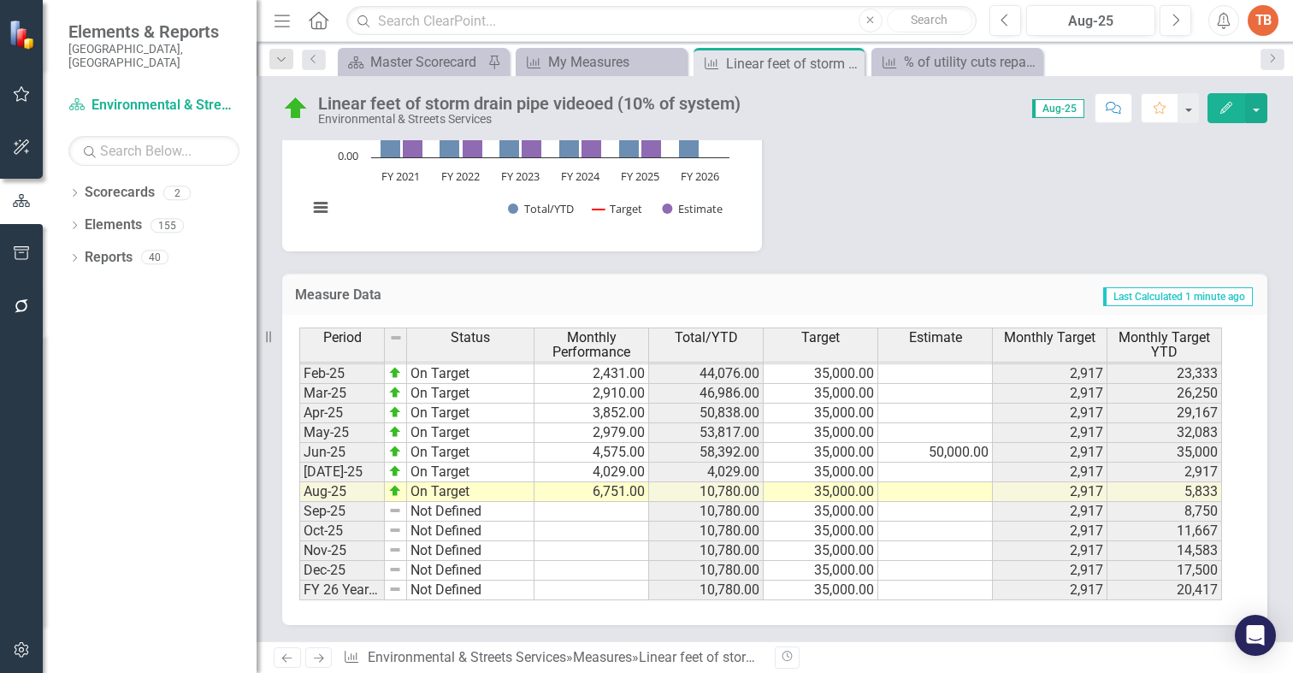
click at [314, 657] on icon "Next" at bounding box center [318, 657] width 15 height 11
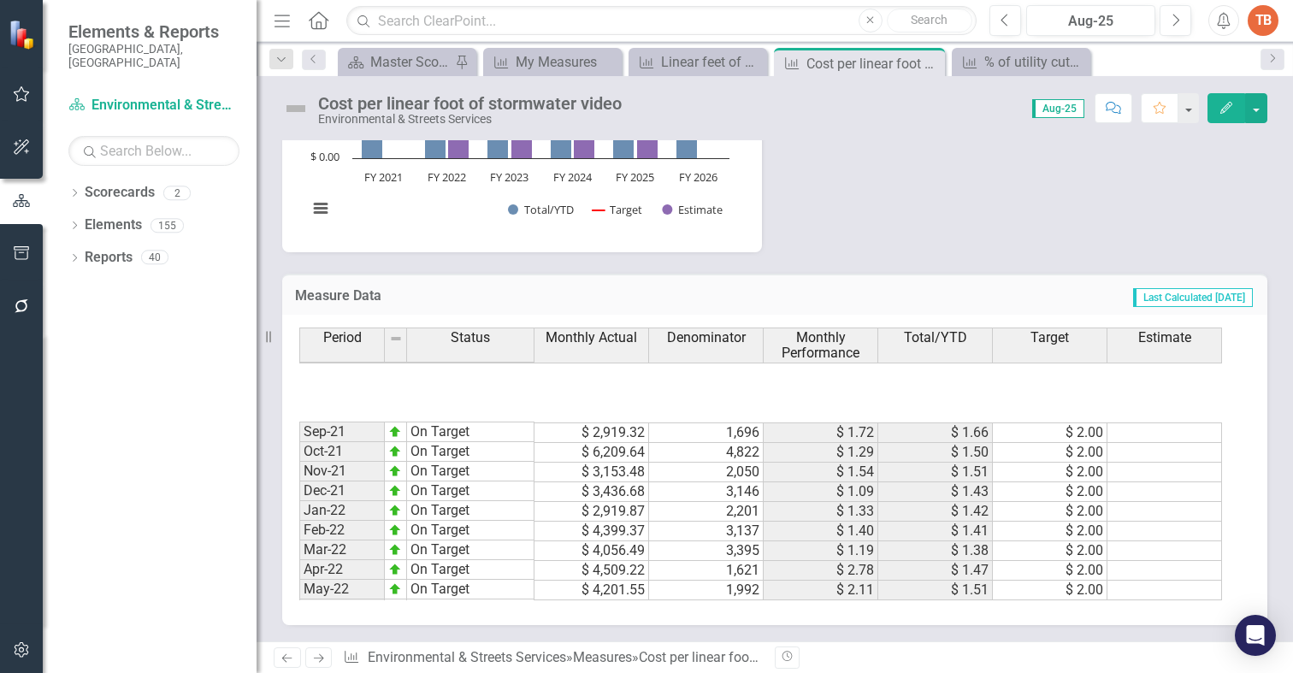
scroll to position [864, 0]
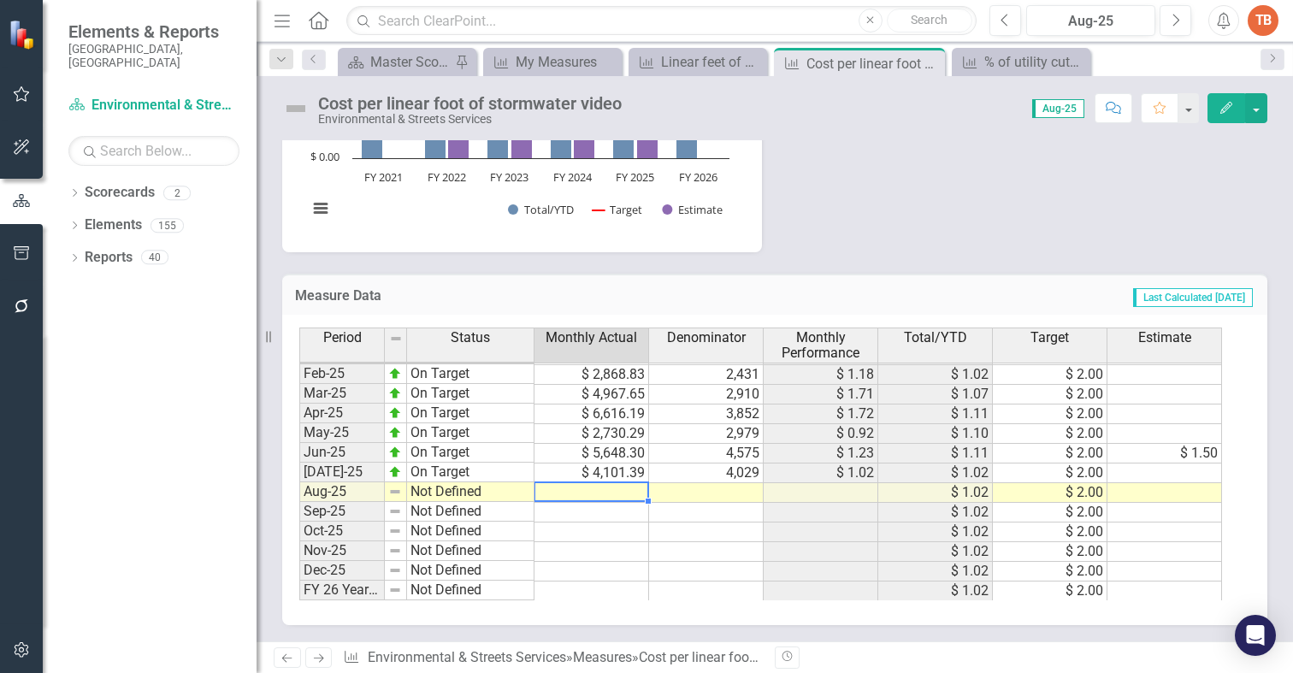
click at [605, 489] on td at bounding box center [591, 493] width 115 height 20
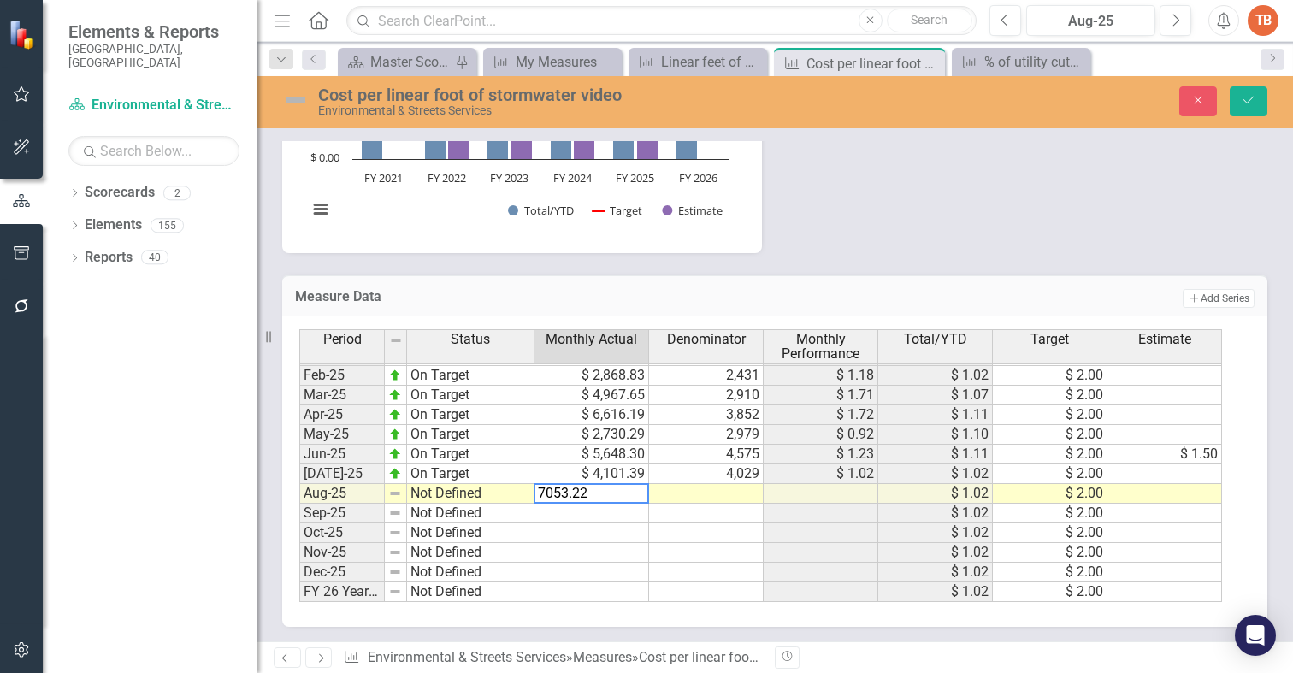
type textarea "7053.22"
click at [718, 492] on td at bounding box center [706, 494] width 115 height 20
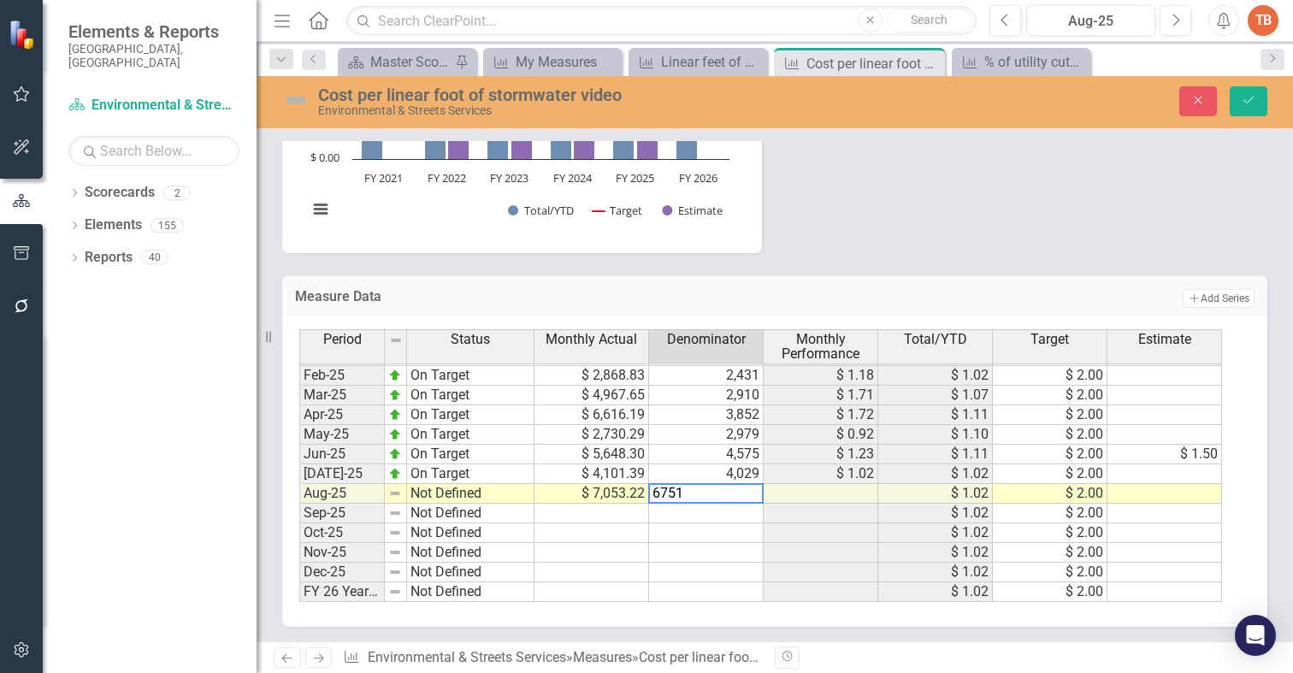
type textarea "6751"
click at [424, 492] on td "Not Defined" at bounding box center [470, 494] width 127 height 20
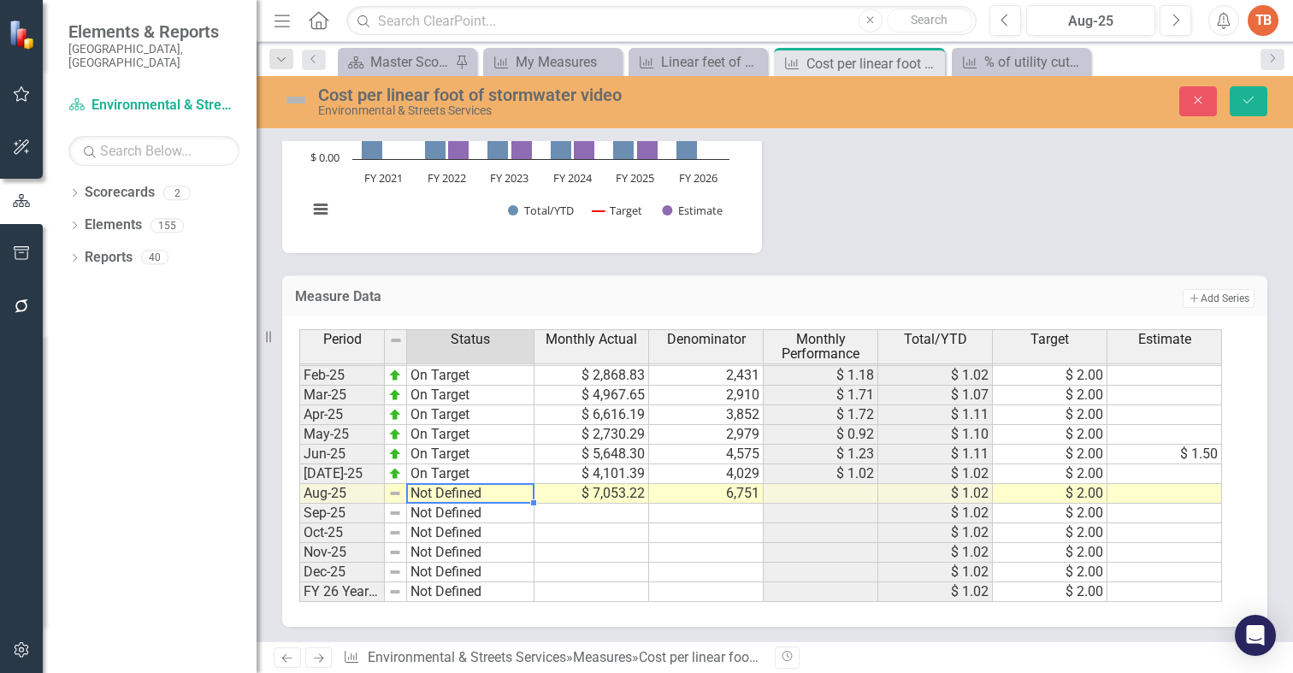
click at [426, 491] on td "Not Defined" at bounding box center [470, 494] width 127 height 20
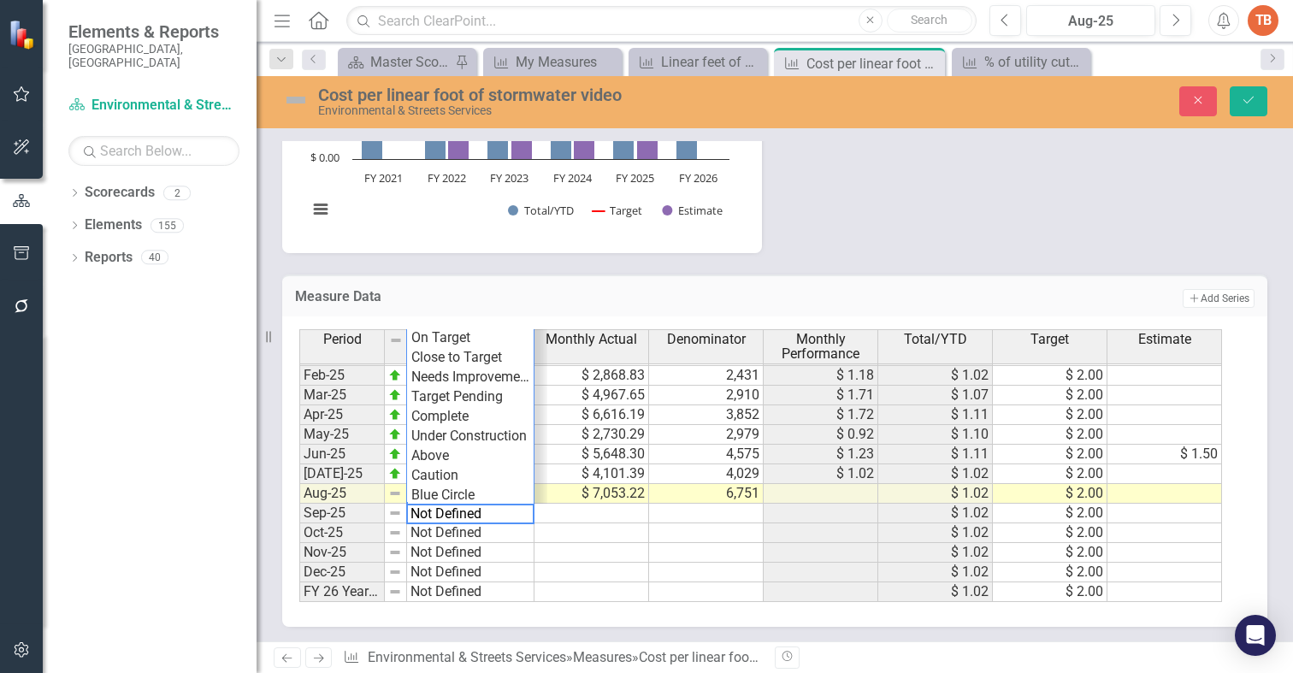
scroll to position [779, 0]
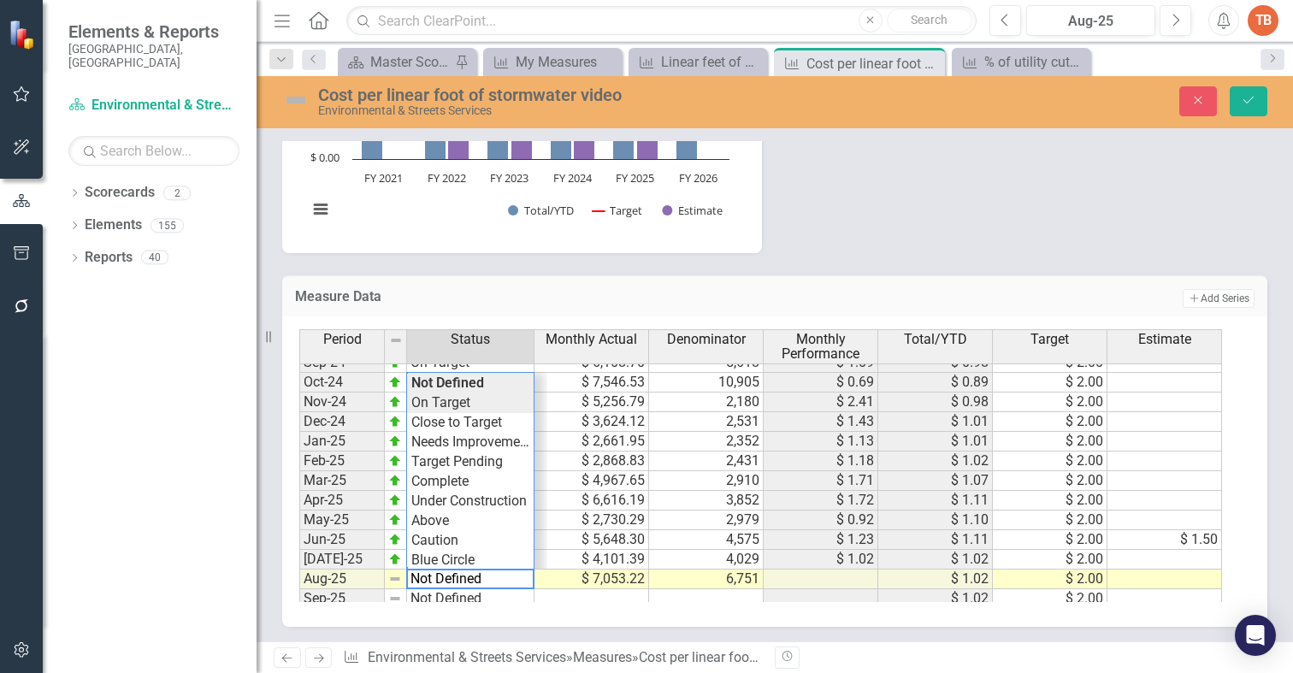
type textarea "On Target"
click at [464, 402] on div "Period Status Monthly Actual Denominator Monthly Performance Total/YTD Target E…" at bounding box center [768, 465] width 938 height 273
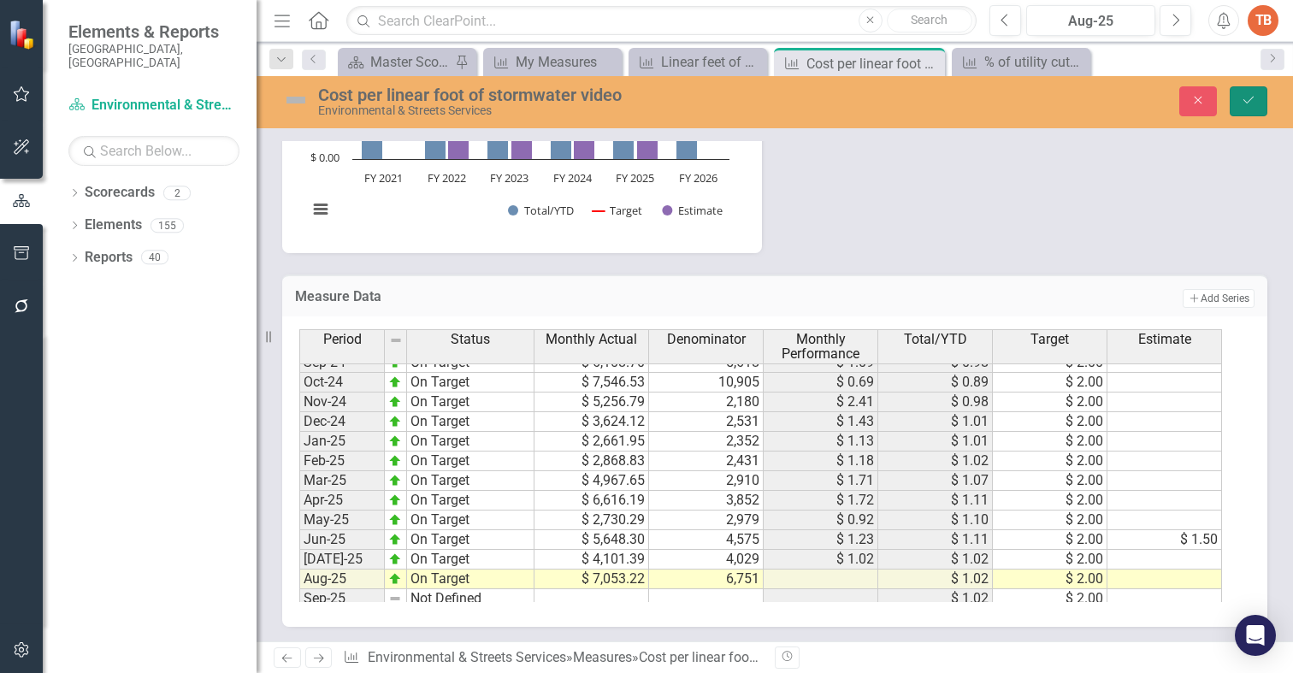
click at [1250, 96] on icon "Save" at bounding box center [1247, 100] width 15 height 12
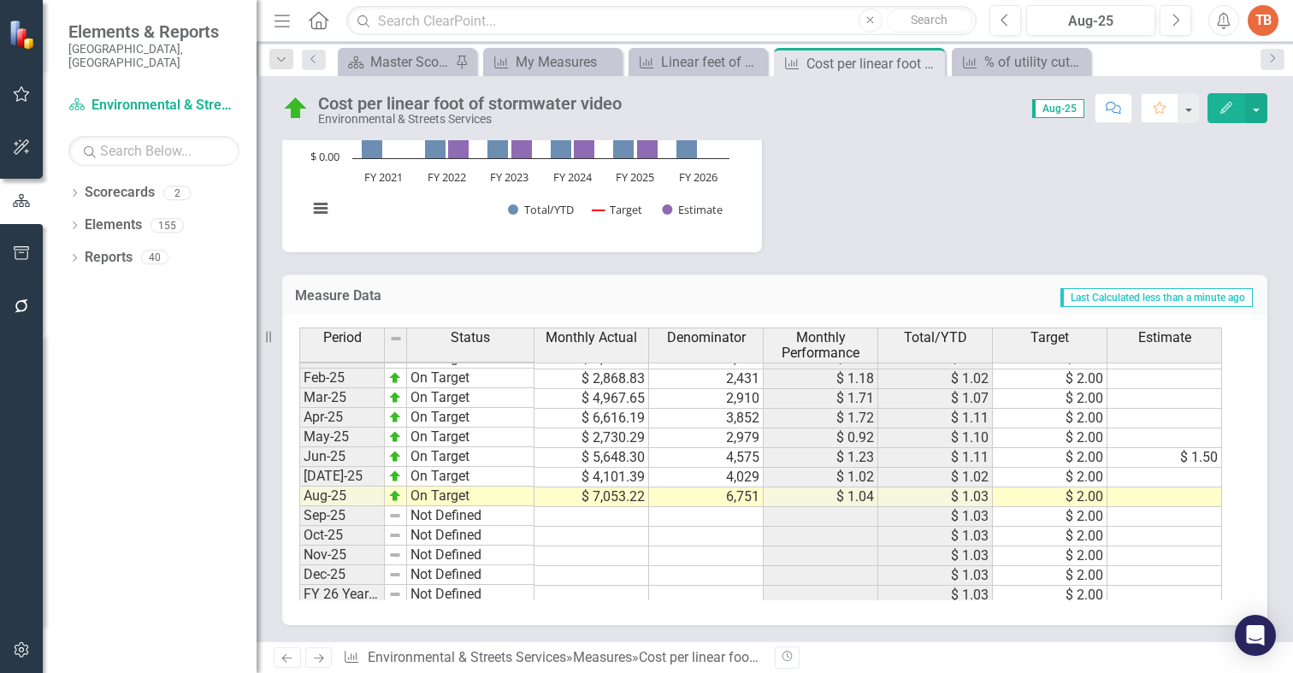
scroll to position [864, 0]
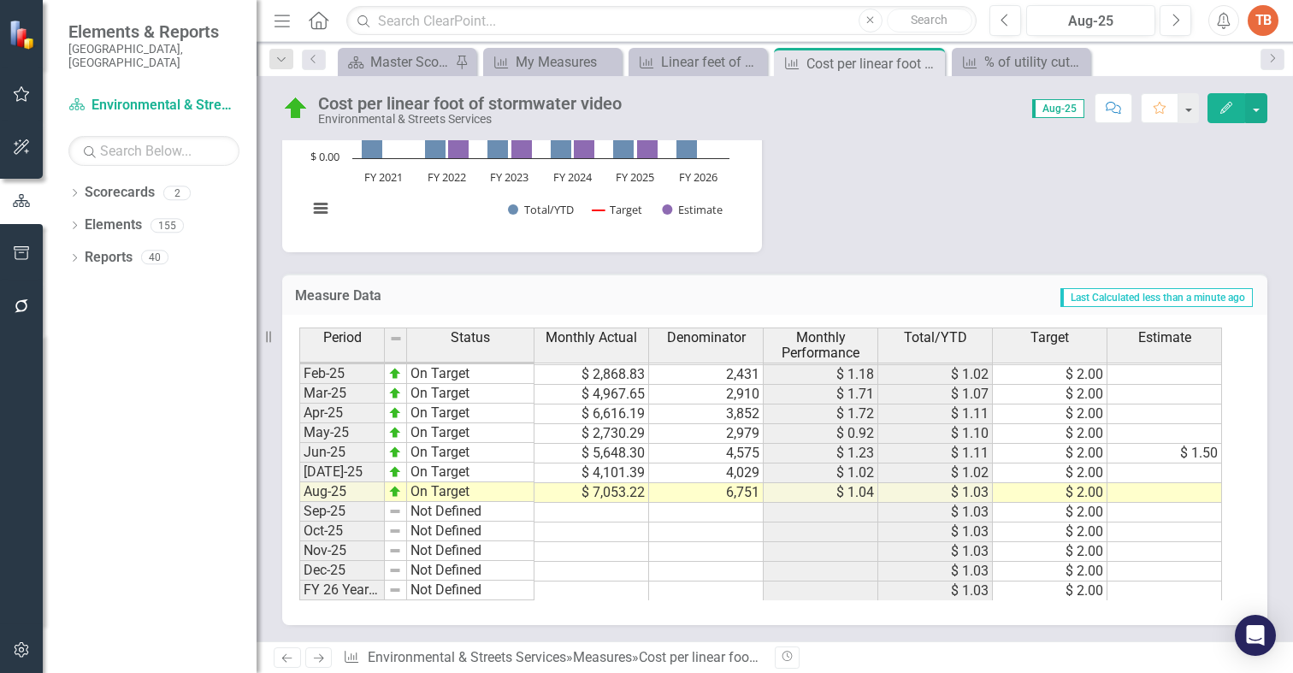
click at [591, 513] on tbody "Oct-23 On Target $ 2,245.28 1,368 $ 1.64 $ 1.19 $ 2.00 Nov-23 On Target $ 1,615…" at bounding box center [760, 325] width 922 height 551
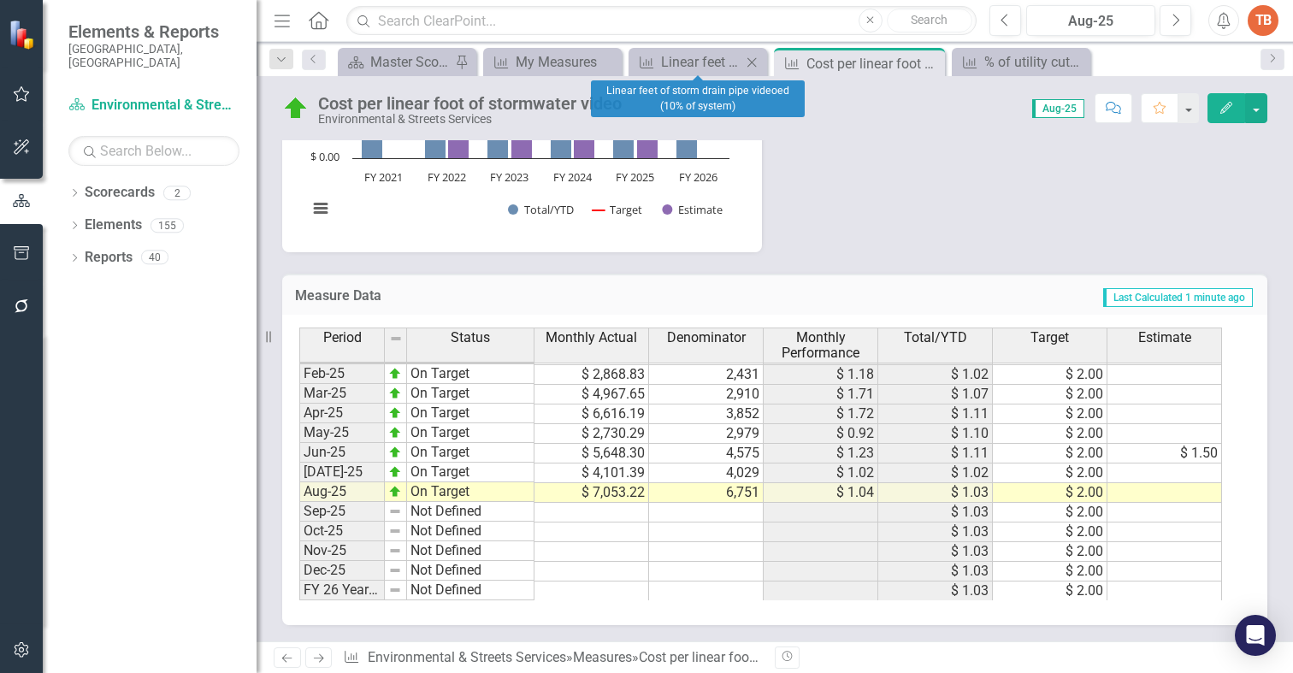
click at [752, 60] on icon "Close" at bounding box center [751, 63] width 17 height 14
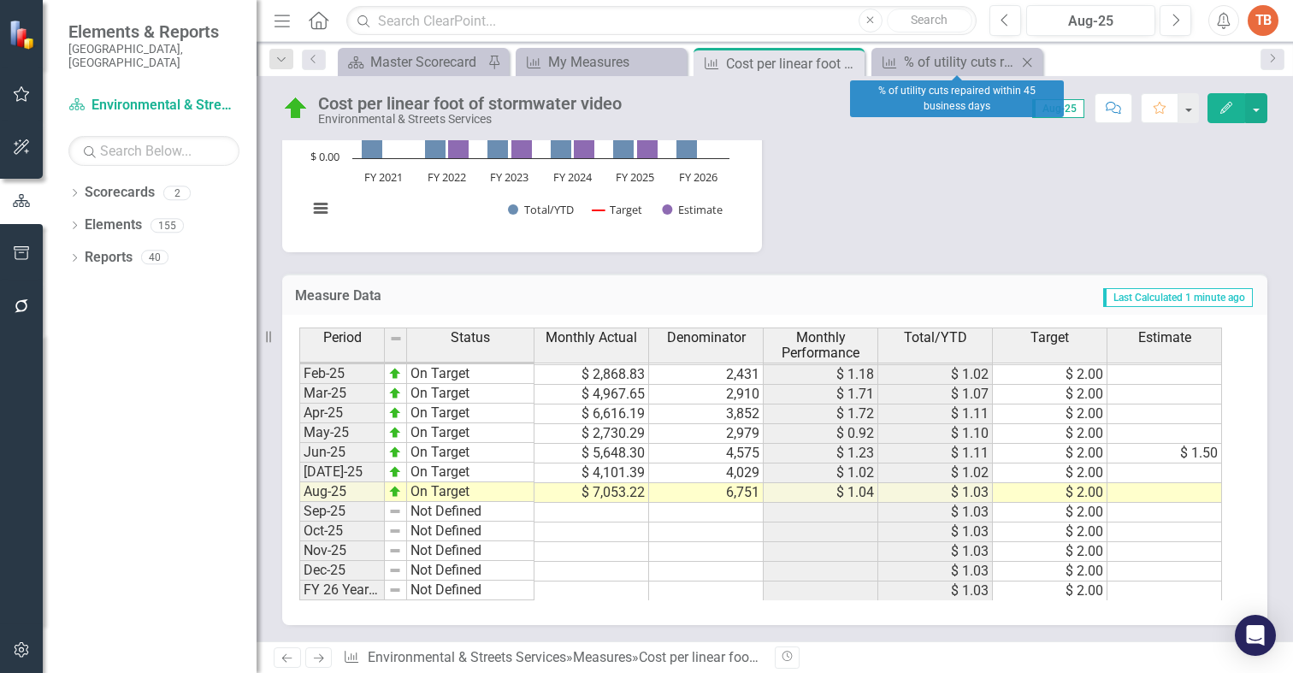
click at [1028, 59] on icon "Close" at bounding box center [1026, 63] width 17 height 14
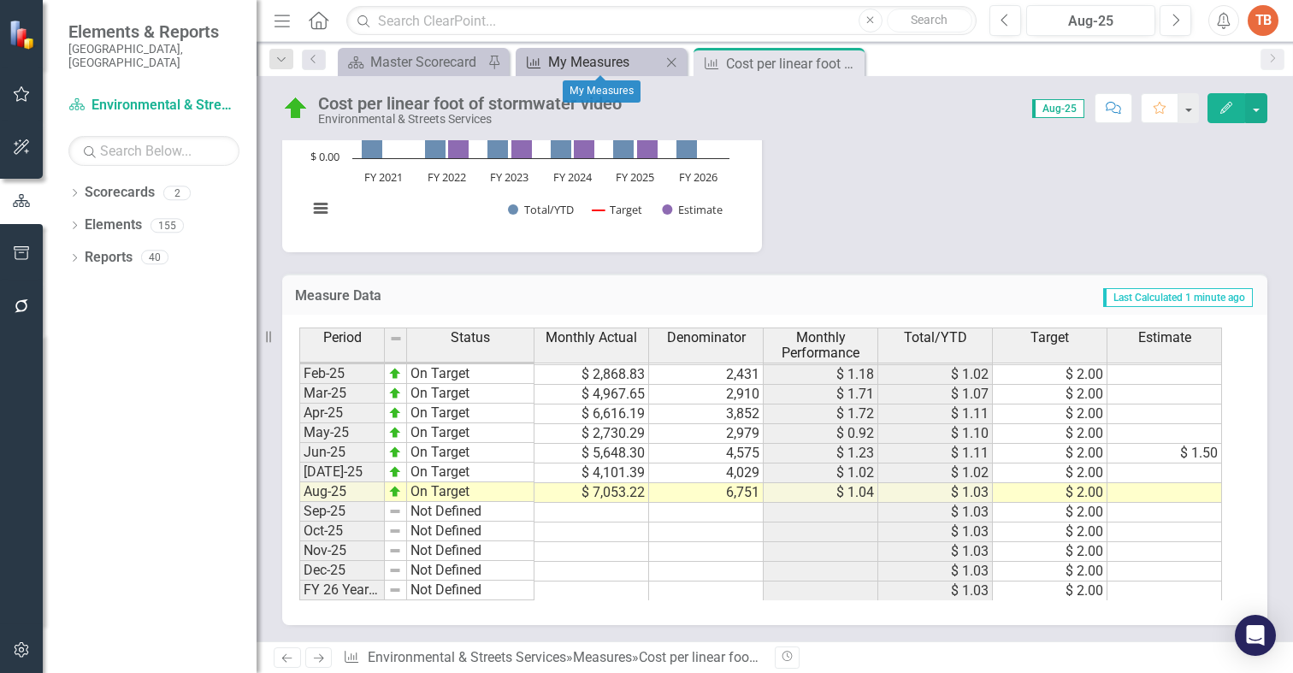
click at [568, 62] on div "My Measures" at bounding box center [604, 61] width 113 height 21
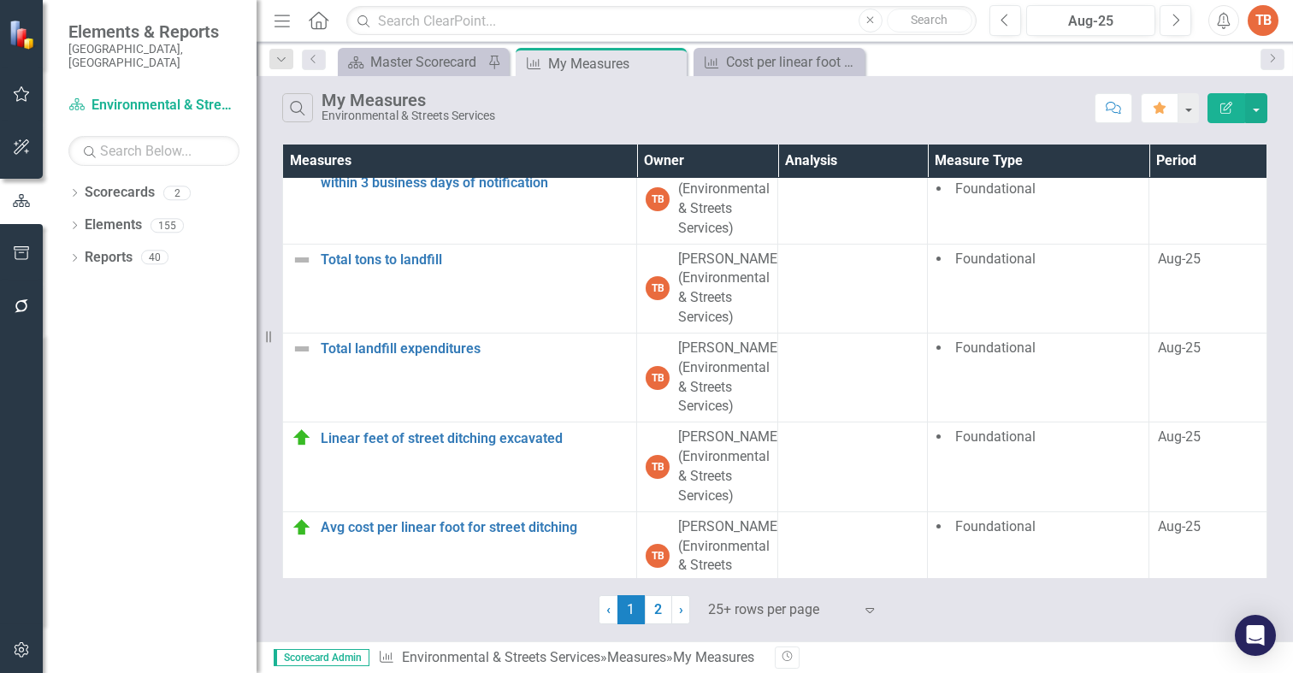
scroll to position [2479, 0]
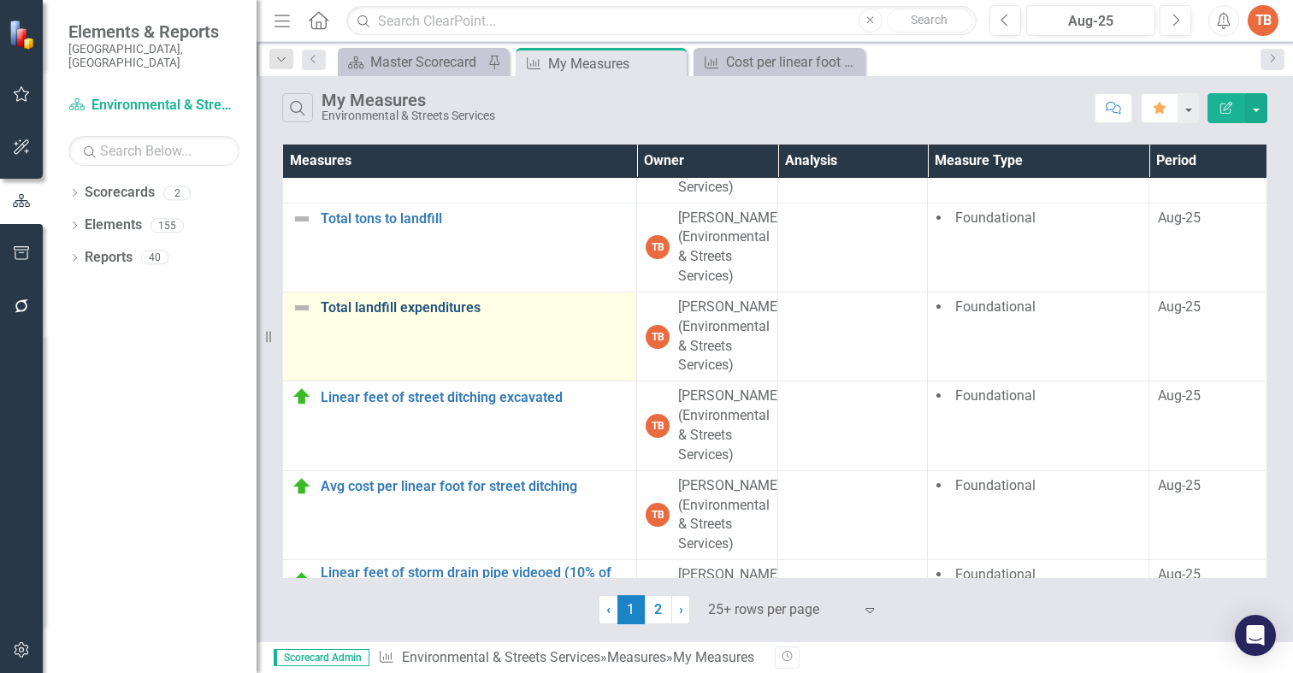
click at [433, 315] on link "Total landfill expenditures" at bounding box center [474, 307] width 307 height 15
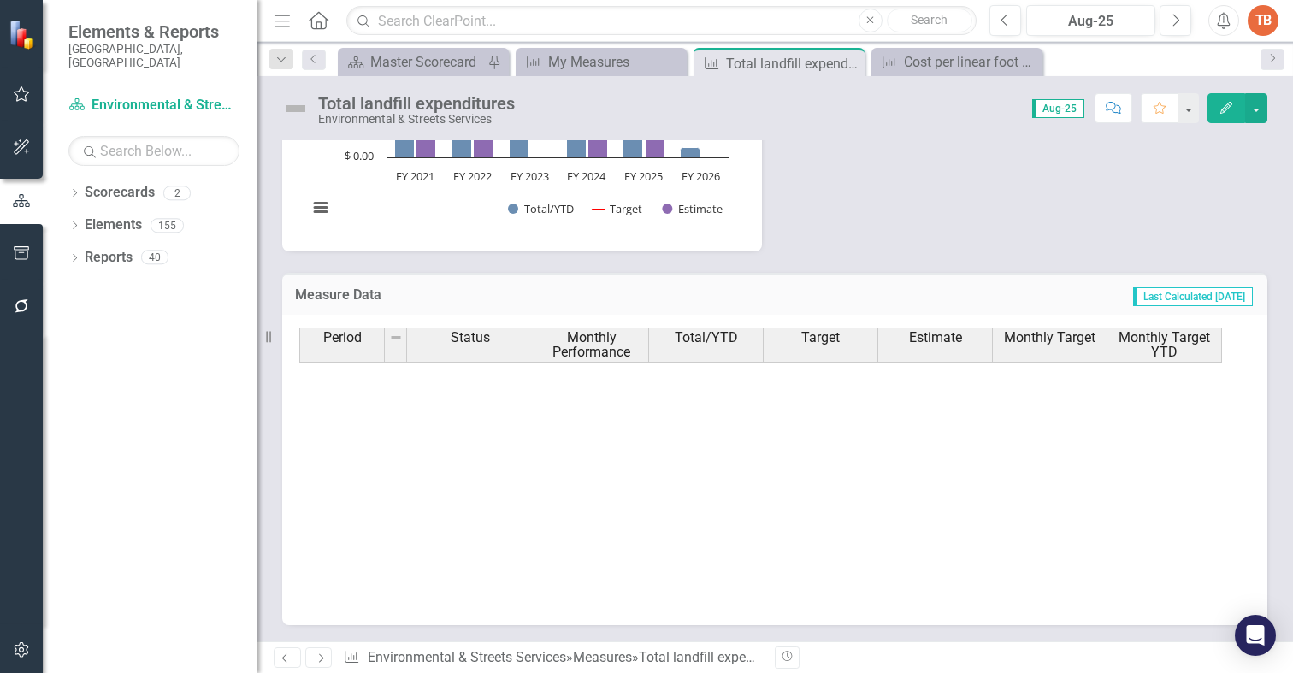
scroll to position [864, 0]
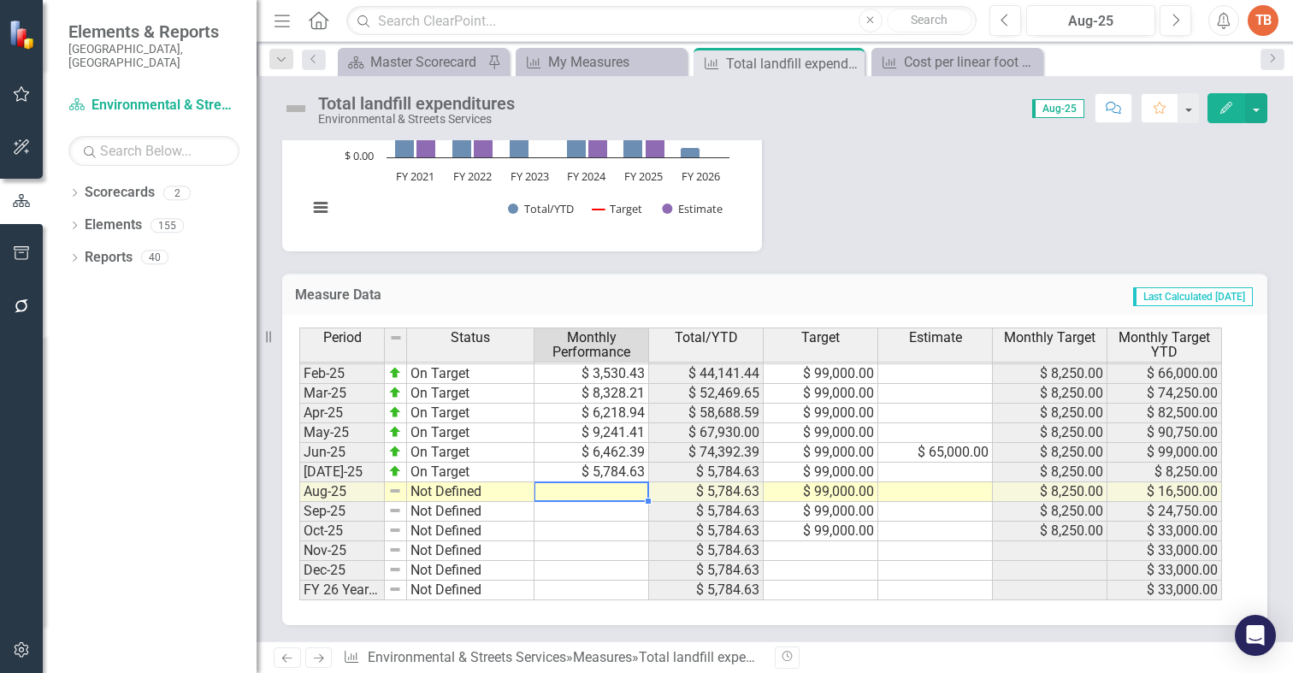
click at [590, 490] on td at bounding box center [591, 492] width 115 height 20
click at [589, 491] on td at bounding box center [591, 492] width 115 height 20
click at [1027, 57] on icon "Close" at bounding box center [1026, 63] width 17 height 14
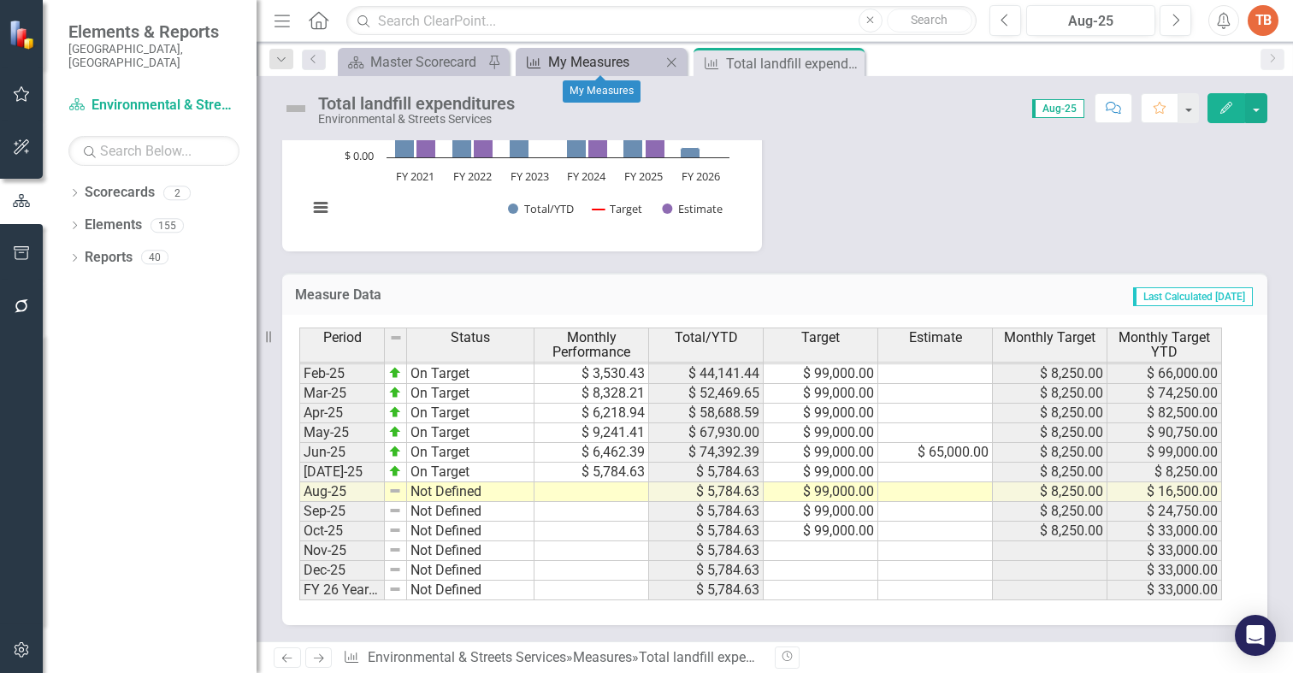
click at [615, 62] on div "My Measures" at bounding box center [604, 61] width 113 height 21
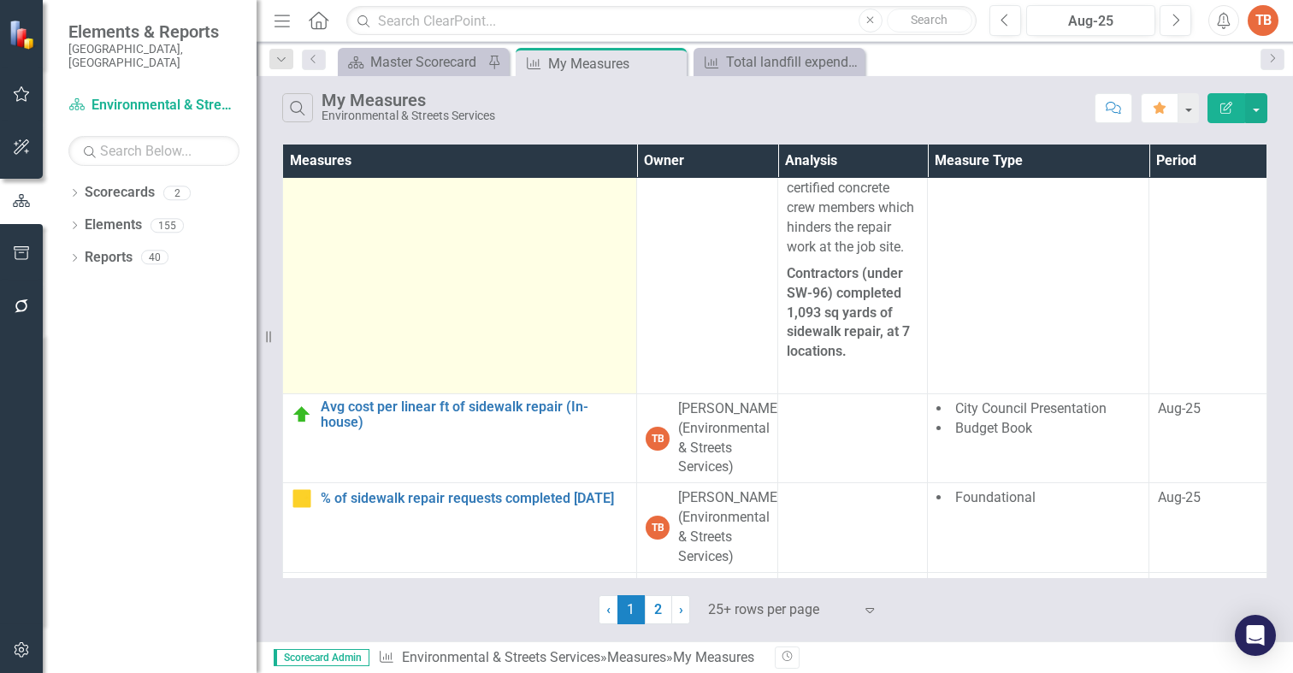
scroll to position [1111, 0]
